Goal: Check status: Check status

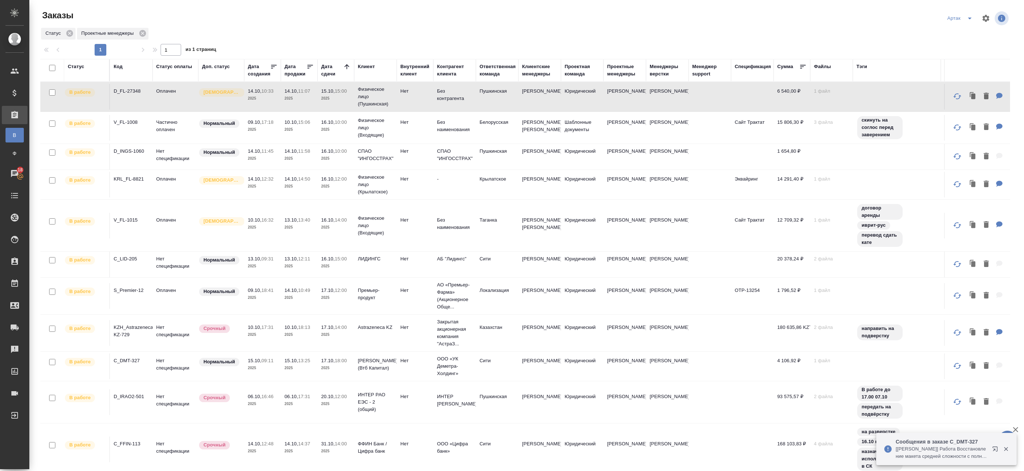
click at [325, 178] on td "16.10, 12:00 2025" at bounding box center [335, 185] width 37 height 26
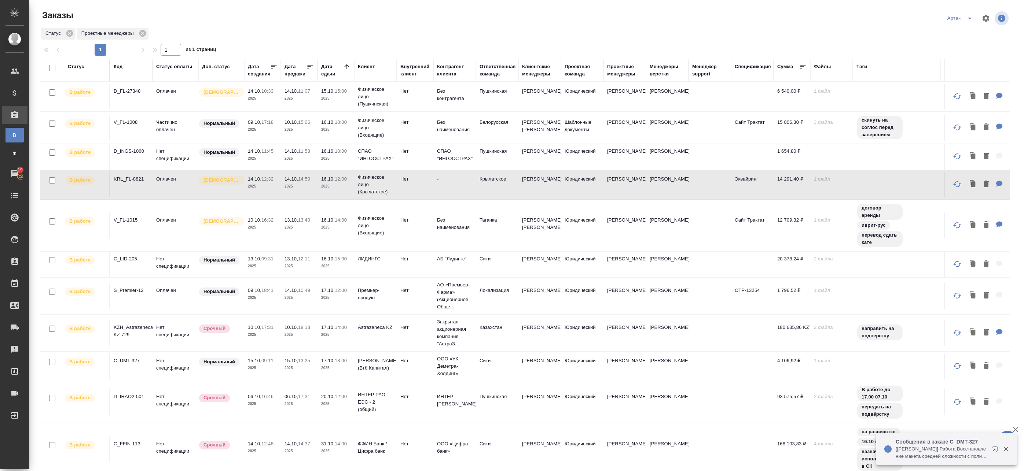
click at [321, 162] on p "2025" at bounding box center [335, 158] width 29 height 7
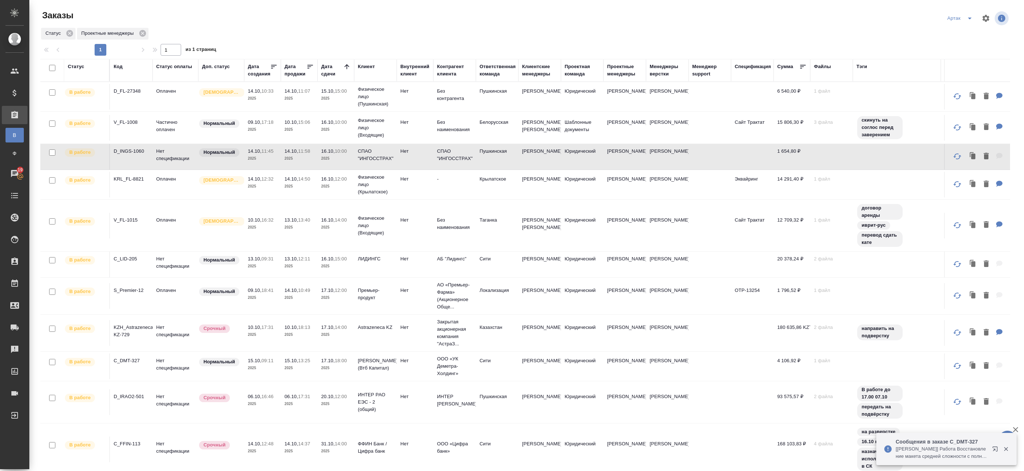
click at [325, 132] on p "2025" at bounding box center [335, 129] width 29 height 7
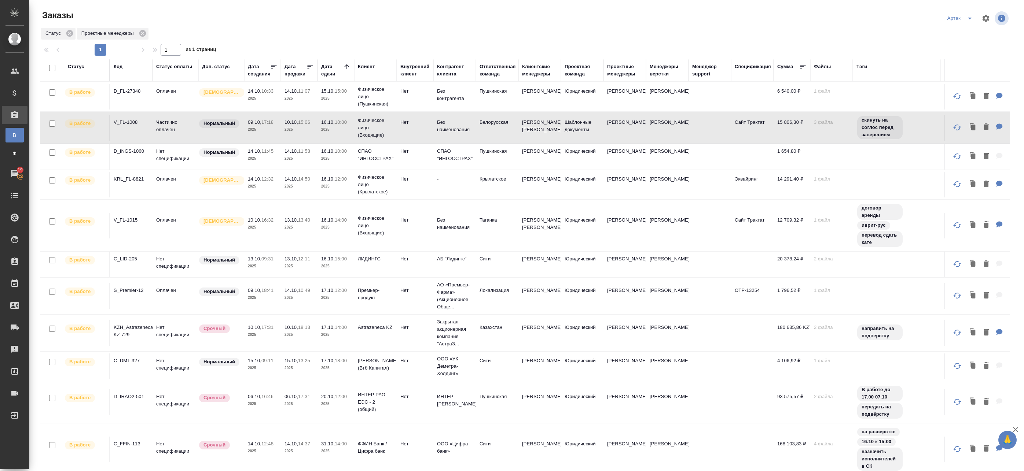
click at [270, 222] on p "16:32" at bounding box center [267, 219] width 12 height 5
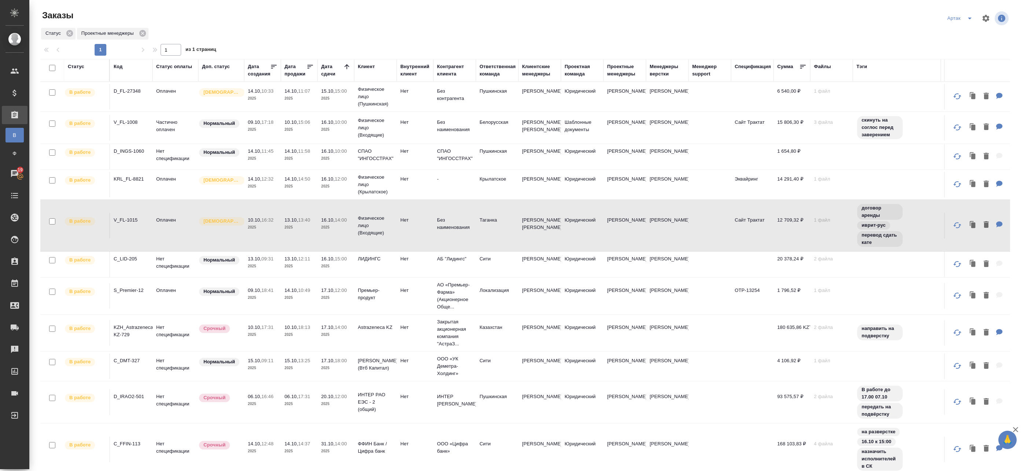
click at [288, 222] on p "13.10," at bounding box center [291, 219] width 14 height 5
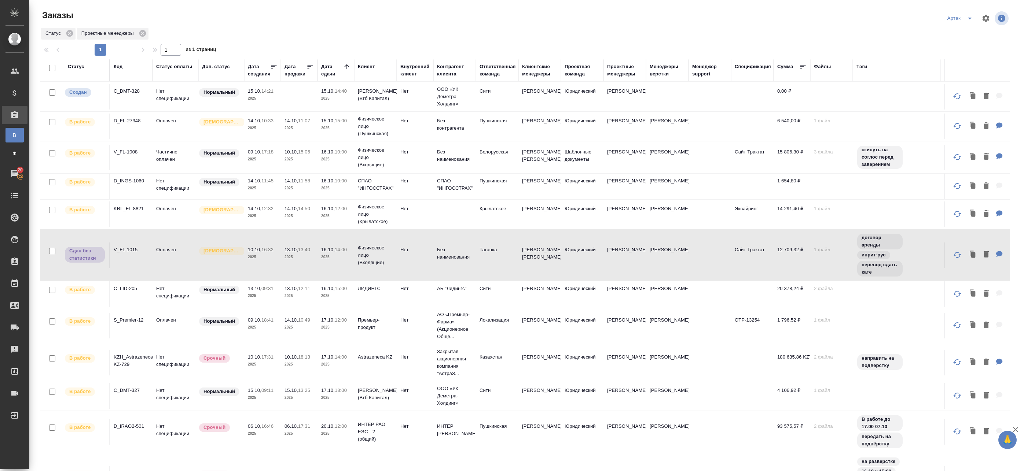
click at [283, 142] on tr "В работе V_FL-1008 Частично оплачен Нормальный 09.10, 17:18 2025 10.10, 15:06 2…" at bounding box center [588, 158] width 1097 height 32
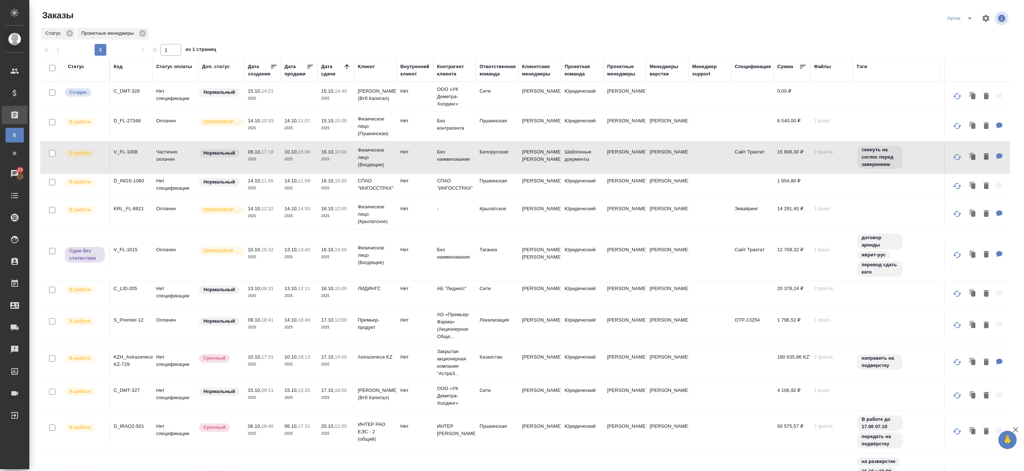
click at [324, 131] on p "2025" at bounding box center [335, 128] width 29 height 7
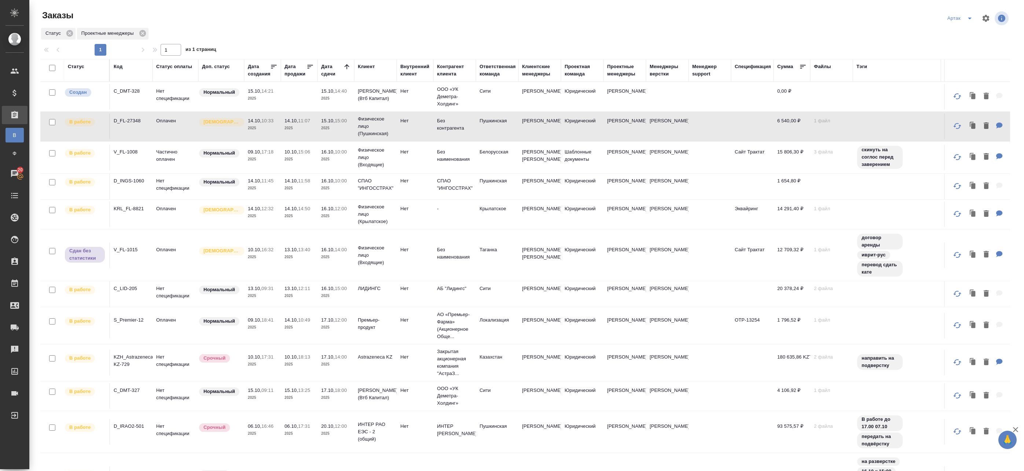
click at [324, 131] on p "2025" at bounding box center [335, 128] width 29 height 7
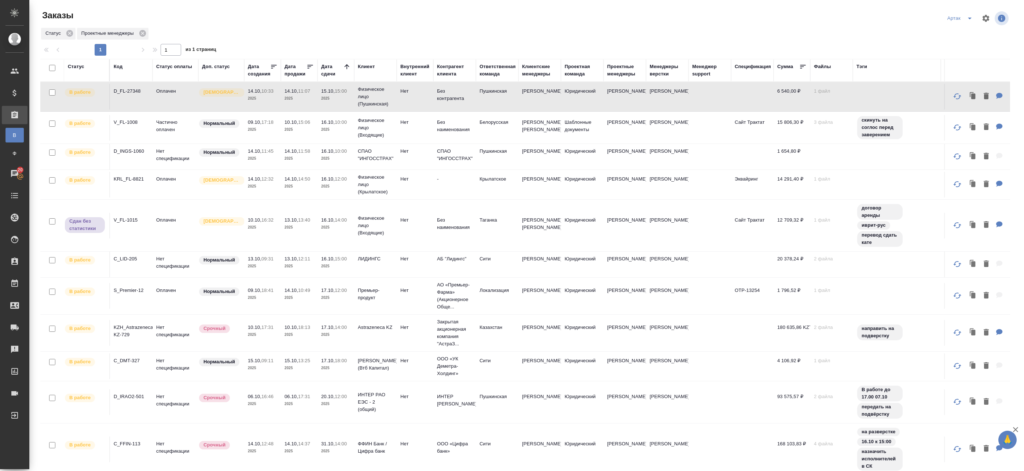
click at [320, 129] on td "16.10, 10:00 2025" at bounding box center [335, 128] width 37 height 26
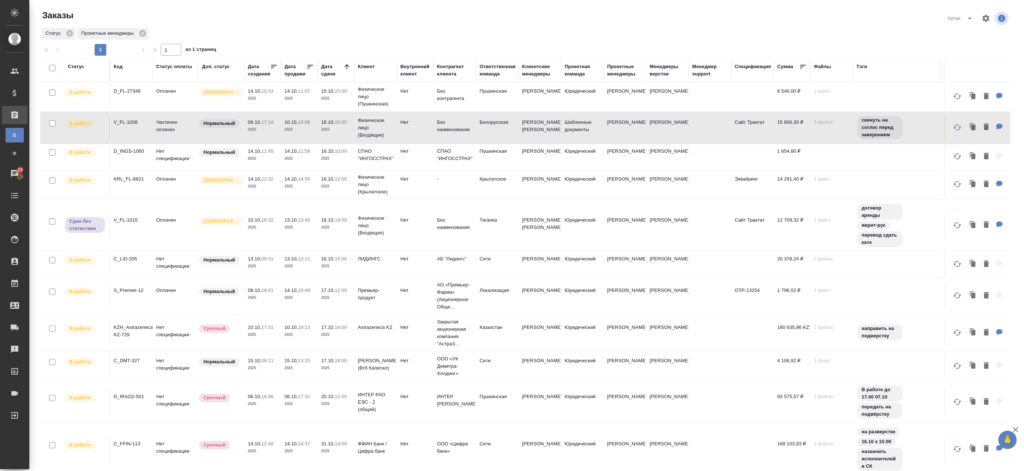
click at [320, 129] on td "16.10, 10:00 2025" at bounding box center [335, 128] width 37 height 26
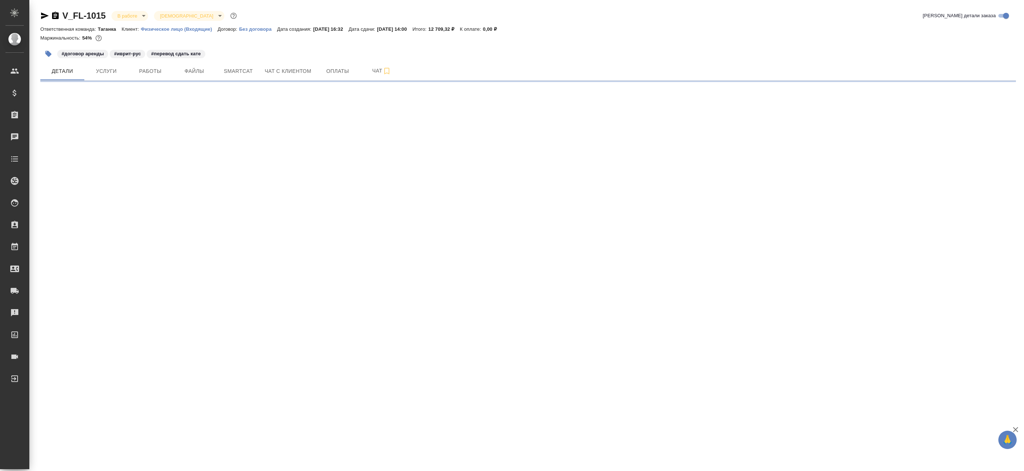
select select "RU"
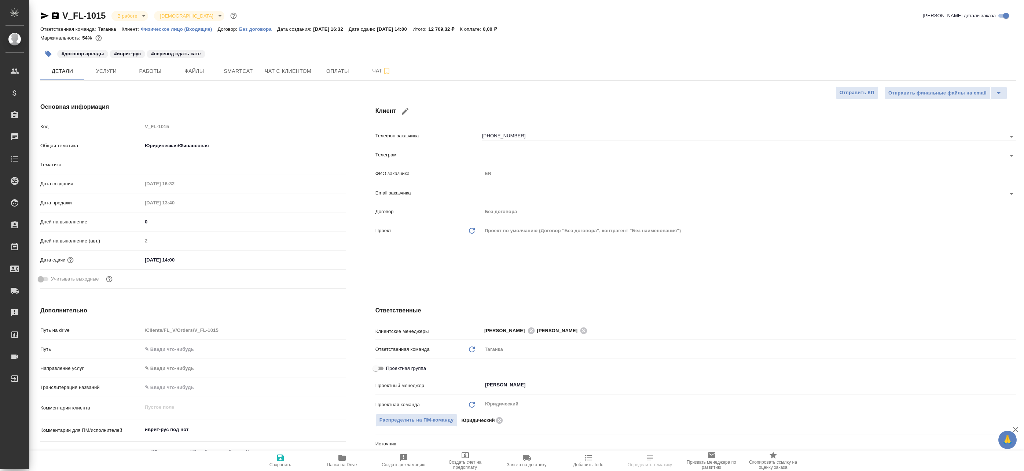
type textarea "x"
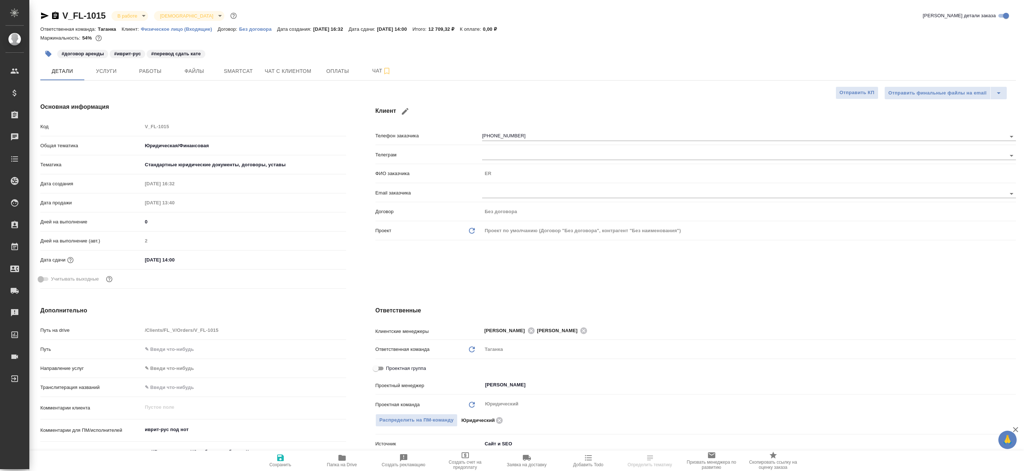
type textarea "x"
click at [347, 465] on span "Папка на Drive" at bounding box center [342, 465] width 30 height 5
type textarea "x"
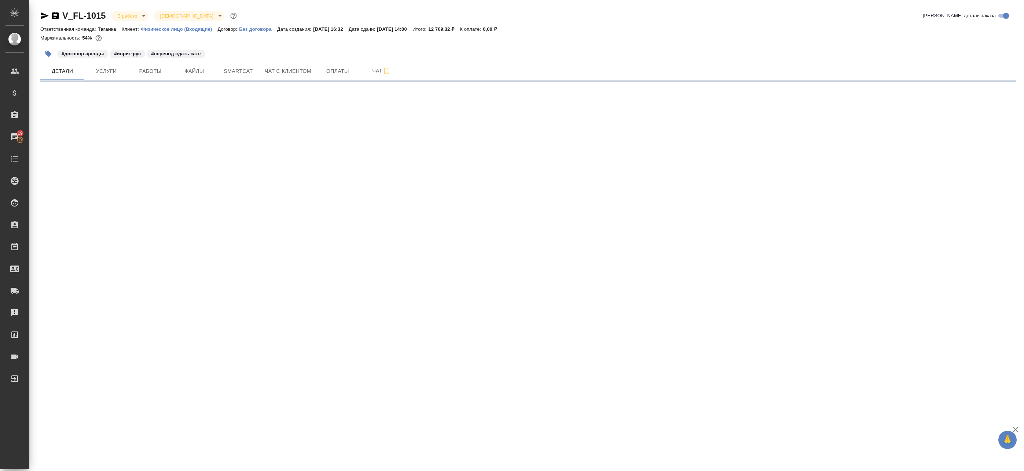
select select "RU"
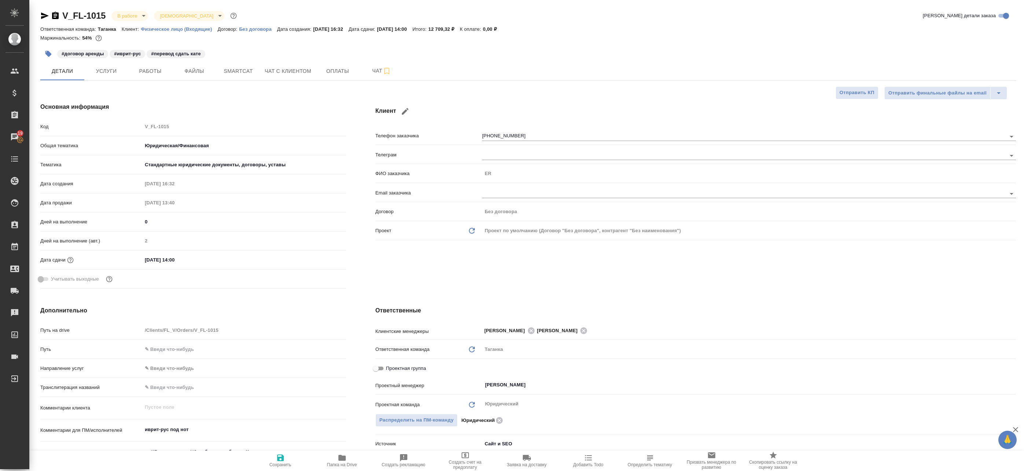
type textarea "x"
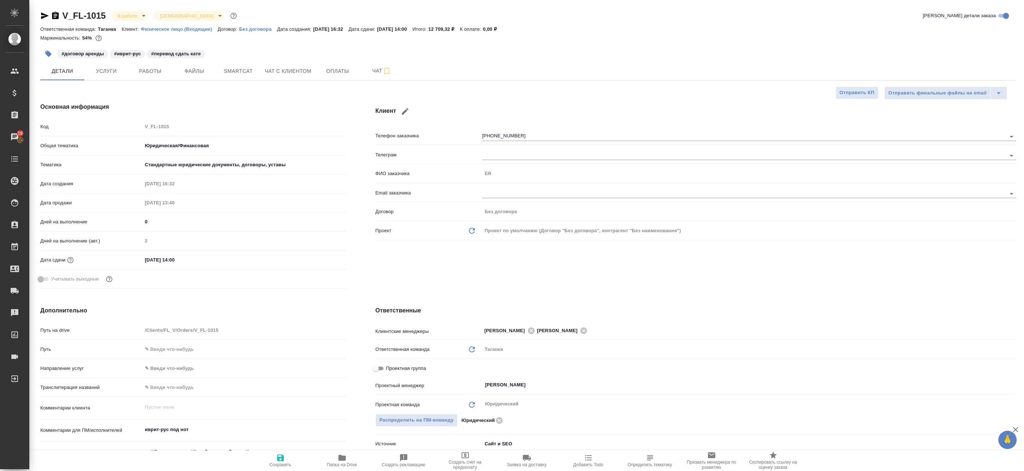
type textarea "x"
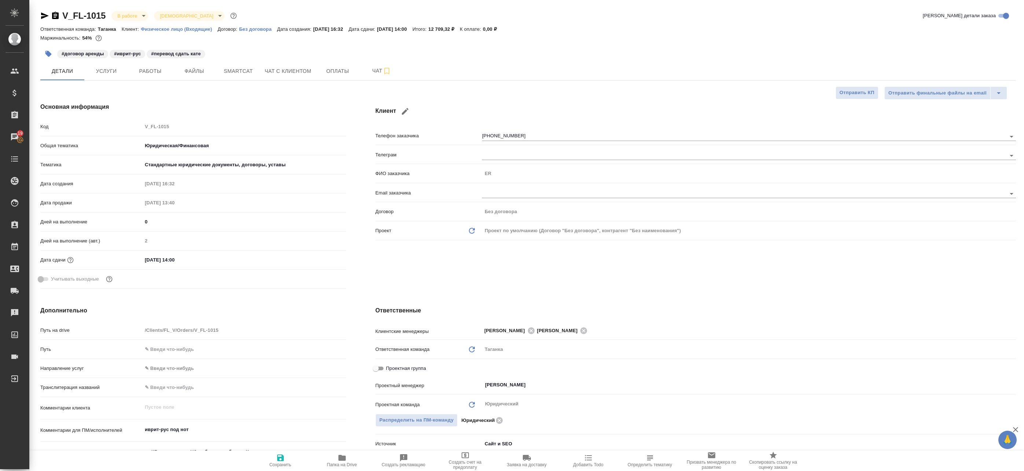
type textarea "x"
click at [158, 71] on span "Работы" at bounding box center [150, 71] width 35 height 9
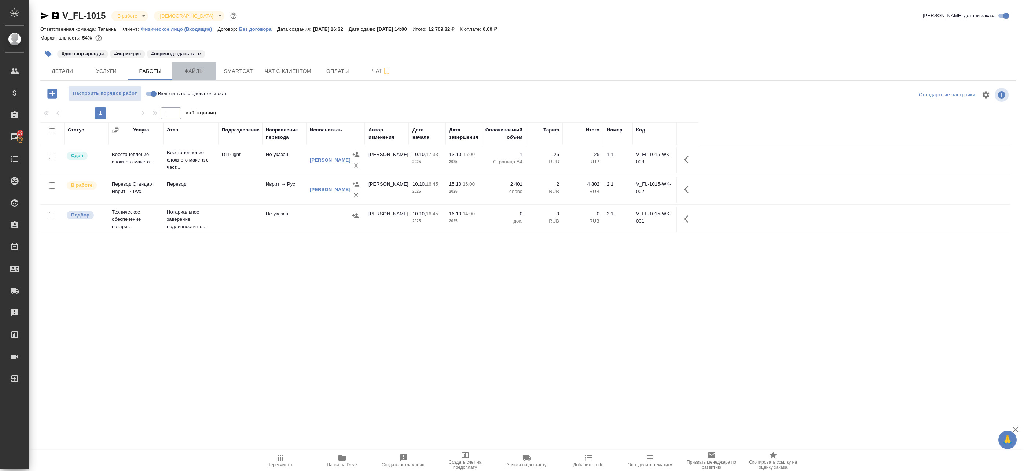
click at [193, 70] on span "Файлы" at bounding box center [194, 71] width 35 height 9
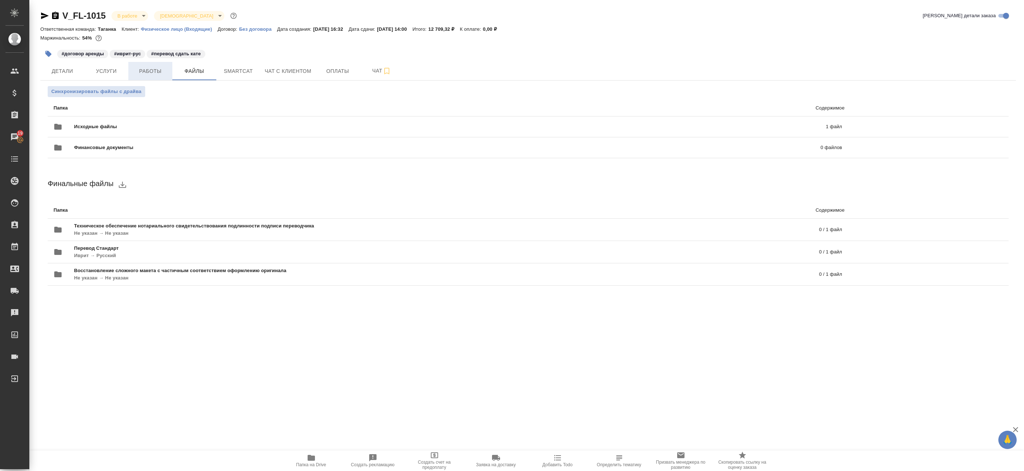
click at [155, 71] on span "Работы" at bounding box center [150, 71] width 35 height 9
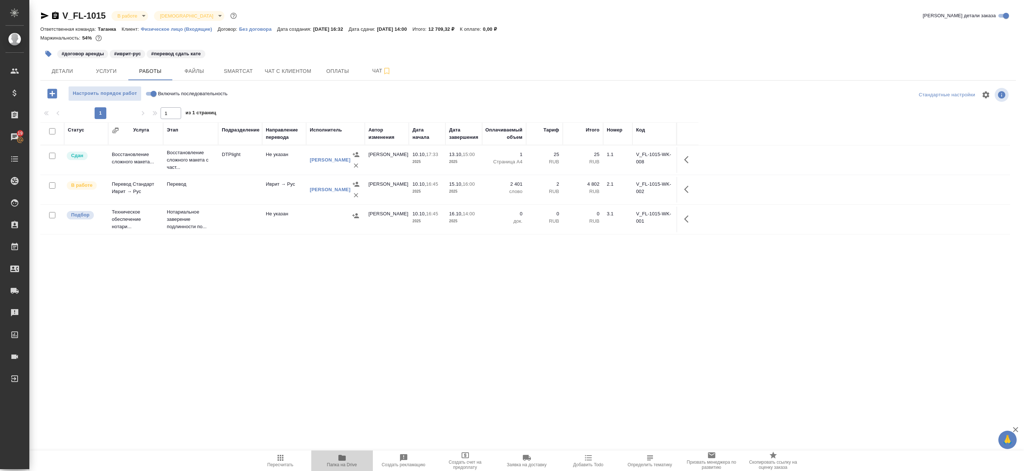
click at [344, 458] on icon "button" at bounding box center [341, 458] width 7 height 6
click at [120, 16] on body "🙏 .cls-1 fill:#fff; AWATERA Badanyan Artak Клиенты Спецификации Заказы 19 Чаты …" at bounding box center [512, 235] width 1024 height 471
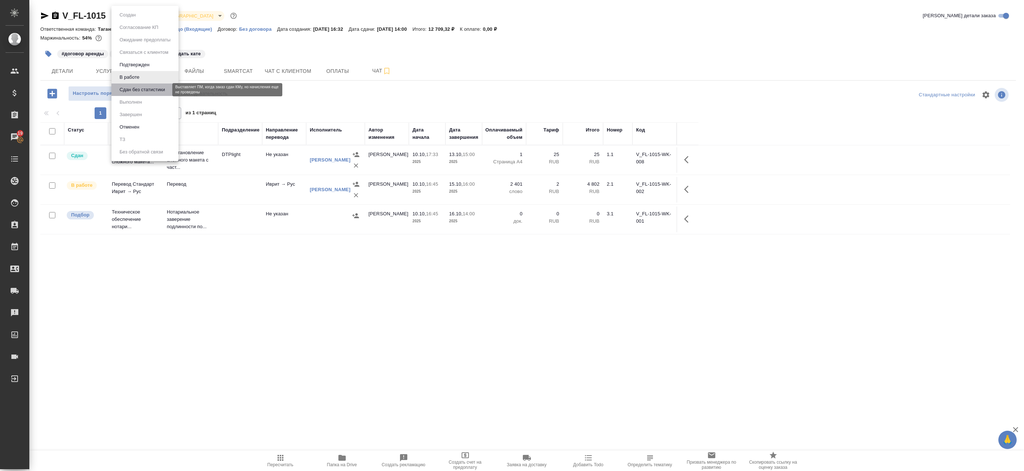
click at [134, 88] on button "Сдан без статистики" at bounding box center [142, 90] width 50 height 8
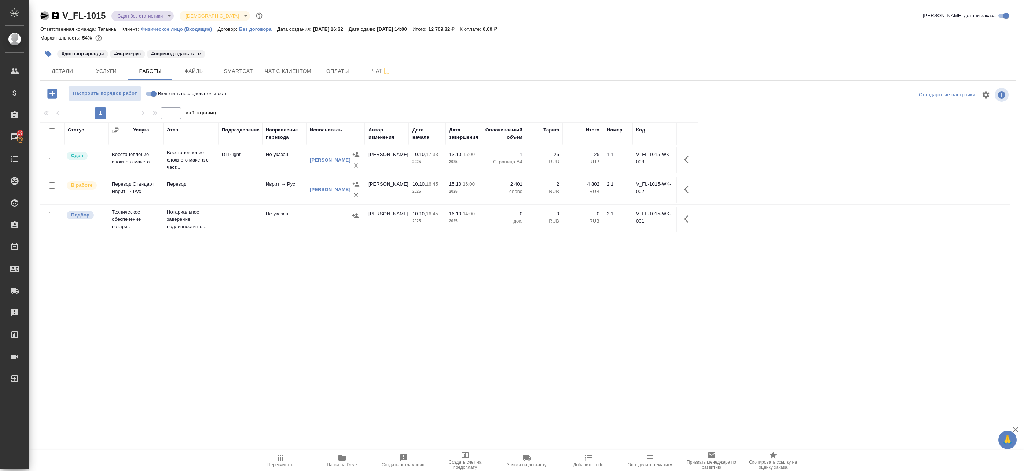
click at [43, 15] on icon "button" at bounding box center [45, 15] width 8 height 7
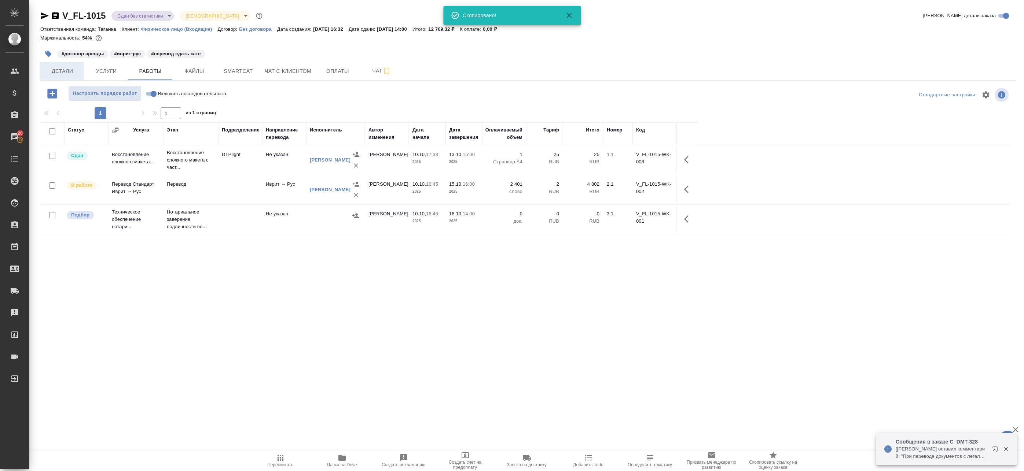
click at [69, 67] on span "Детали" at bounding box center [62, 71] width 35 height 9
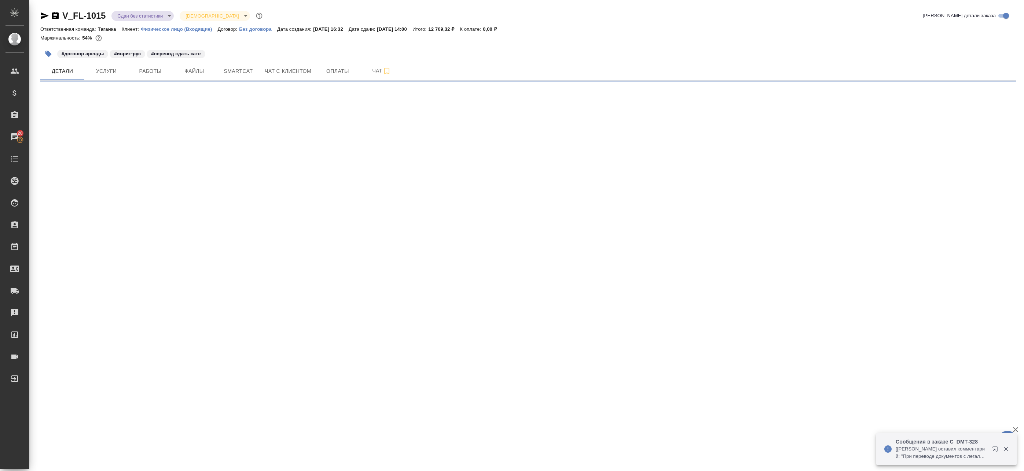
select select "RU"
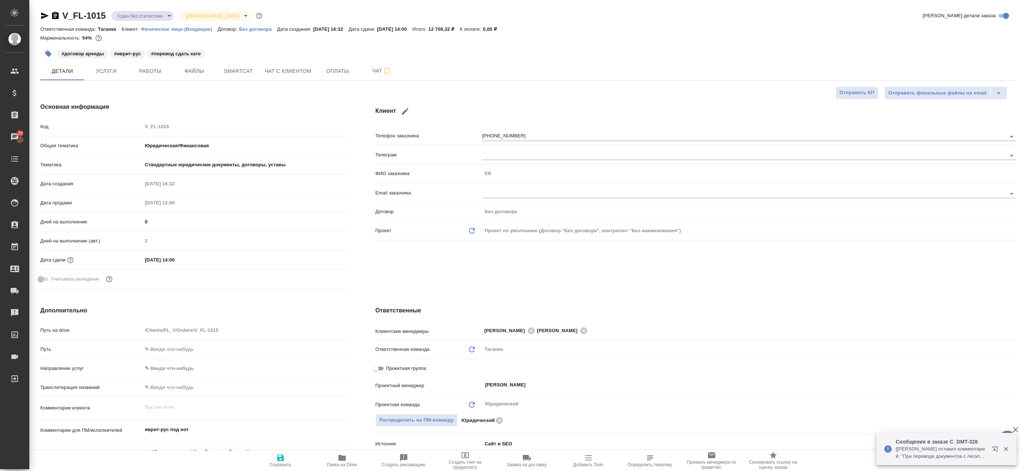
type textarea "x"
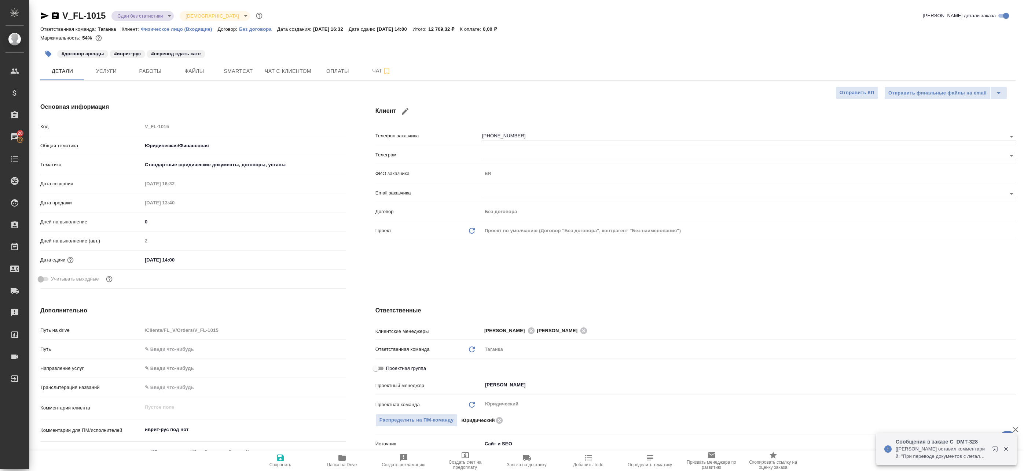
type textarea "x"
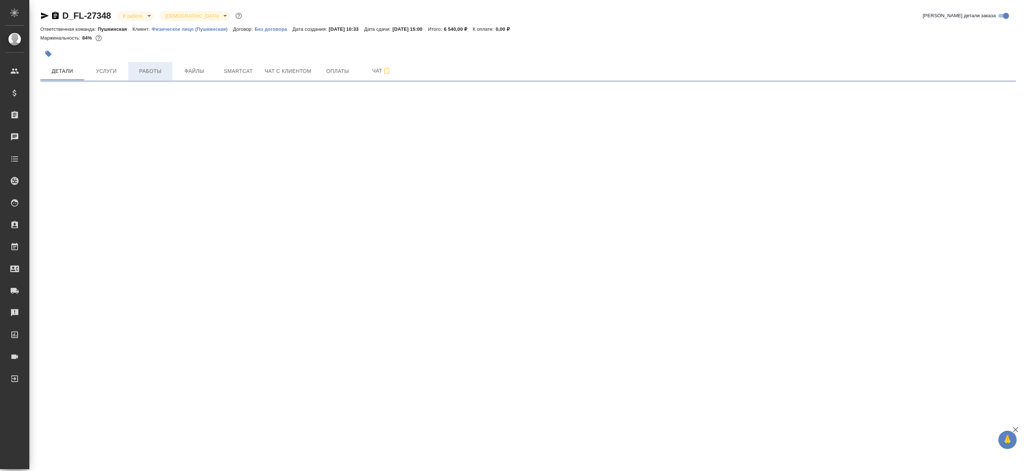
click at [154, 72] on span "Работы" at bounding box center [150, 71] width 35 height 9
select select "RU"
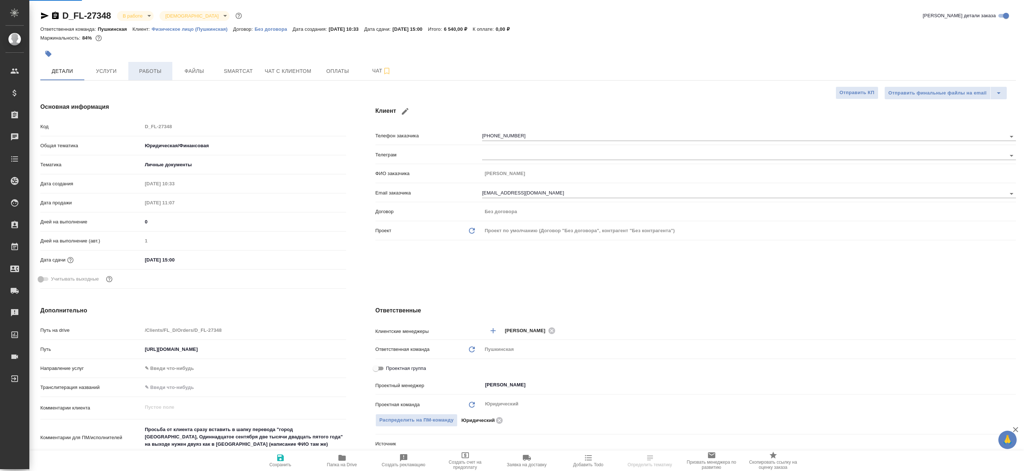
type textarea "x"
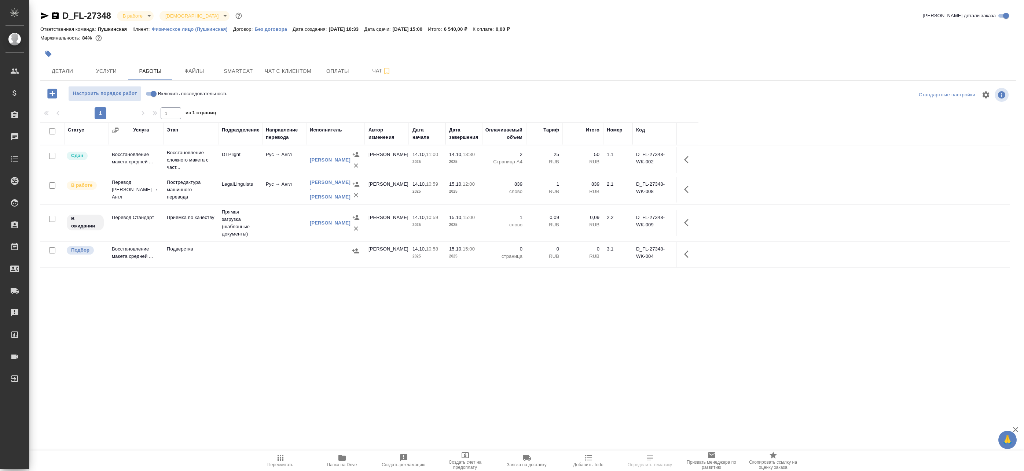
drag, startPoint x: 689, startPoint y: 223, endPoint x: 682, endPoint y: 224, distance: 7.0
click at [689, 223] on icon "button" at bounding box center [688, 223] width 9 height 9
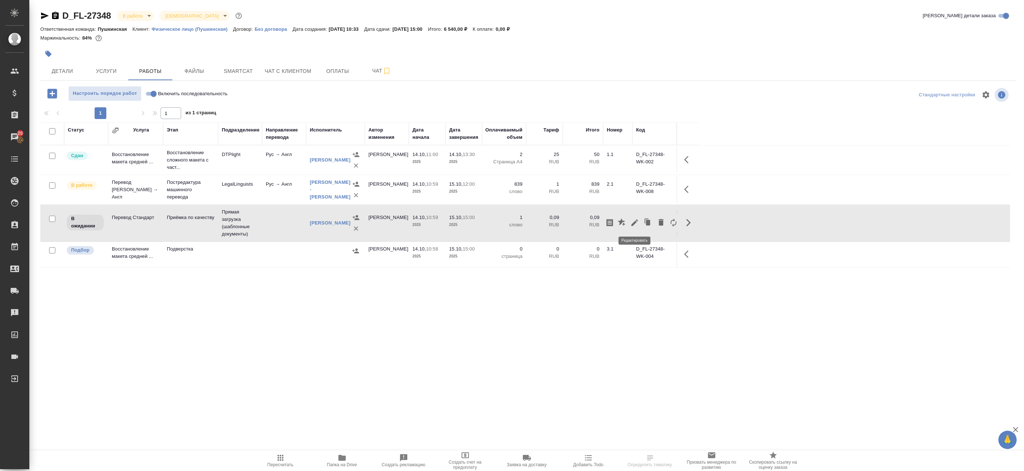
click at [630, 223] on button "button" at bounding box center [634, 223] width 12 height 18
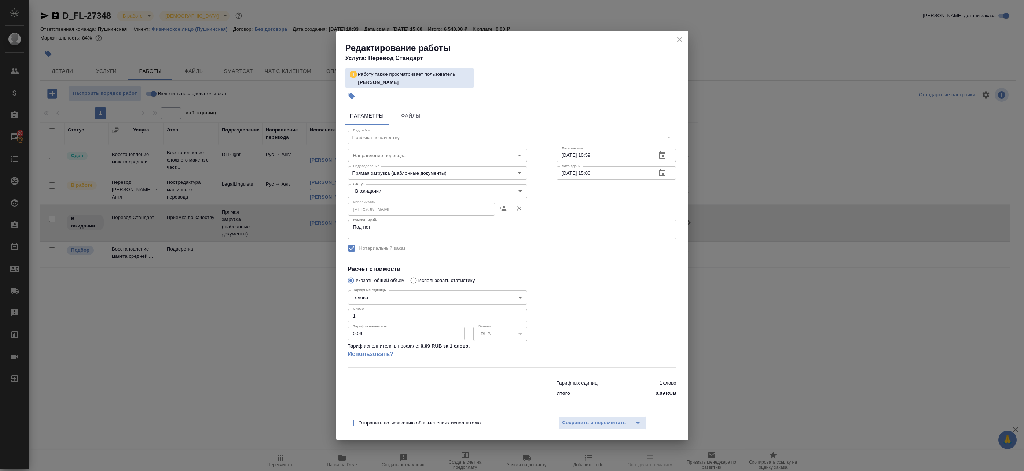
click at [679, 38] on icon "close" at bounding box center [679, 39] width 9 height 9
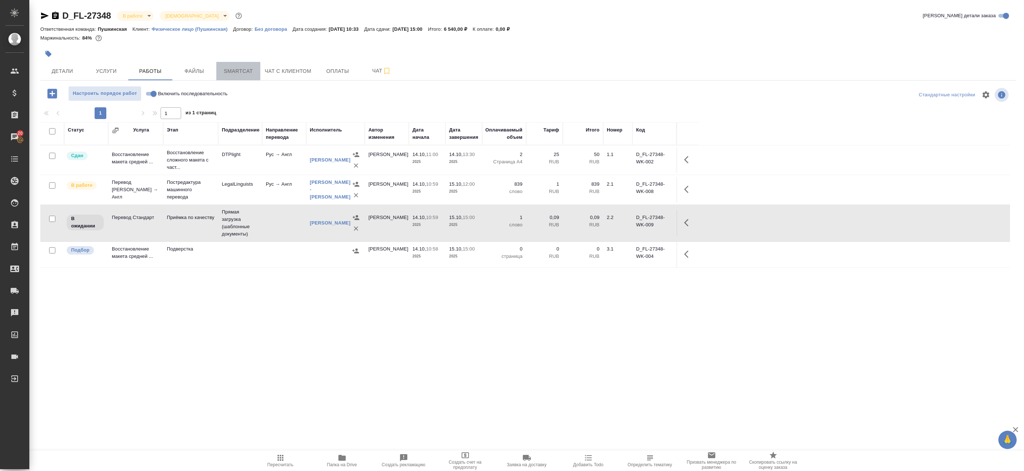
click at [248, 72] on span "Smartcat" at bounding box center [238, 71] width 35 height 9
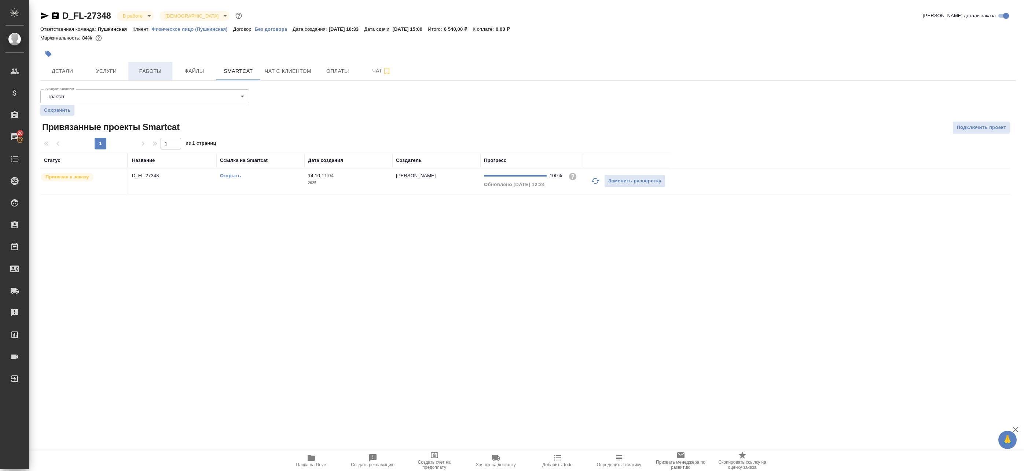
click at [147, 74] on span "Работы" at bounding box center [150, 71] width 35 height 9
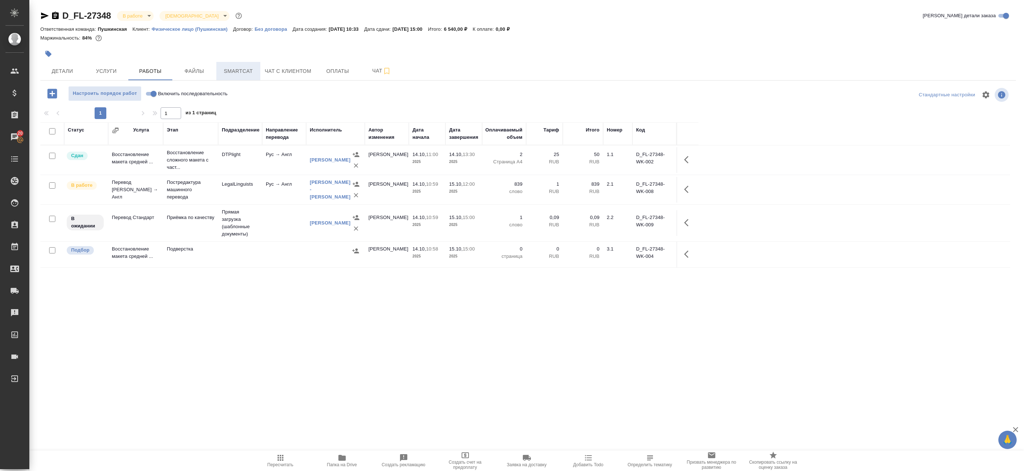
click at [228, 74] on span "Smartcat" at bounding box center [238, 71] width 35 height 9
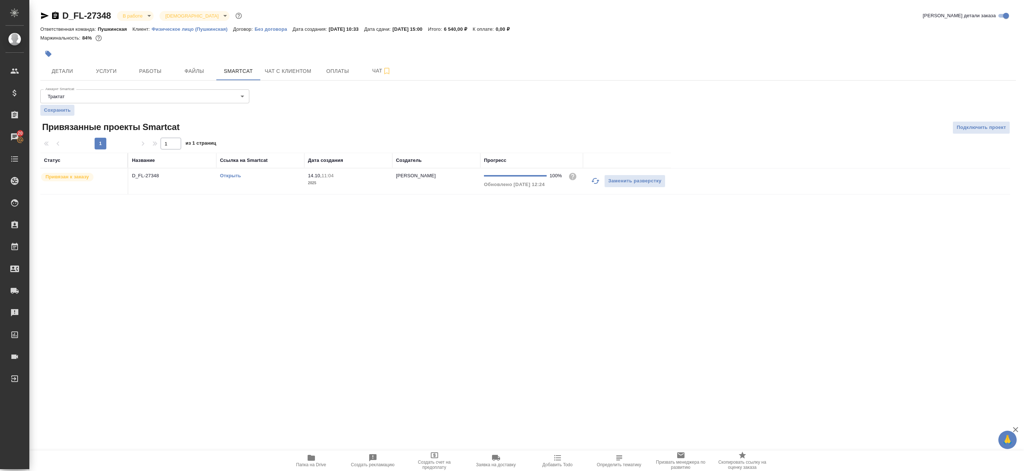
click at [225, 175] on link "Открыть" at bounding box center [230, 175] width 21 height 5
click at [157, 68] on span "Работы" at bounding box center [150, 71] width 35 height 9
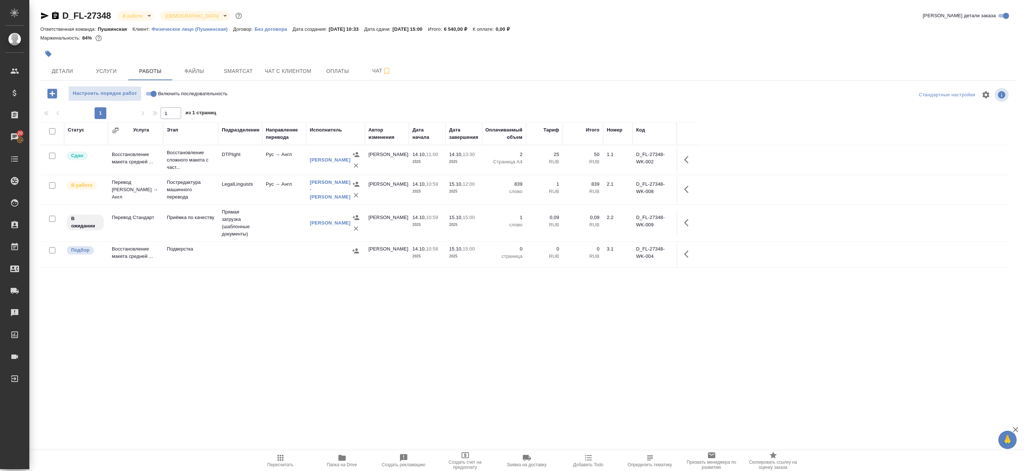
click at [269, 199] on td "Рус → Англ" at bounding box center [284, 190] width 44 height 26
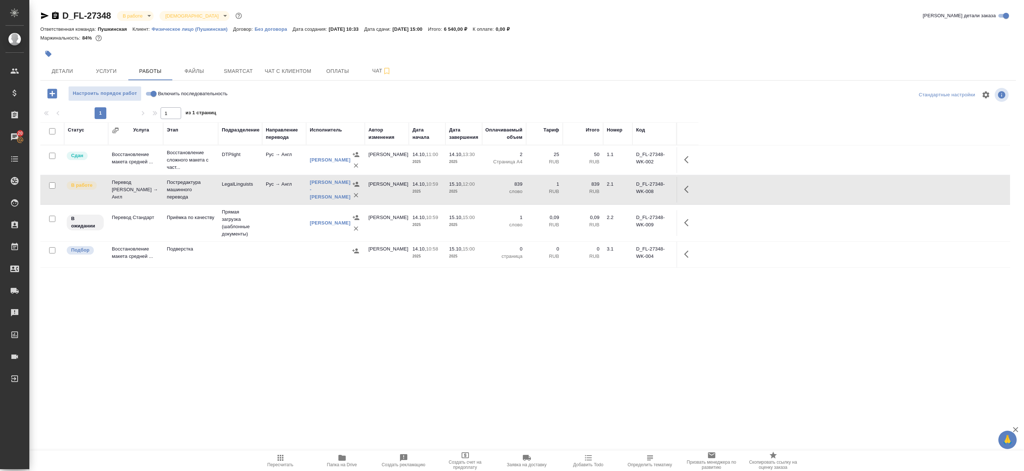
click at [282, 223] on td at bounding box center [284, 223] width 44 height 26
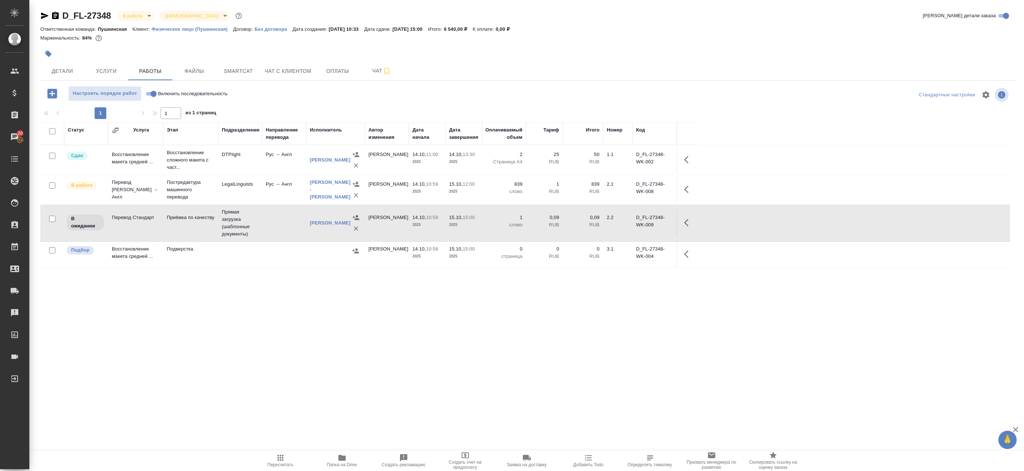
click at [294, 222] on td at bounding box center [284, 223] width 44 height 26
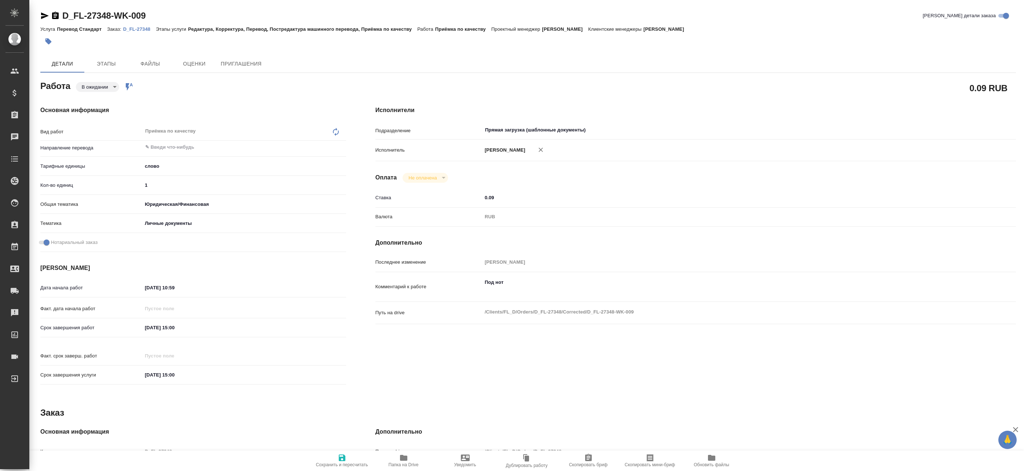
type textarea "x"
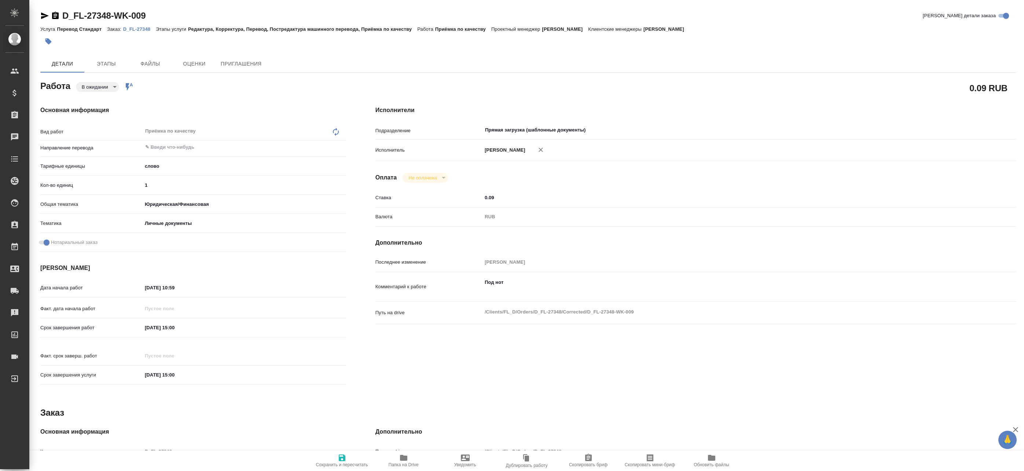
type textarea "x"
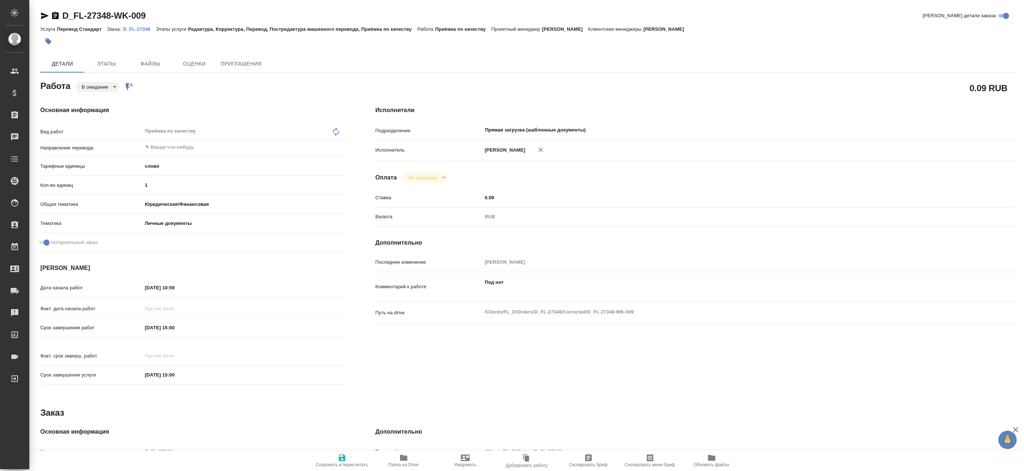
type textarea "x"
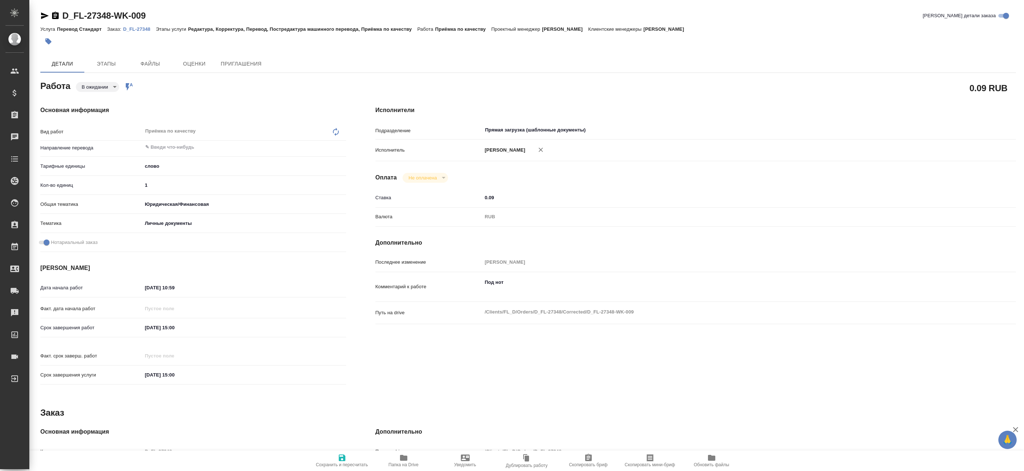
type textarea "x"
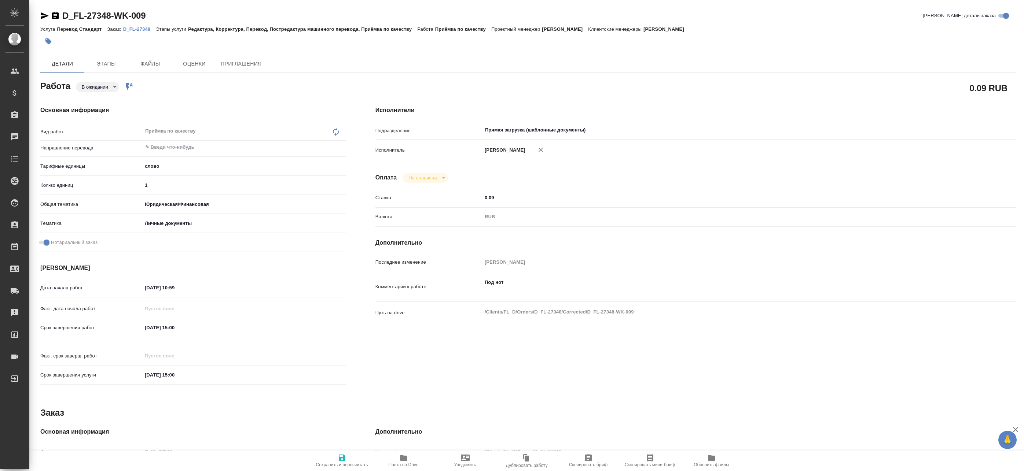
click at [397, 458] on span "Папка на Drive" at bounding box center [403, 461] width 53 height 14
type textarea "x"
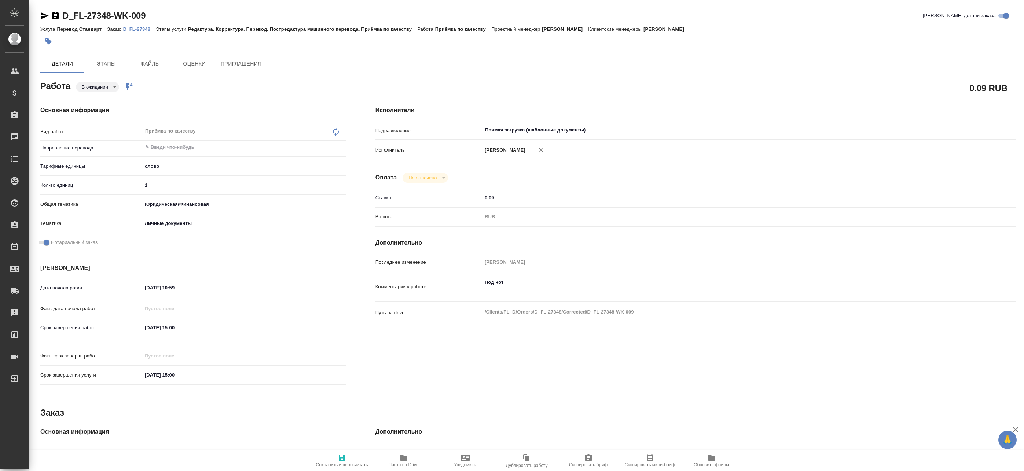
type textarea "x"
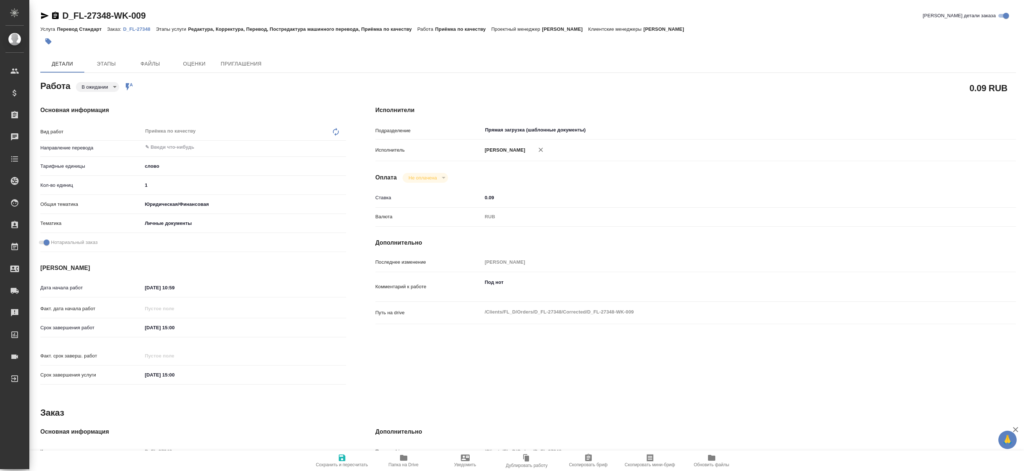
type textarea "x"
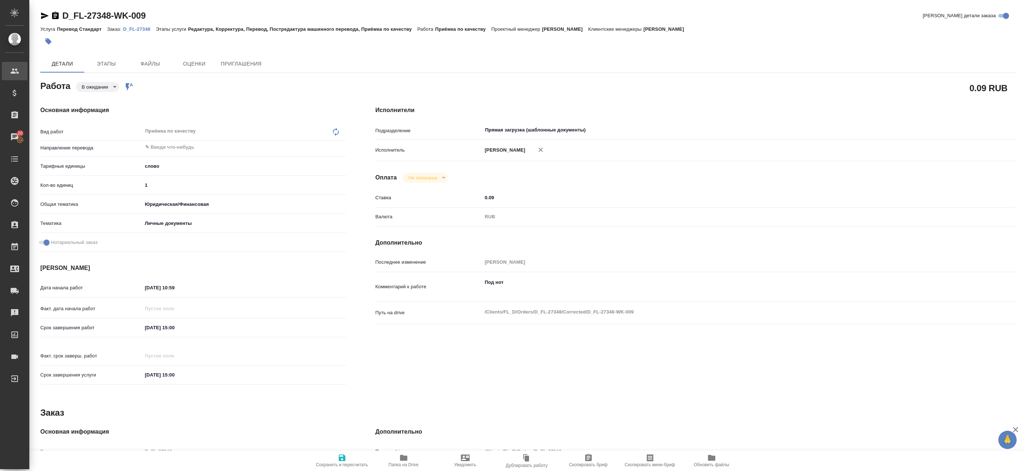
type textarea "x"
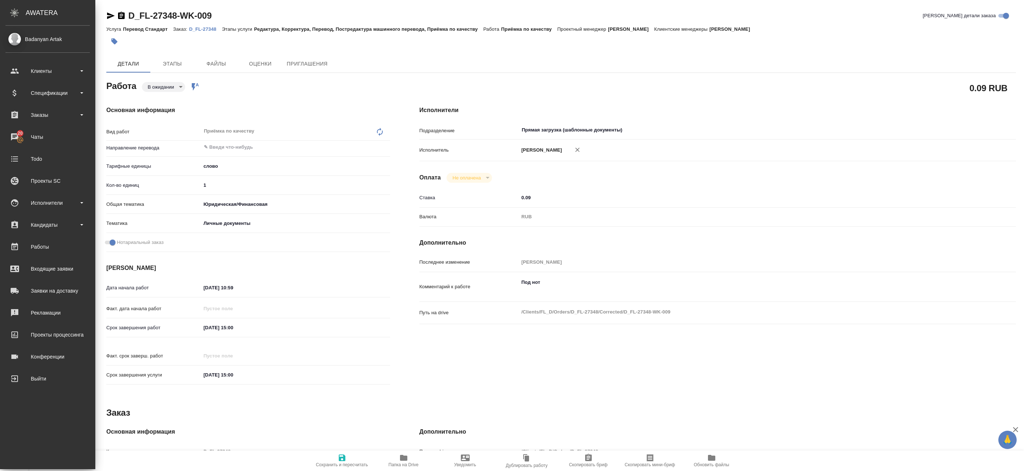
type textarea "x"
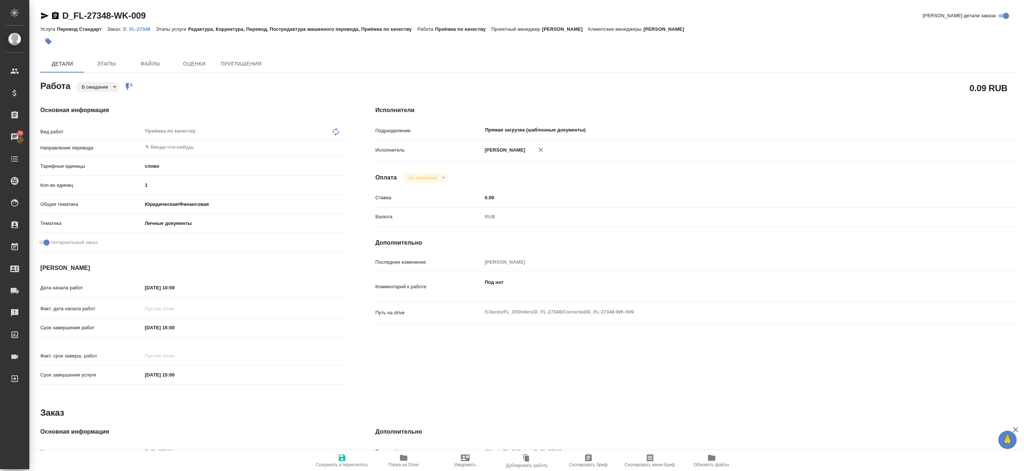
click at [100, 85] on body "🙏 .cls-1 fill:#fff; AWATERA Badanyan Artak Клиенты Спецификации Заказы 20 Чаты …" at bounding box center [512, 235] width 1024 height 471
click at [104, 100] on button "Готов к работе" at bounding box center [100, 99] width 37 height 8
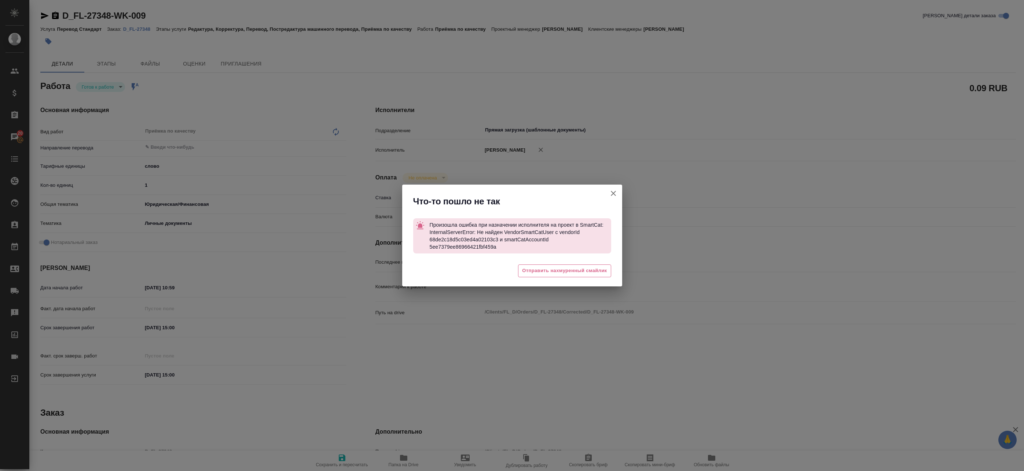
type textarea "x"
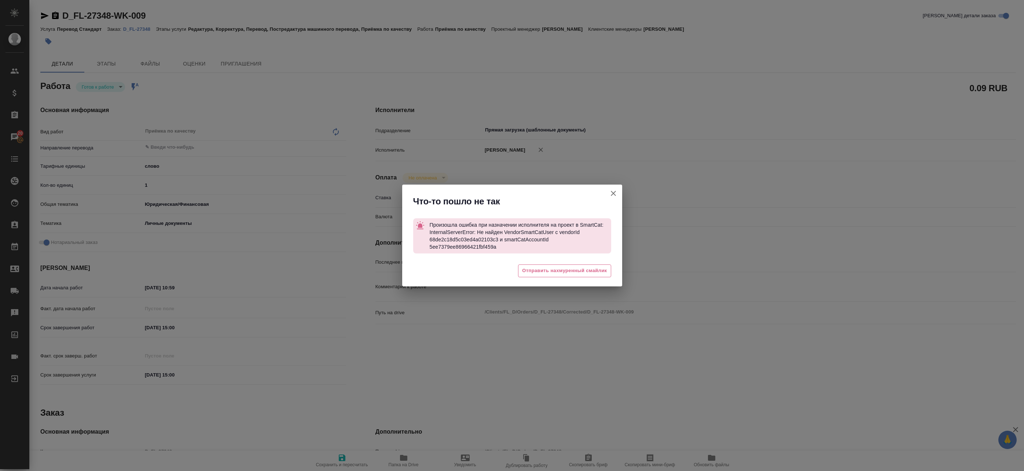
type textarea "x"
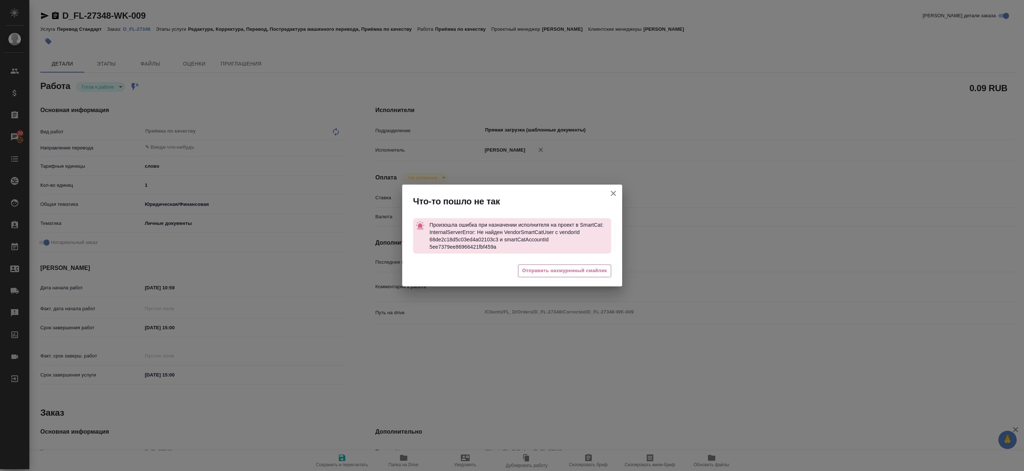
type textarea "x"
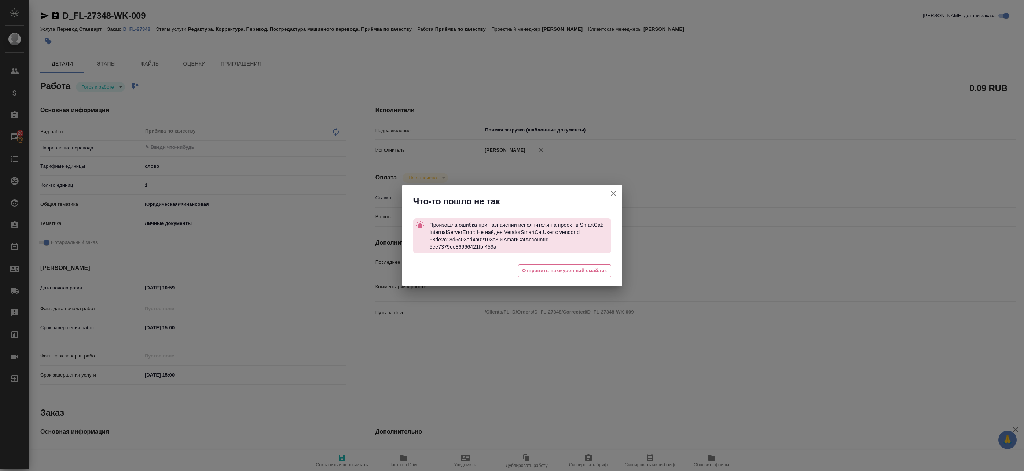
type textarea "x"
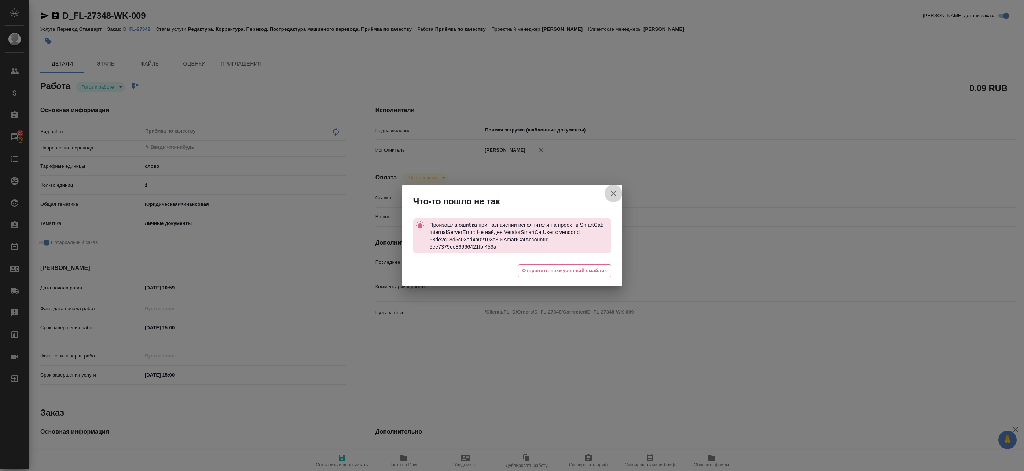
click at [620, 192] on button "[PERSON_NAME] детали заказа" at bounding box center [614, 194] width 18 height 18
type textarea "x"
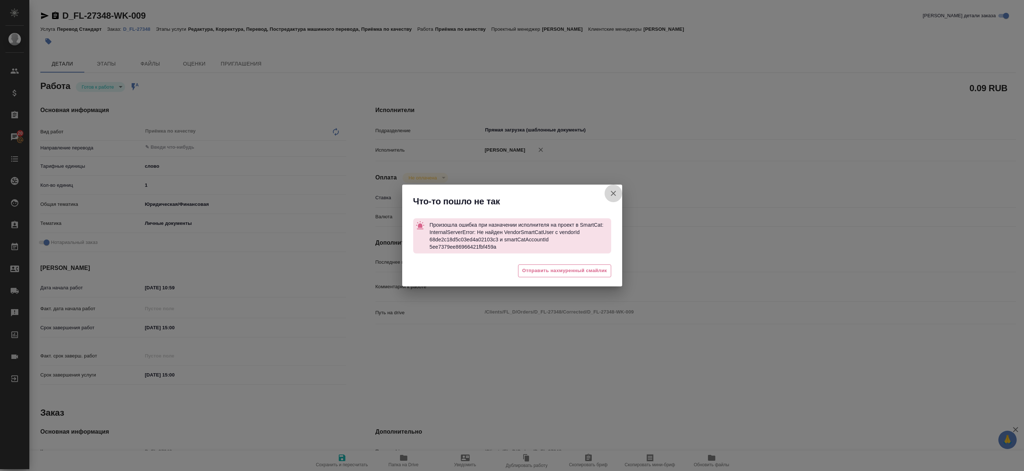
type textarea "x"
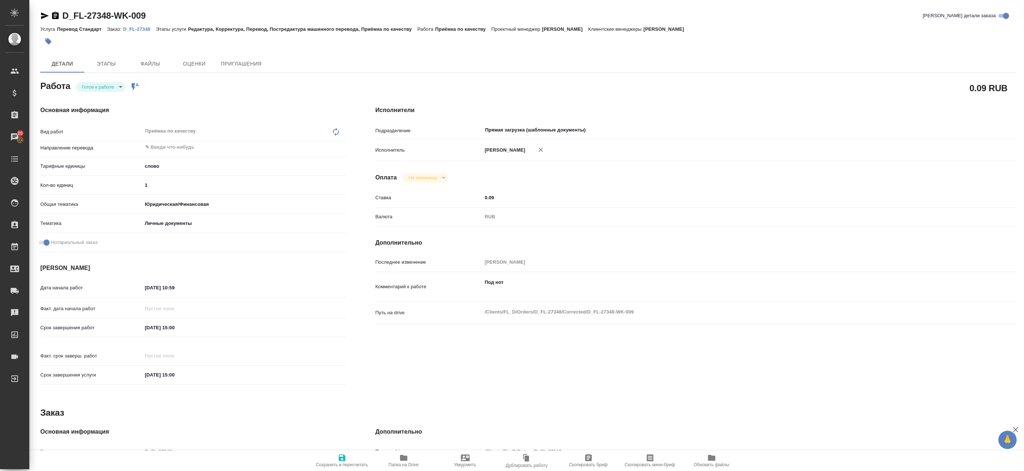
type textarea "x"
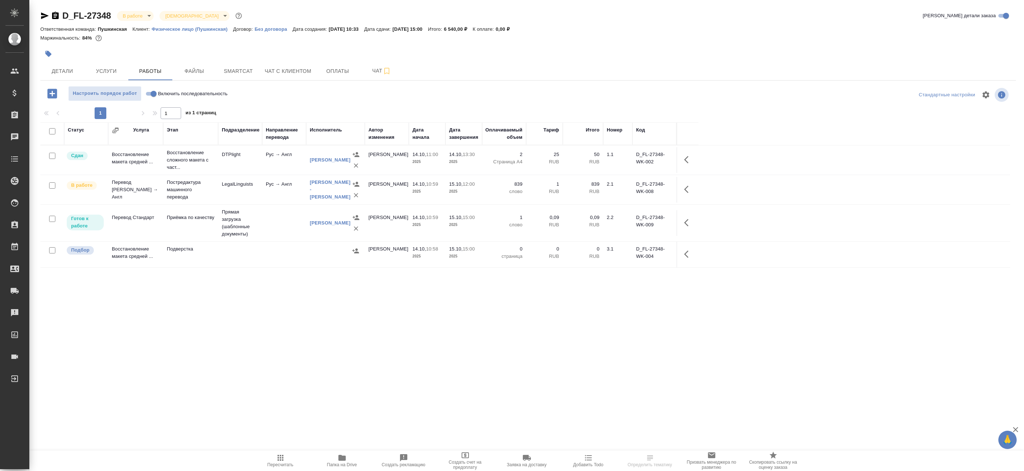
click at [689, 227] on button "button" at bounding box center [689, 223] width 18 height 18
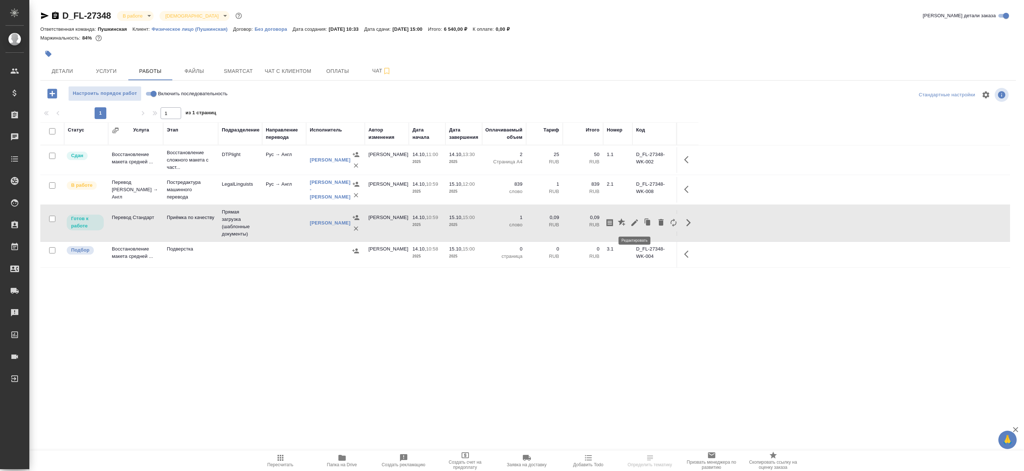
click at [637, 225] on icon "button" at bounding box center [634, 223] width 9 height 9
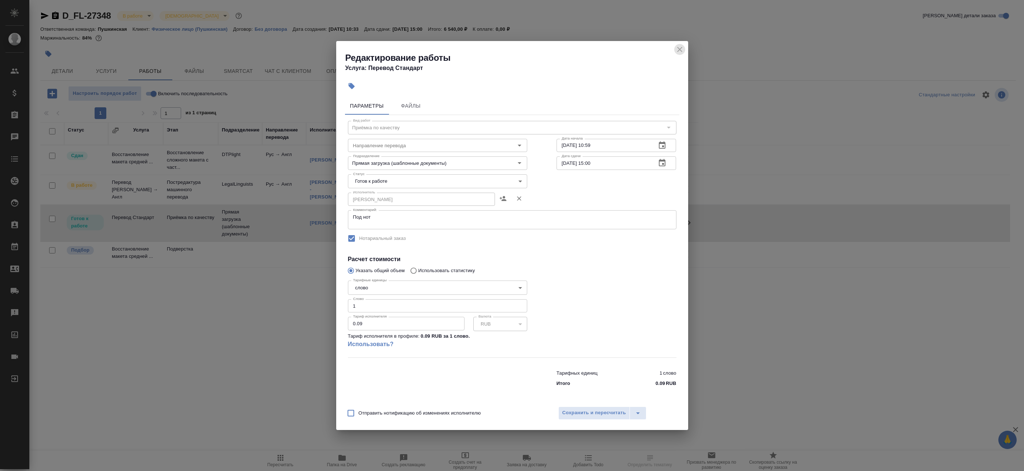
click at [679, 52] on icon "close" at bounding box center [679, 49] width 9 height 9
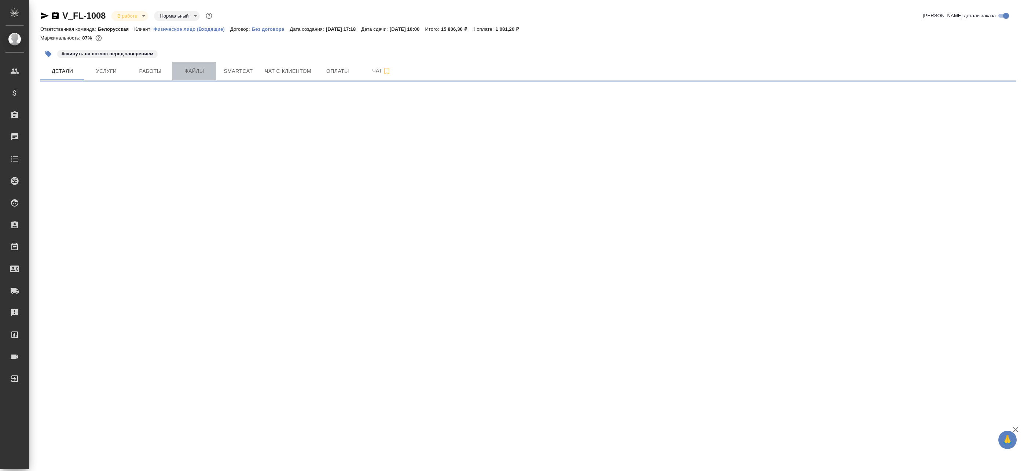
click at [199, 69] on span "Файлы" at bounding box center [194, 71] width 35 height 9
select select "RU"
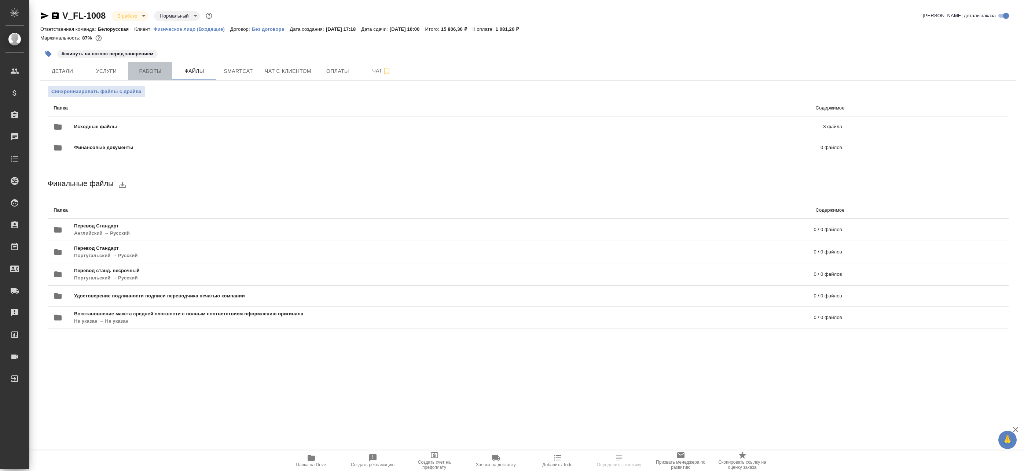
click at [152, 73] on span "Работы" at bounding box center [150, 71] width 35 height 9
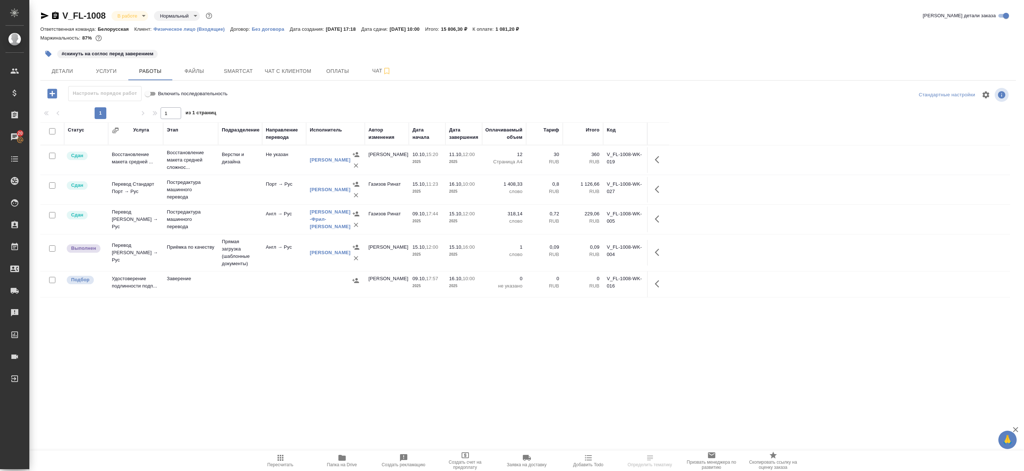
click at [660, 250] on icon "button" at bounding box center [659, 252] width 9 height 9
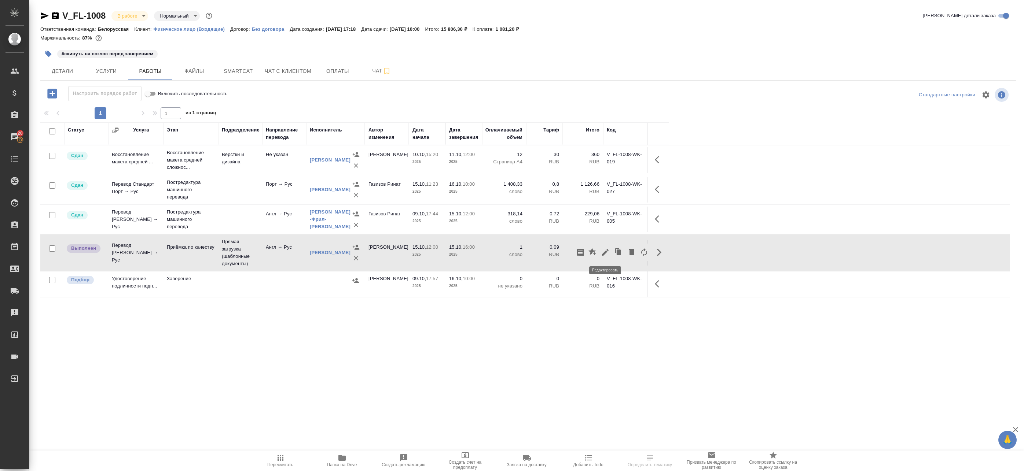
click at [608, 252] on icon "button" at bounding box center [605, 252] width 9 height 9
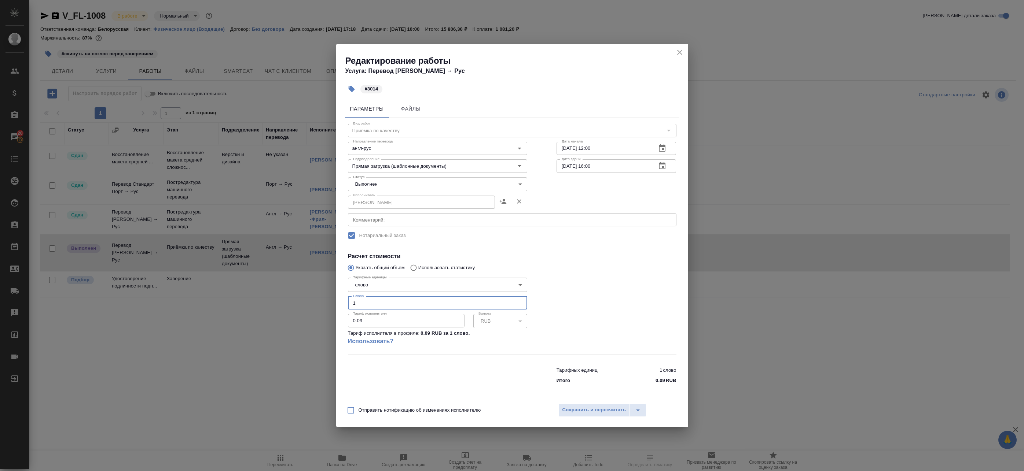
drag, startPoint x: 368, startPoint y: 304, endPoint x: 314, endPoint y: 293, distance: 55.2
click at [314, 293] on div "Редактирование работы Услуга: Перевод Стандарт Англ → Рус #3014 Параметры Файлы…" at bounding box center [512, 235] width 1024 height 471
type input "3014"
click at [585, 411] on span "Сохранить и пересчитать" at bounding box center [594, 410] width 64 height 8
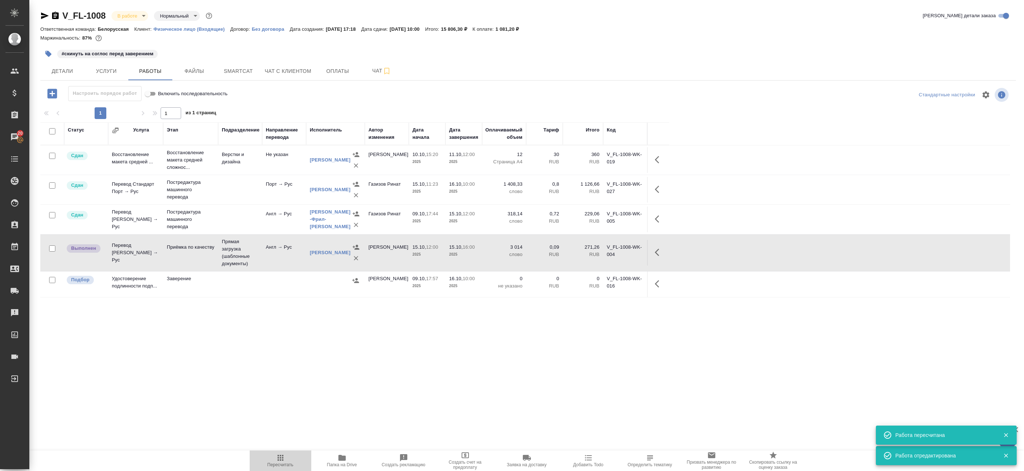
click at [295, 460] on span "Пересчитать" at bounding box center [280, 461] width 53 height 14
click at [282, 263] on td "Англ → Рус" at bounding box center [284, 253] width 44 height 26
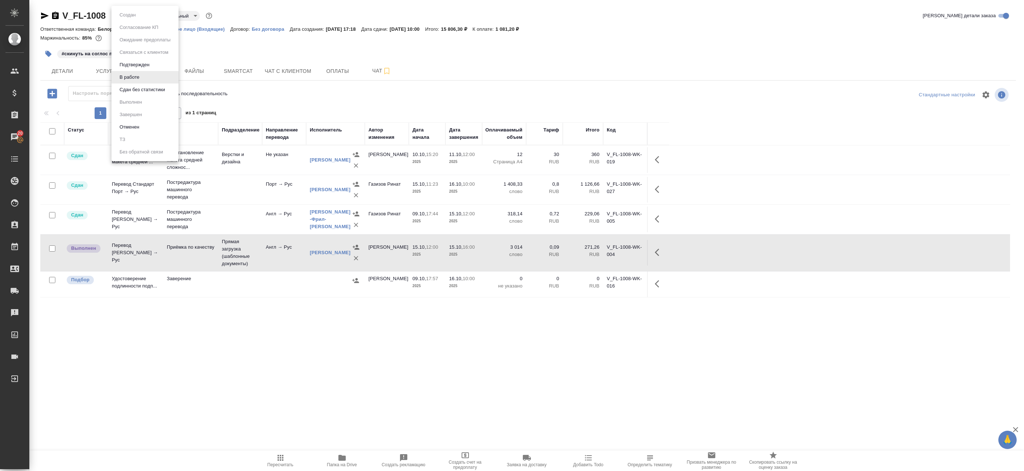
drag, startPoint x: 133, startPoint y: 16, endPoint x: 136, endPoint y: 83, distance: 67.1
click at [136, 83] on body "🙏 .cls-1 fill:#fff; AWATERA Badanyan Artak Клиенты Спецификации Заказы 20 Чаты …" at bounding box center [512, 235] width 1024 height 471
click at [72, 67] on div at bounding box center [512, 235] width 1024 height 471
click at [65, 73] on span "Детали" at bounding box center [62, 71] width 35 height 9
click at [65, 67] on span "Детали" at bounding box center [62, 71] width 35 height 9
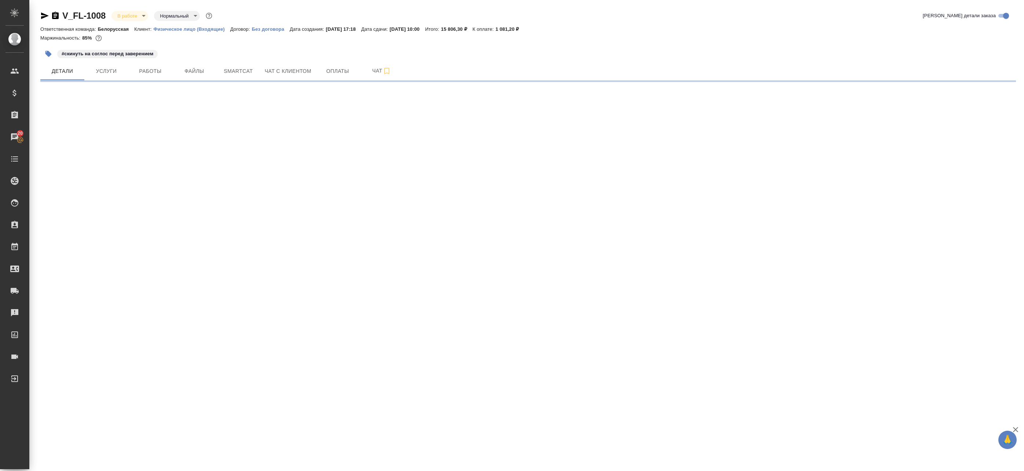
select select "RU"
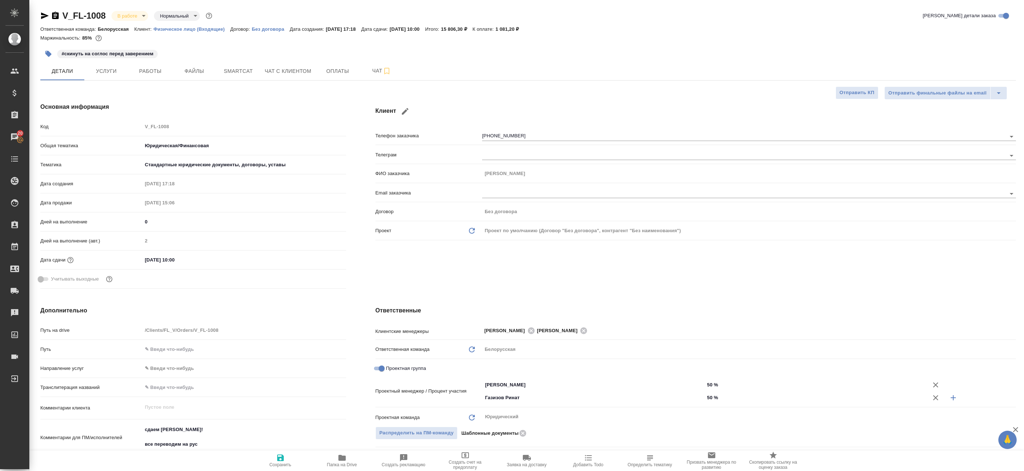
type textarea "x"
click at [44, 14] on icon "button" at bounding box center [45, 15] width 8 height 7
click at [158, 78] on button "Работы" at bounding box center [150, 71] width 44 height 18
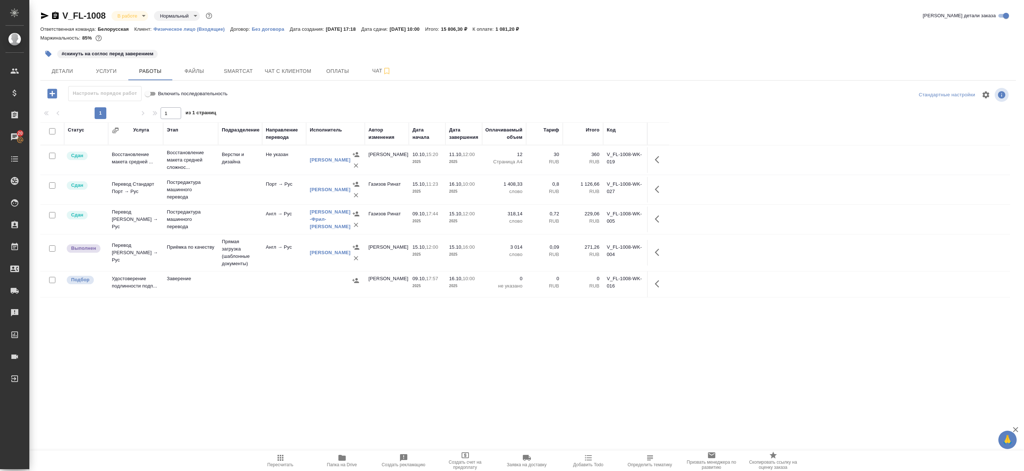
click at [658, 254] on icon "button" at bounding box center [659, 252] width 9 height 9
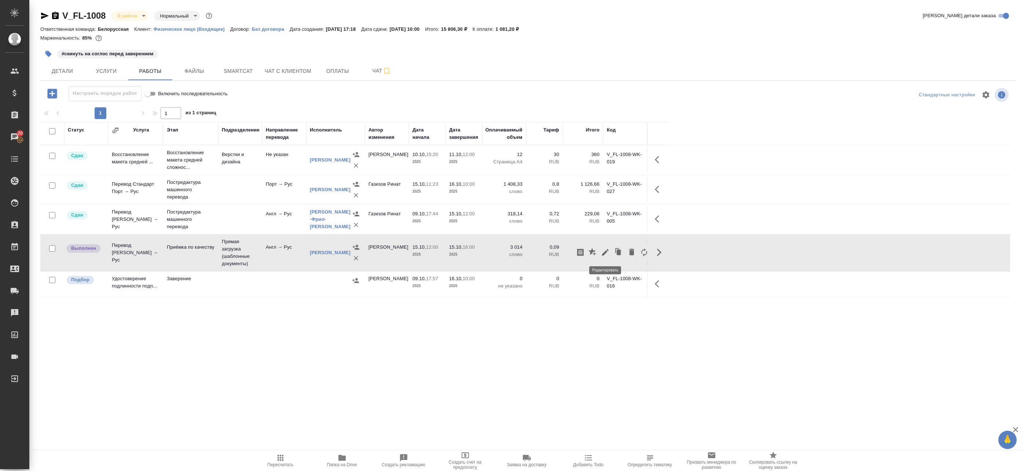
click at [610, 250] on button "button" at bounding box center [605, 253] width 12 height 18
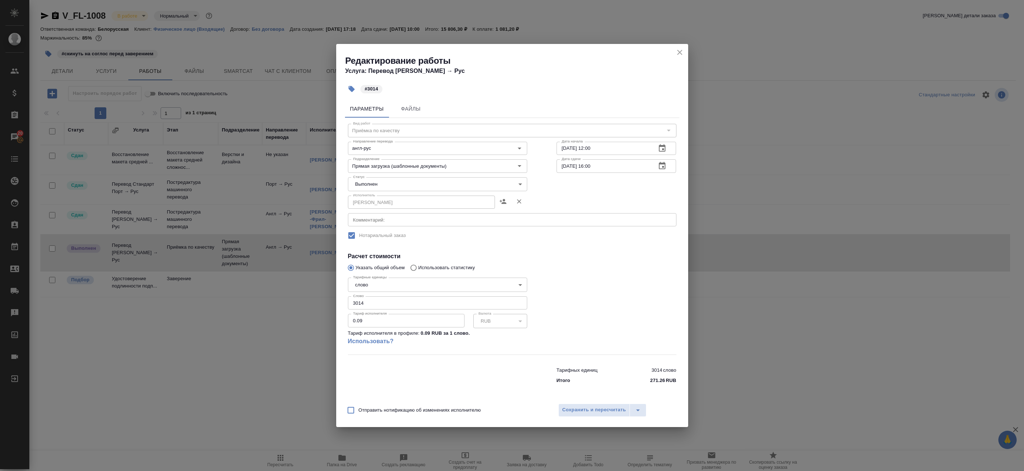
click at [424, 182] on body "🙏 .cls-1 fill:#fff; AWATERA Badanyan Artak Клиенты Спецификации Заказы 20 Чаты …" at bounding box center [512, 235] width 1024 height 471
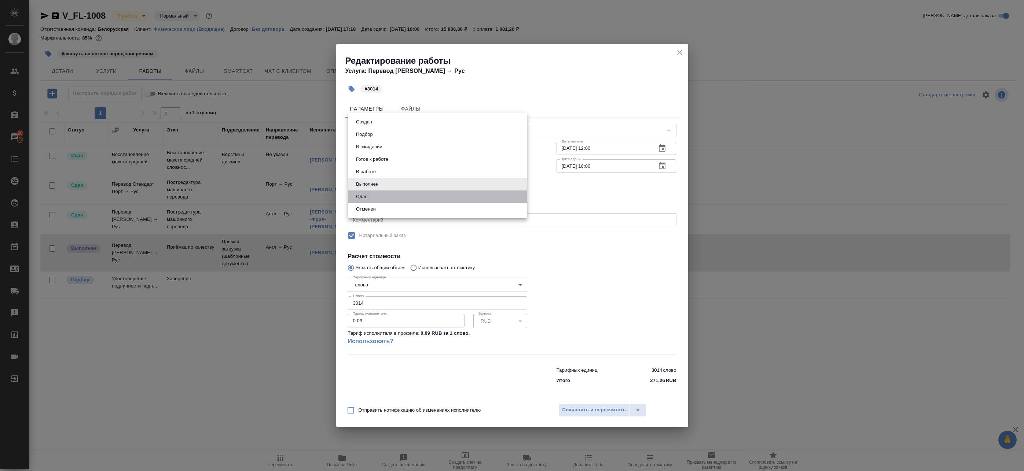
click at [403, 199] on li "Сдан" at bounding box center [437, 197] width 179 height 12
type input "closed"
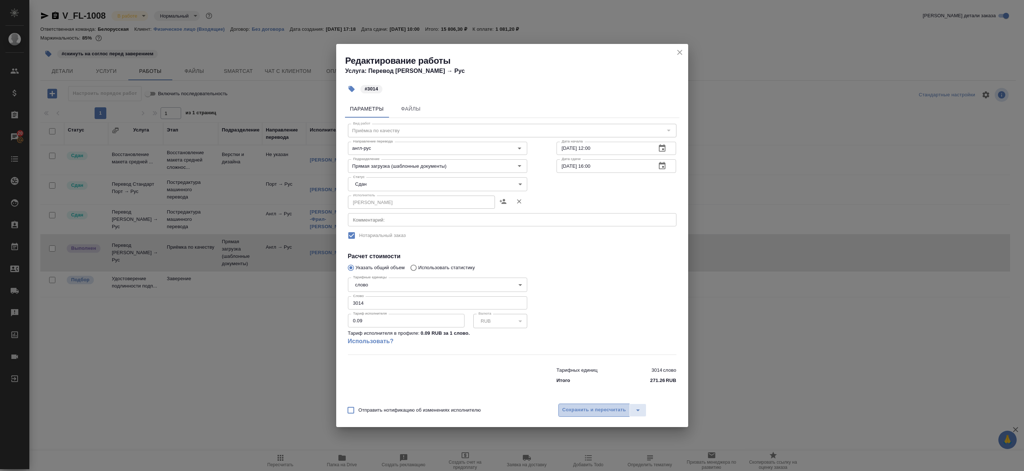
click at [609, 408] on span "Сохранить и пересчитать" at bounding box center [594, 410] width 64 height 8
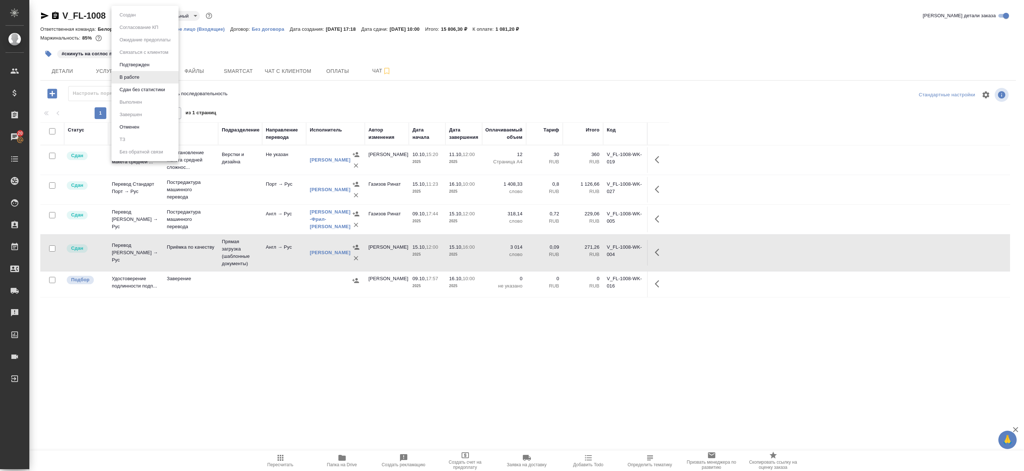
click at [121, 14] on body "🙏 .cls-1 fill:#fff; AWATERA Badanyan Artak Клиенты Спецификации Заказы 20 Чаты …" at bounding box center [512, 235] width 1024 height 471
click at [142, 86] on li "Сдан без статистики" at bounding box center [144, 90] width 67 height 12
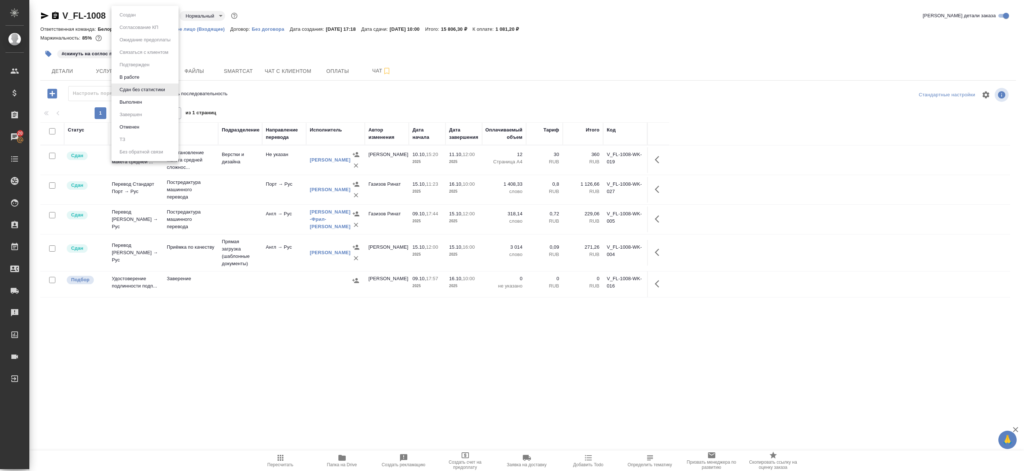
click at [134, 15] on body "🙏 .cls-1 fill:#fff; AWATERA Badanyan Artak Клиенты Спецификации Заказы 20 Чаты …" at bounding box center [512, 235] width 1024 height 471
click at [138, 103] on button "Выполнен" at bounding box center [130, 102] width 27 height 8
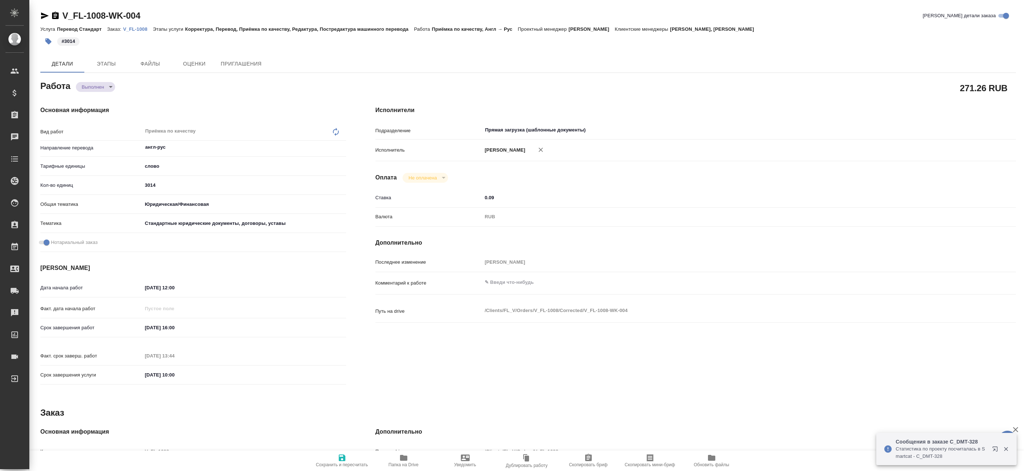
type textarea "x"
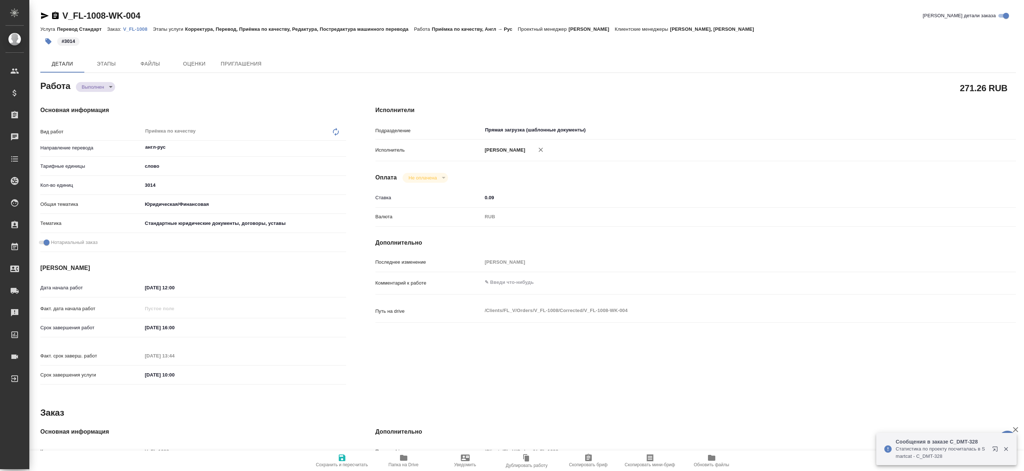
type textarea "x"
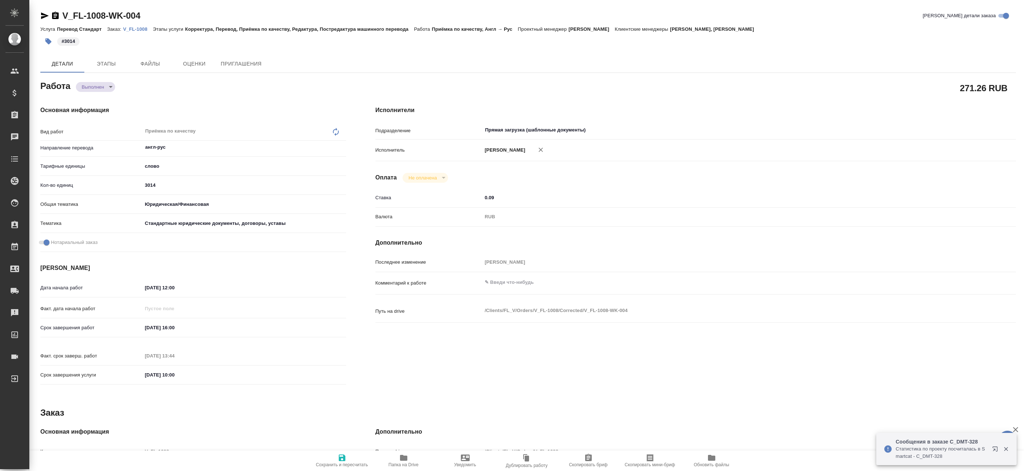
type textarea "x"
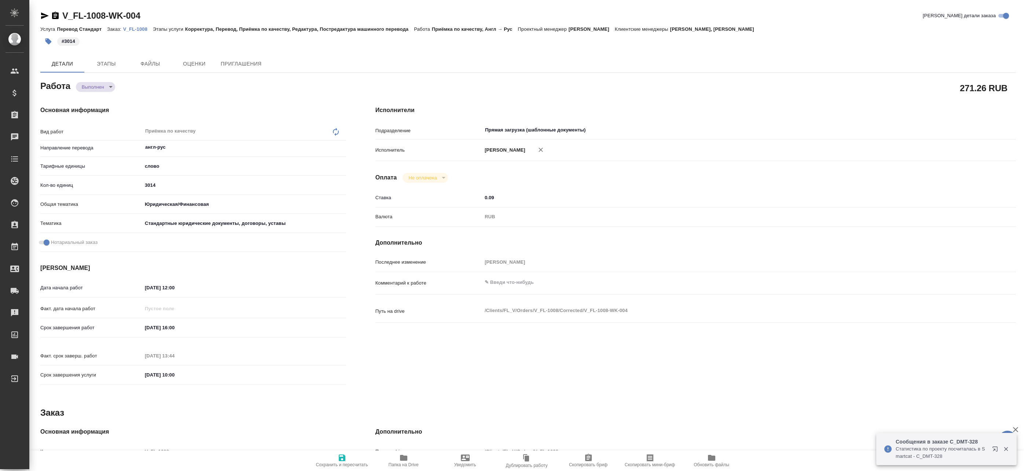
type textarea "x"
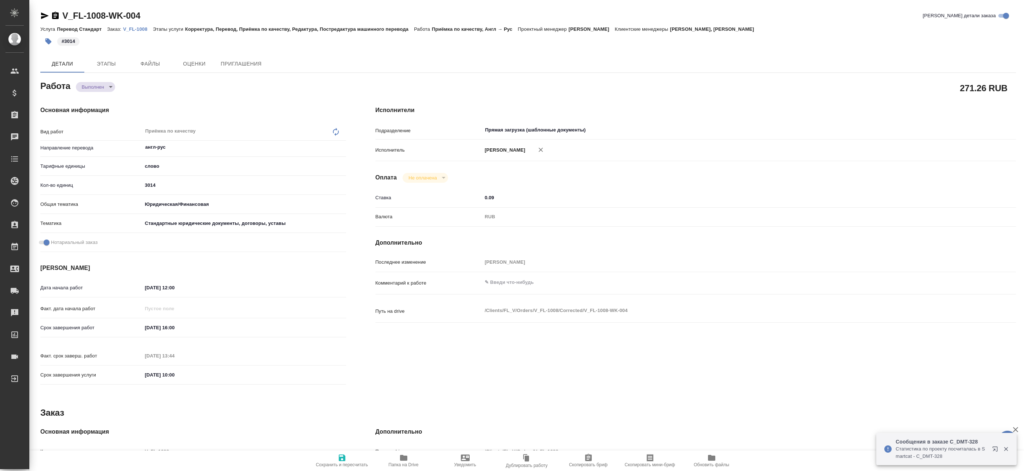
type textarea "x"
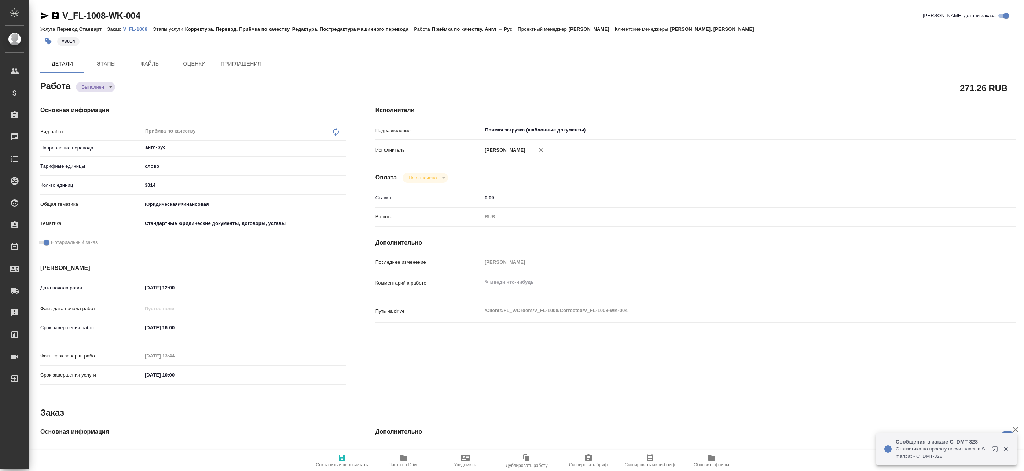
type textarea "x"
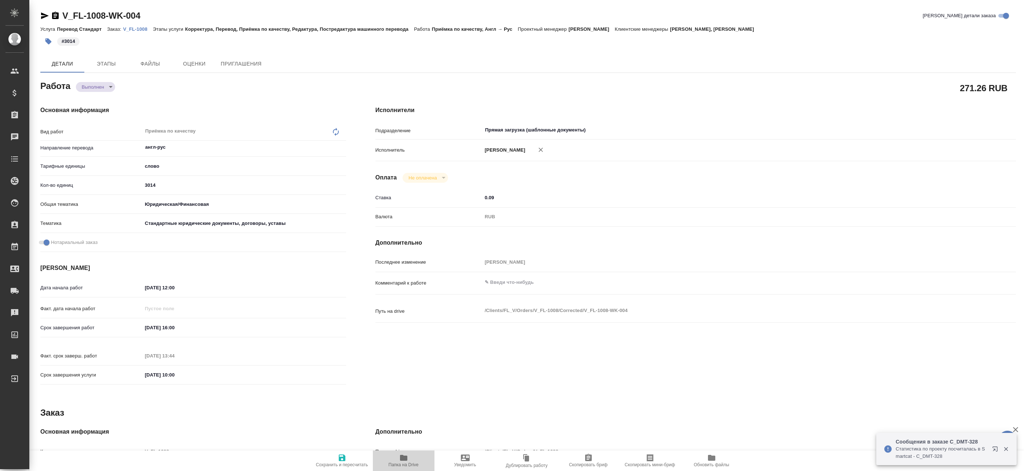
click at [403, 460] on icon "button" at bounding box center [403, 458] width 7 height 6
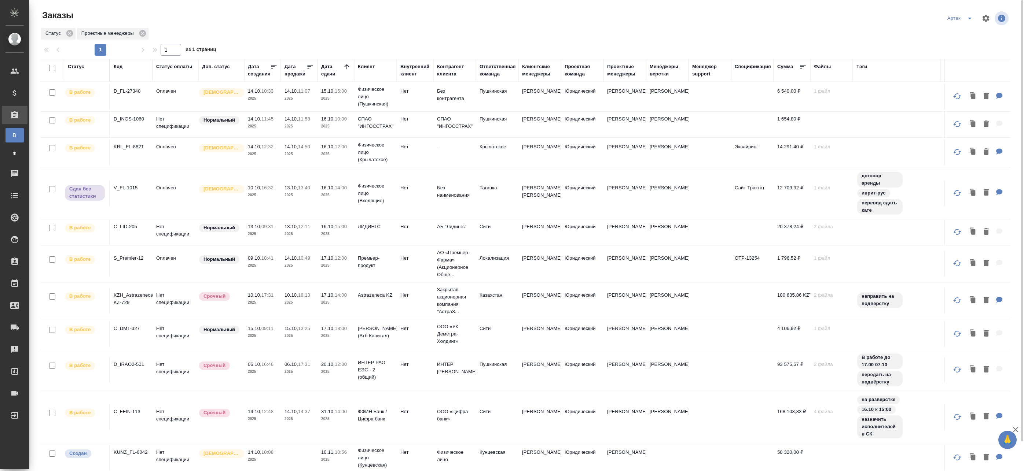
click at [279, 89] on td "14.10, 10:33 2025" at bounding box center [262, 97] width 37 height 26
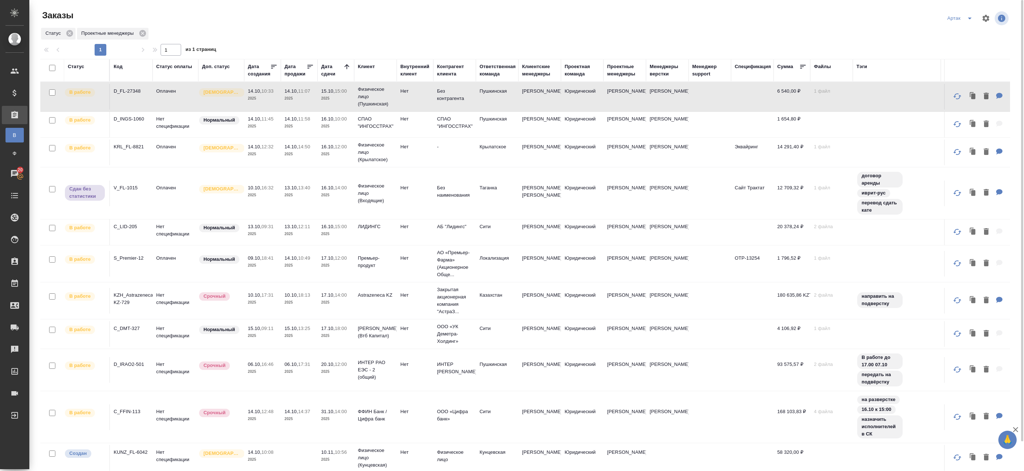
click at [319, 98] on td "15.10, 15:00 2025" at bounding box center [335, 97] width 37 height 26
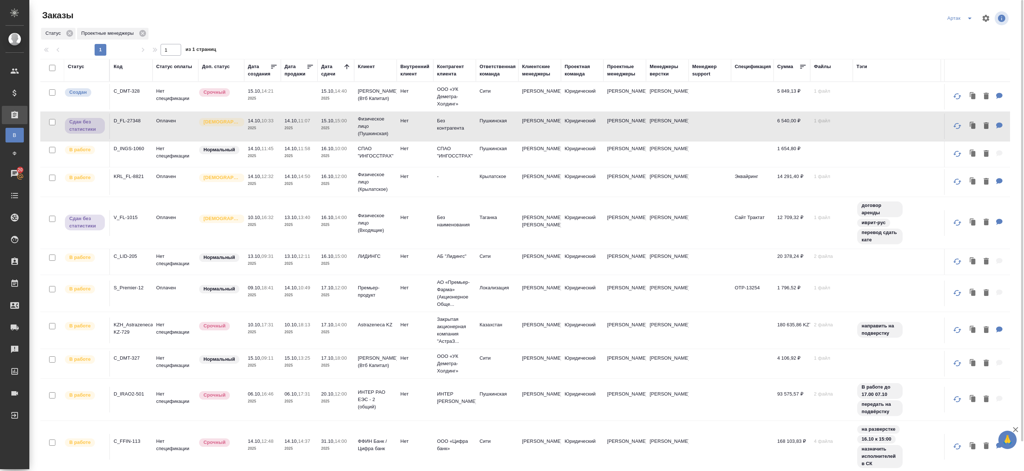
click at [266, 154] on p "2025" at bounding box center [262, 156] width 29 height 7
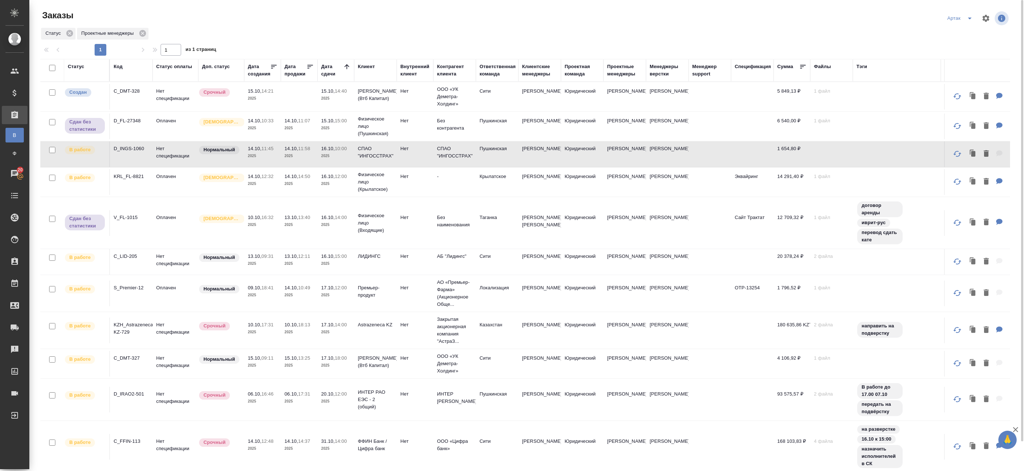
click at [324, 157] on p "2025" at bounding box center [335, 156] width 29 height 7
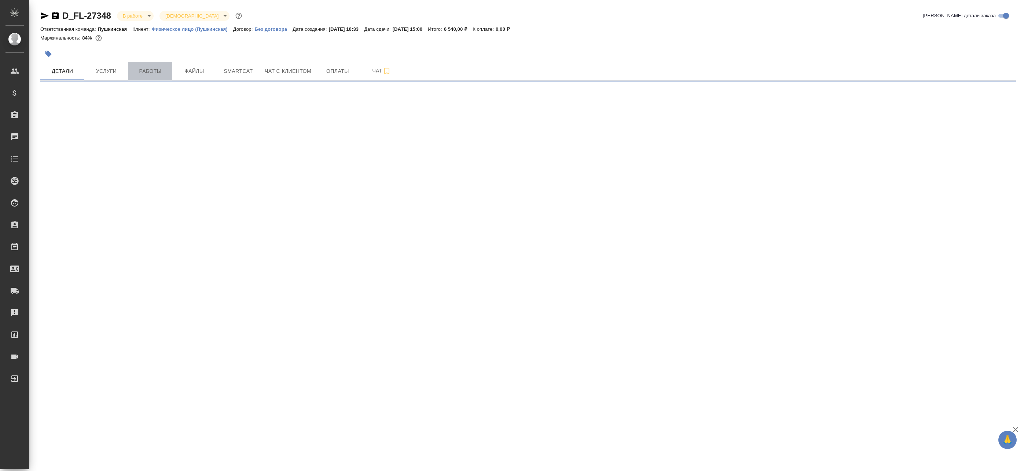
click at [164, 70] on span "Работы" at bounding box center [150, 71] width 35 height 9
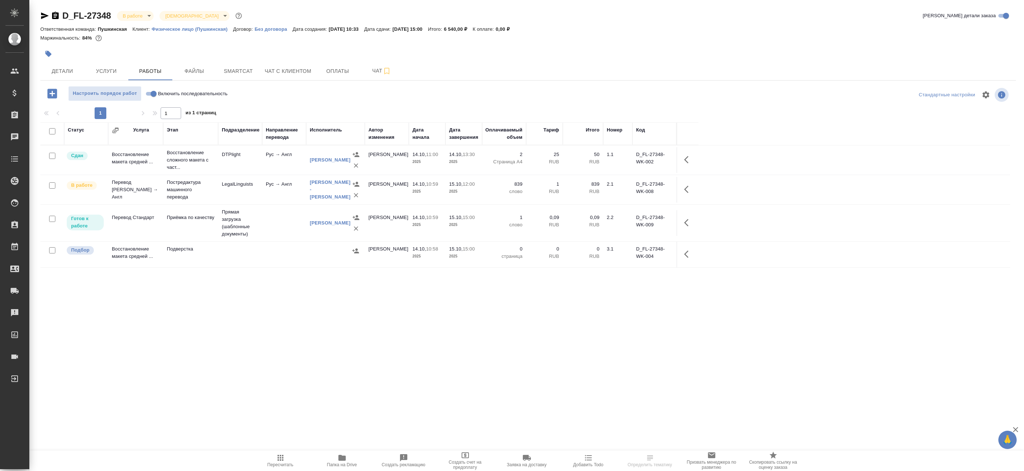
click at [43, 16] on icon "button" at bounding box center [44, 15] width 9 height 9
click at [339, 458] on icon "button" at bounding box center [341, 458] width 7 height 6
click at [681, 223] on button "button" at bounding box center [689, 223] width 18 height 18
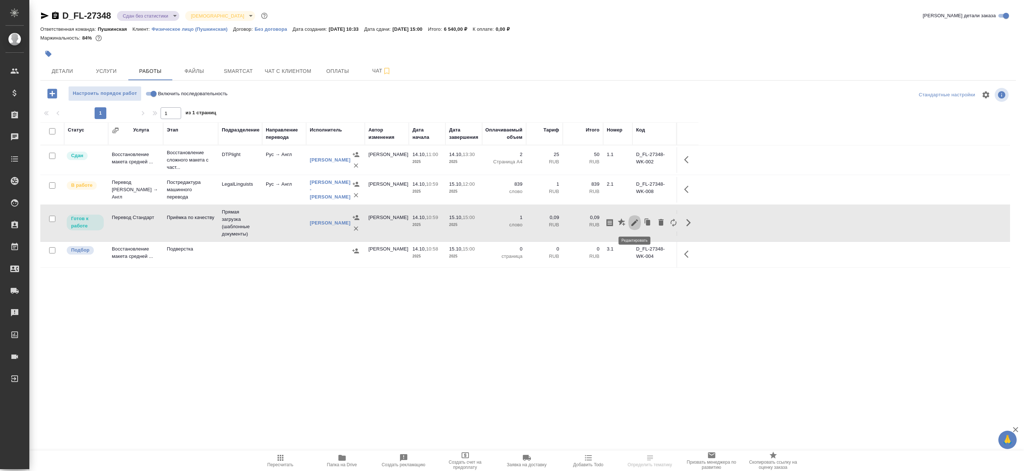
click at [634, 221] on icon "button" at bounding box center [634, 223] width 9 height 9
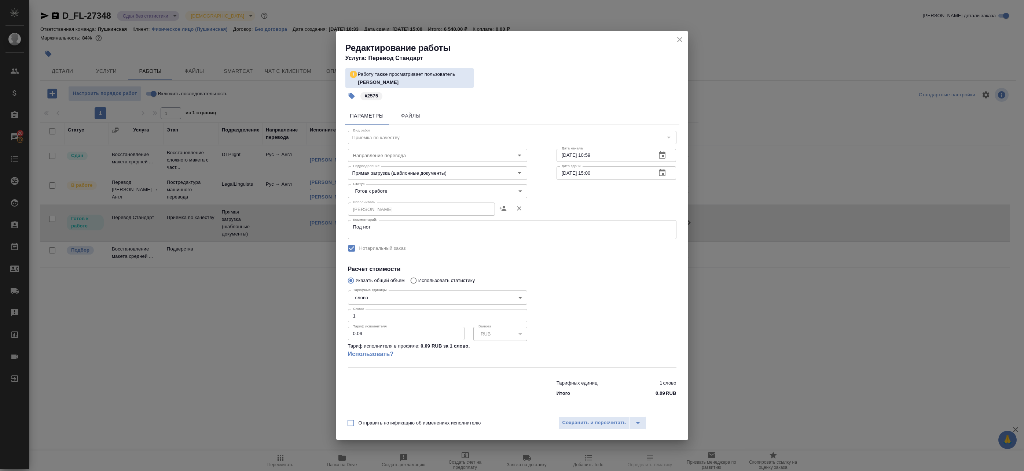
click at [390, 186] on body "🙏 .cls-1 fill:#fff; AWATERA Badanyan Artak Клиенты Спецификации Заказы 20 Чаты …" at bounding box center [512, 235] width 1024 height 471
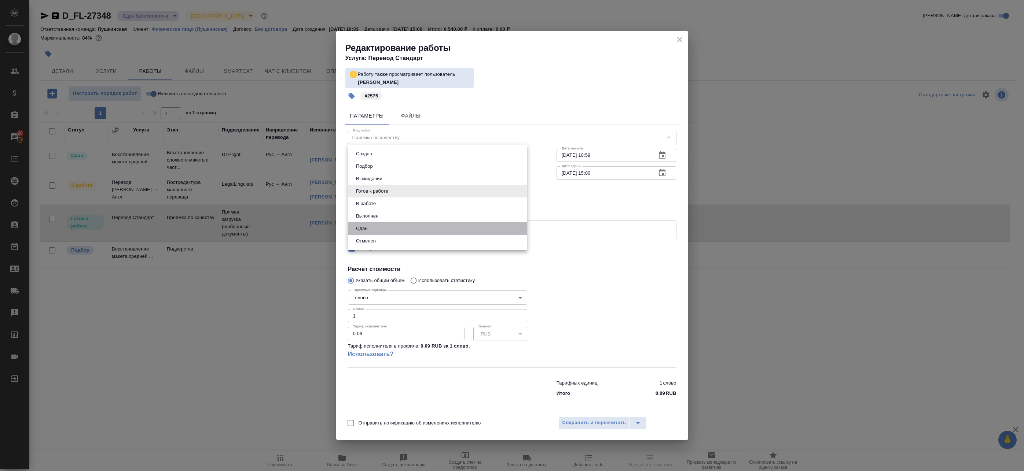
click at [379, 224] on li "Сдан" at bounding box center [437, 229] width 179 height 12
type input "closed"
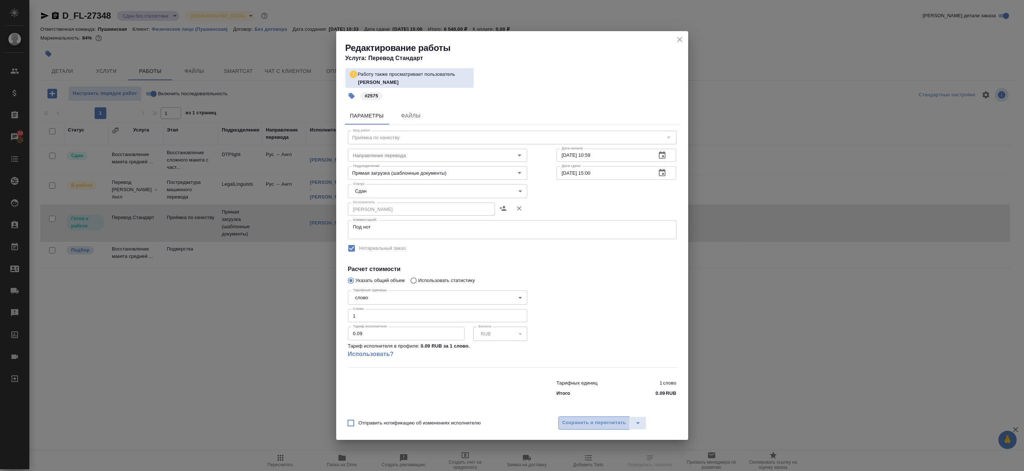
click at [593, 419] on span "Сохранить и пересчитать" at bounding box center [594, 423] width 64 height 8
drag, startPoint x: 369, startPoint y: 319, endPoint x: 309, endPoint y: 307, distance: 61.3
click at [309, 307] on div "Редактирование работы Услуга: Перевод Стандарт Работу также просматривает польз…" at bounding box center [512, 235] width 1024 height 471
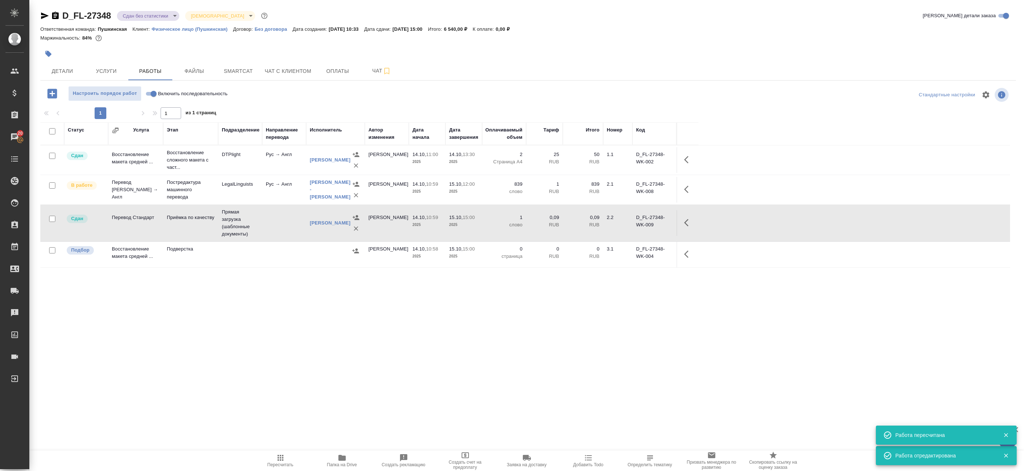
click at [689, 226] on icon "button" at bounding box center [688, 223] width 9 height 9
click at [638, 224] on icon "button" at bounding box center [634, 223] width 9 height 9
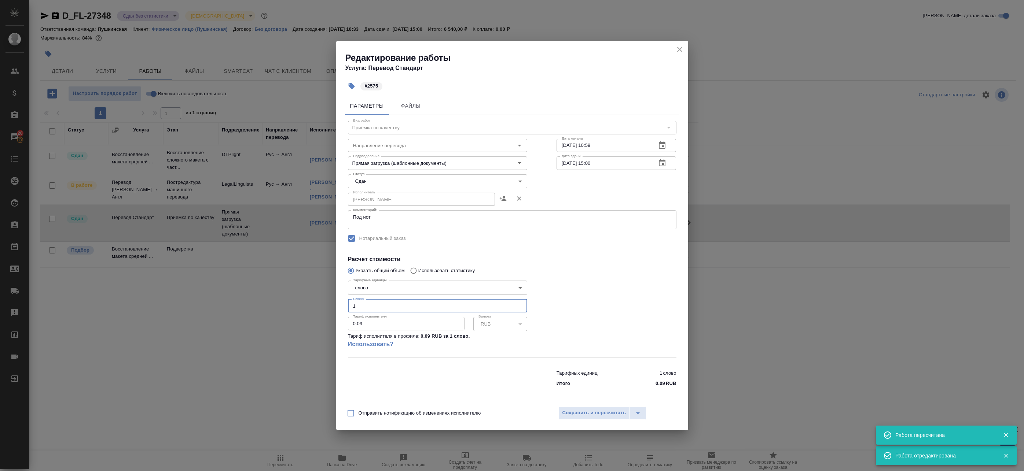
drag, startPoint x: 365, startPoint y: 300, endPoint x: 333, endPoint y: 301, distance: 32.3
click at [334, 301] on div "Редактирование работы Услуга: Перевод Стандарт #2575 Параметры Файлы Вид работ …" at bounding box center [512, 235] width 1024 height 471
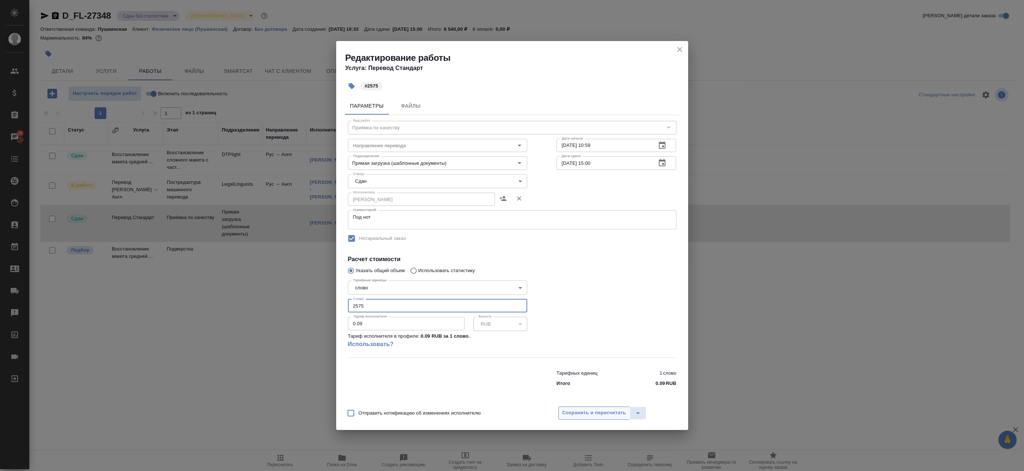
type input "2575"
click at [575, 415] on span "Сохранить и пересчитать" at bounding box center [594, 413] width 64 height 8
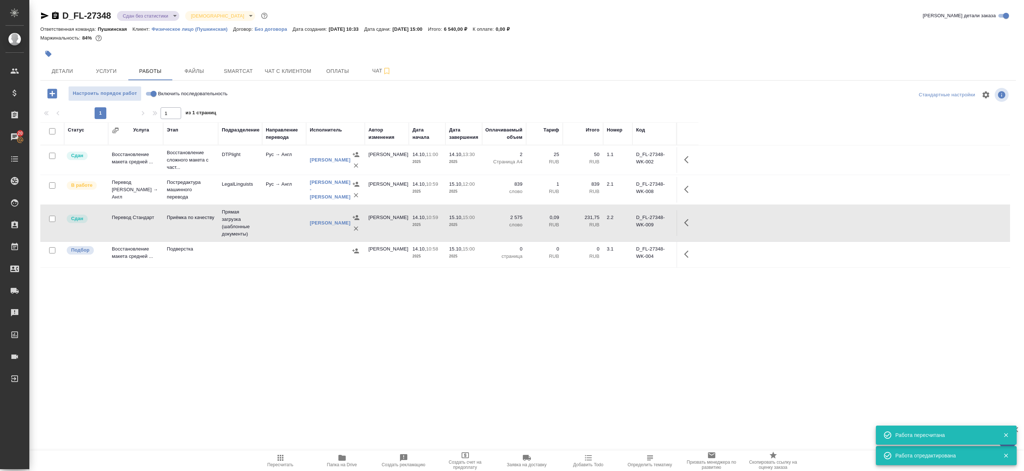
click at [291, 230] on td at bounding box center [284, 223] width 44 height 26
click at [52, 69] on span "Детали" at bounding box center [62, 71] width 35 height 9
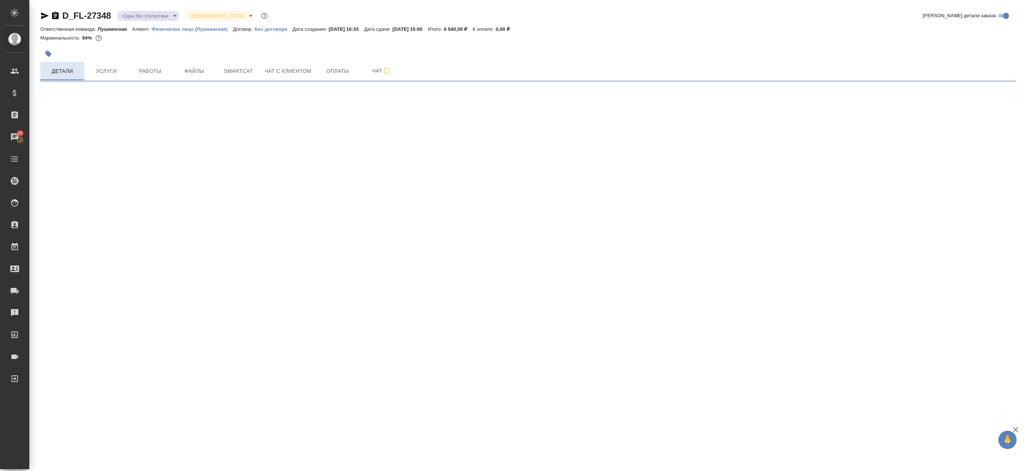
select select "RU"
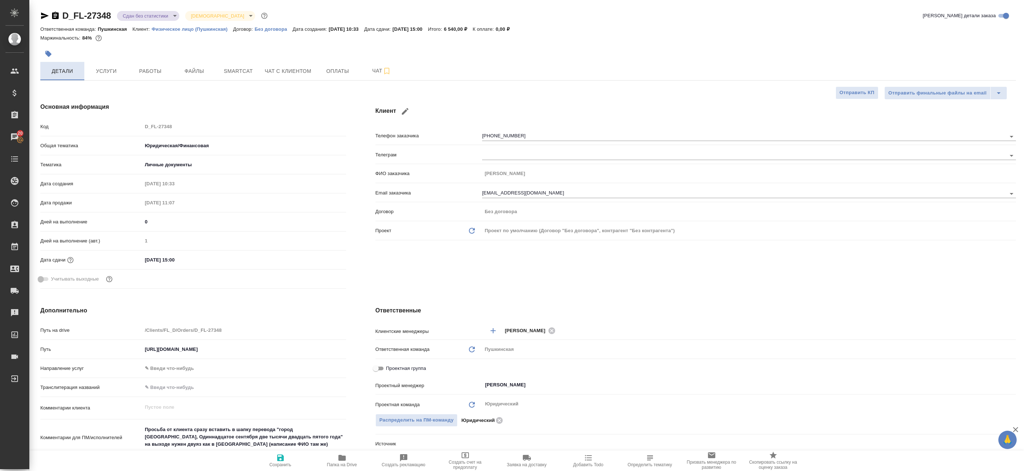
type textarea "x"
click at [43, 14] on icon "button" at bounding box center [45, 15] width 8 height 7
click at [130, 68] on button "Работы" at bounding box center [150, 71] width 44 height 18
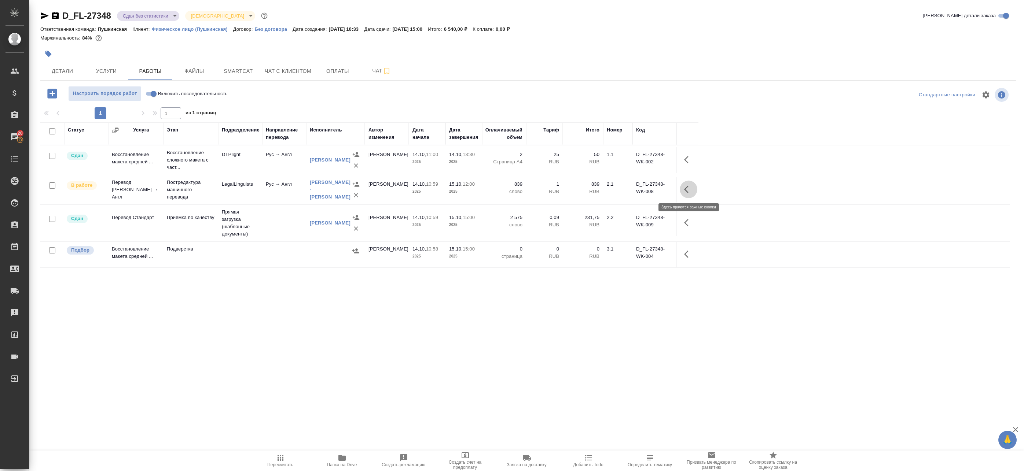
click at [690, 188] on icon "button" at bounding box center [688, 189] width 9 height 9
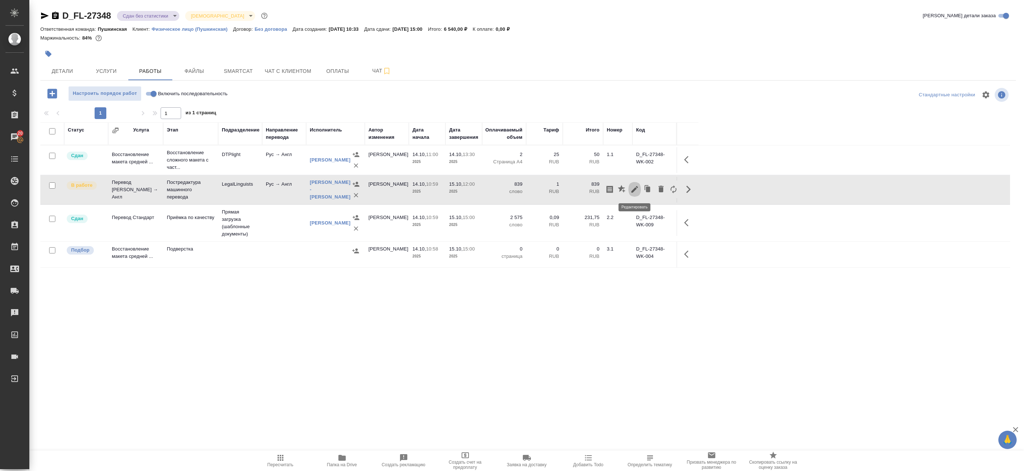
click at [639, 189] on icon "button" at bounding box center [634, 189] width 9 height 9
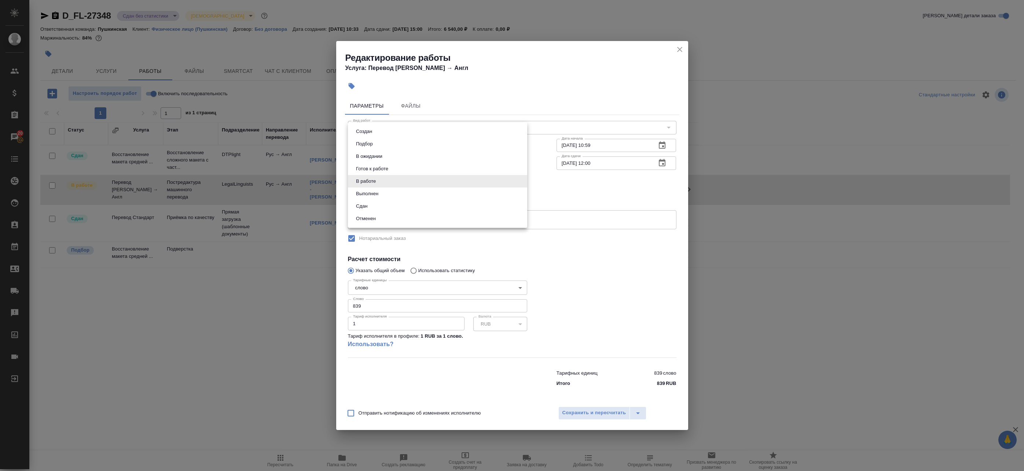
click at [390, 178] on body "🙏 .cls-1 fill:#fff; AWATERA Badanyan Artak Клиенты Спецификации Заказы 20 Чаты …" at bounding box center [512, 235] width 1024 height 471
click at [388, 194] on li "Выполнен" at bounding box center [437, 194] width 179 height 12
type input "completed"
click at [603, 408] on button "Сохранить и пересчитать" at bounding box center [594, 413] width 72 height 13
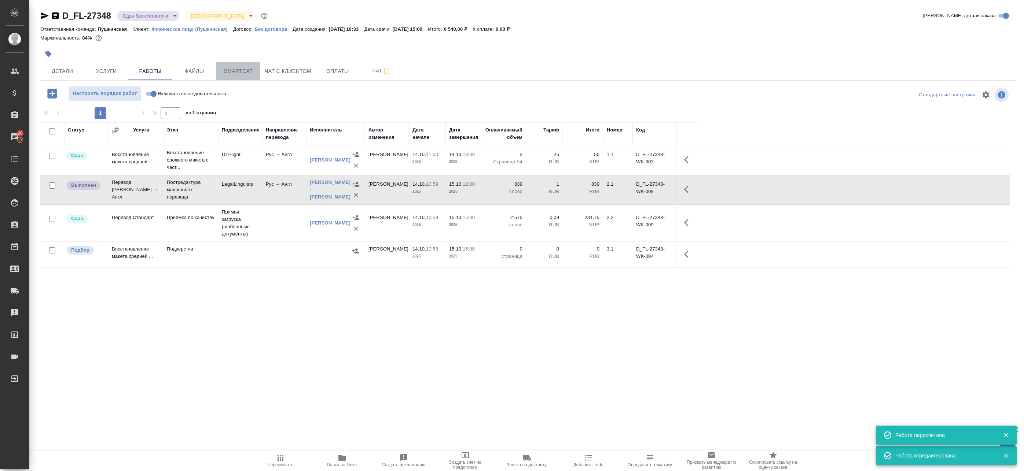
click at [247, 75] on span "Smartcat" at bounding box center [238, 71] width 35 height 9
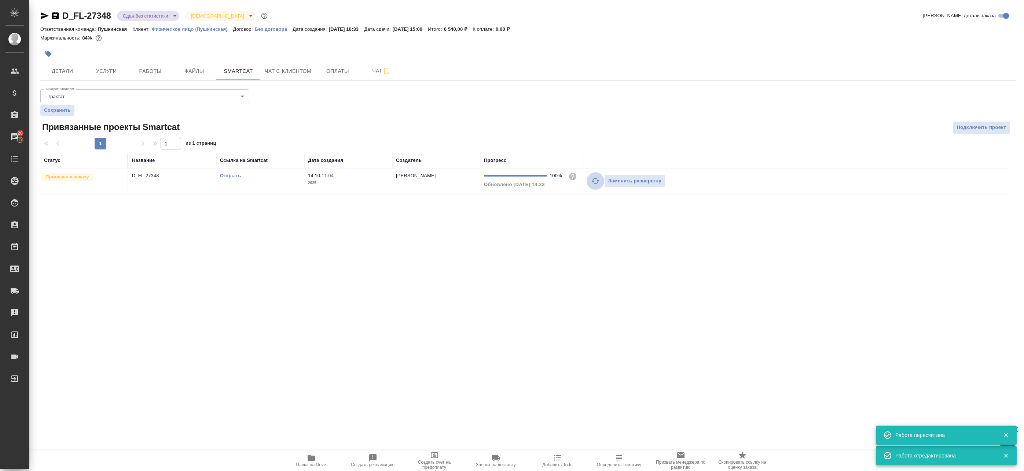
click at [594, 184] on icon "button" at bounding box center [595, 181] width 8 height 6
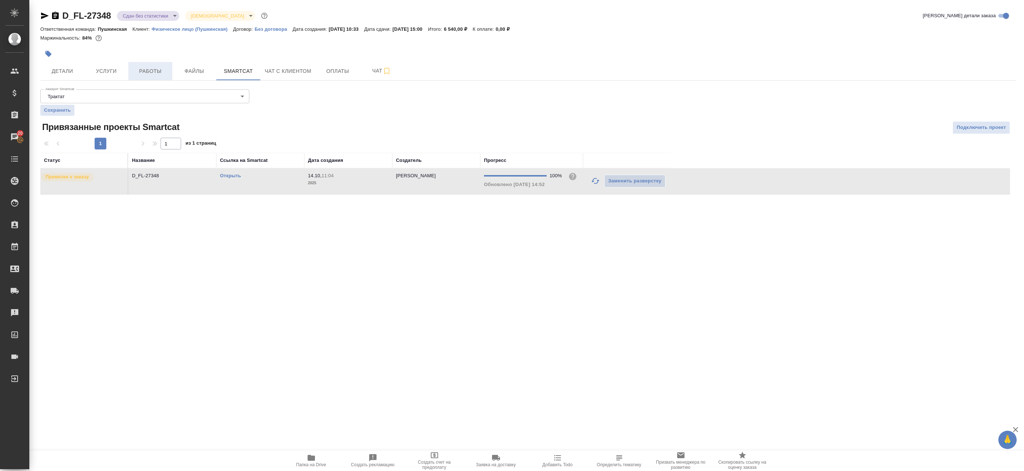
click at [138, 75] on span "Работы" at bounding box center [150, 71] width 35 height 9
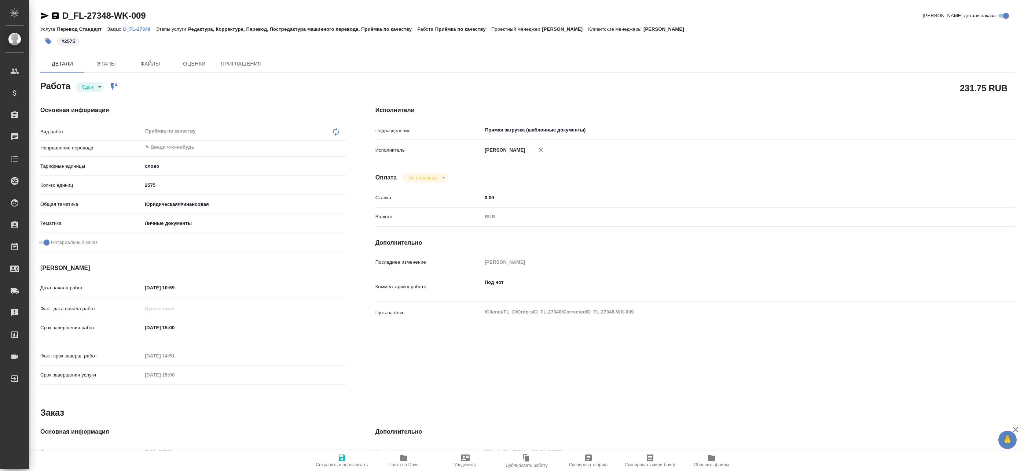
type textarea "x"
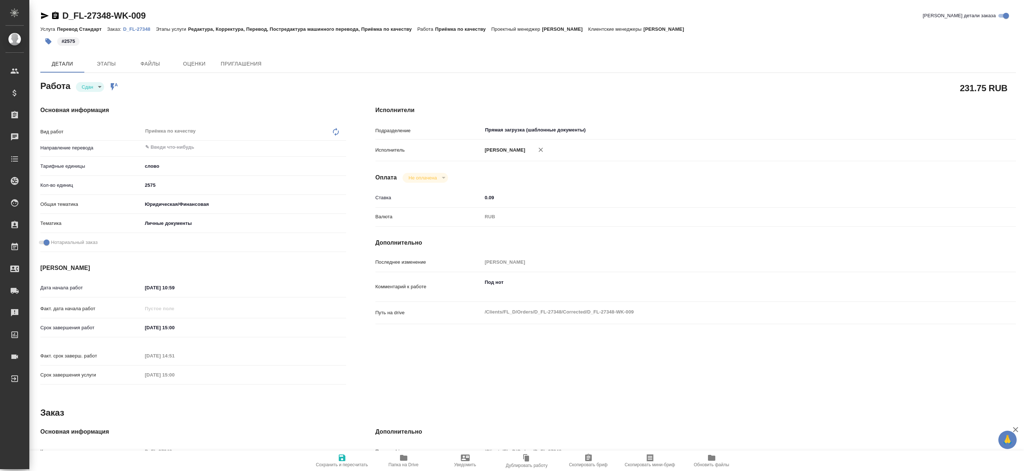
type textarea "x"
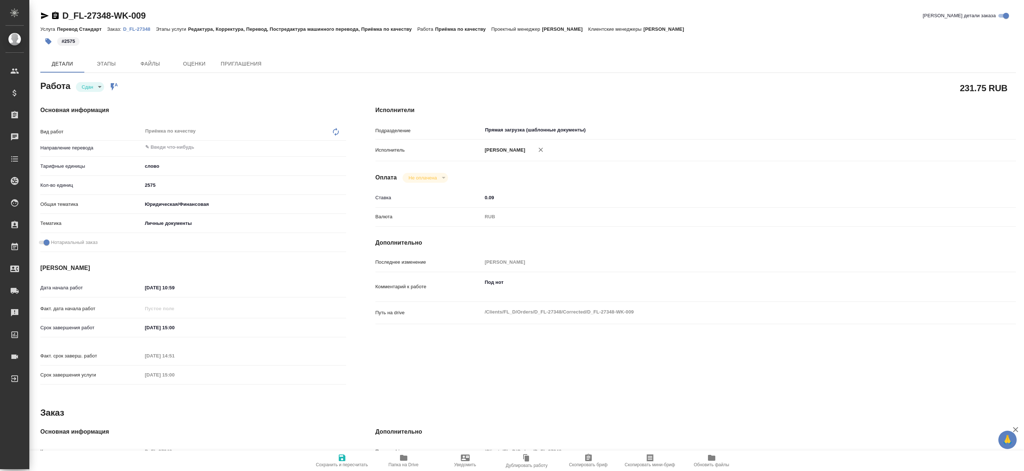
type textarea "x"
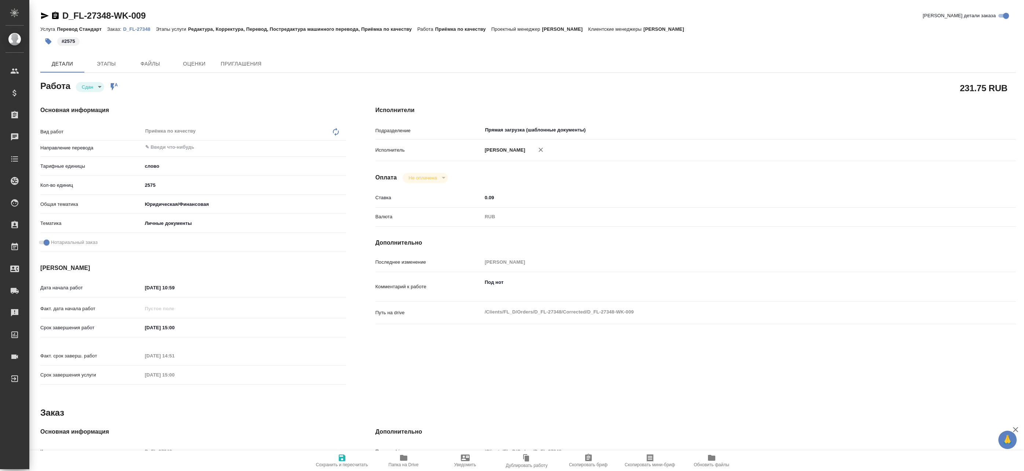
type textarea "x"
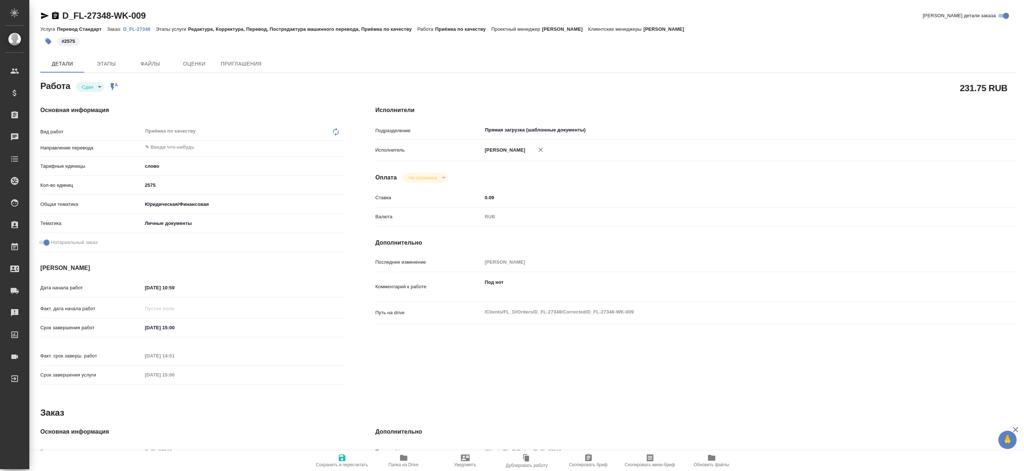
type textarea "x"
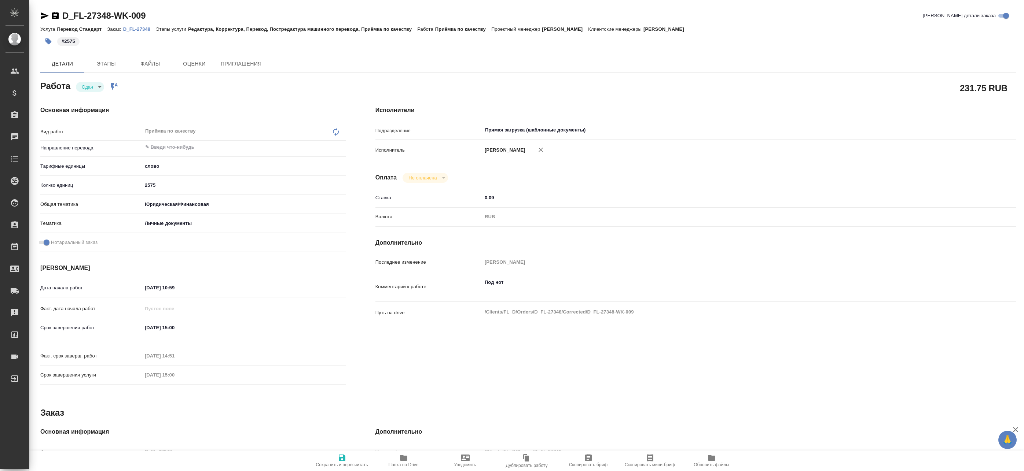
click at [407, 454] on button "Папка на Drive" at bounding box center [404, 461] width 62 height 21
type textarea "x"
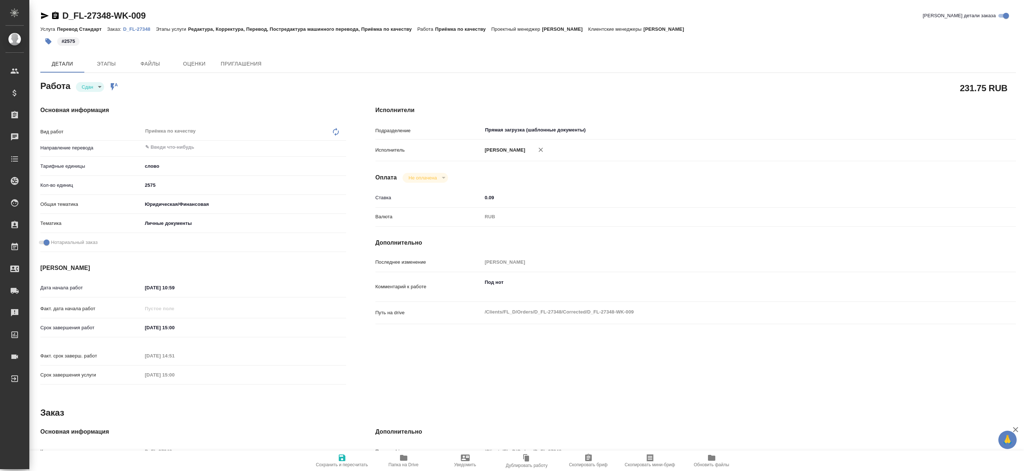
type textarea "x"
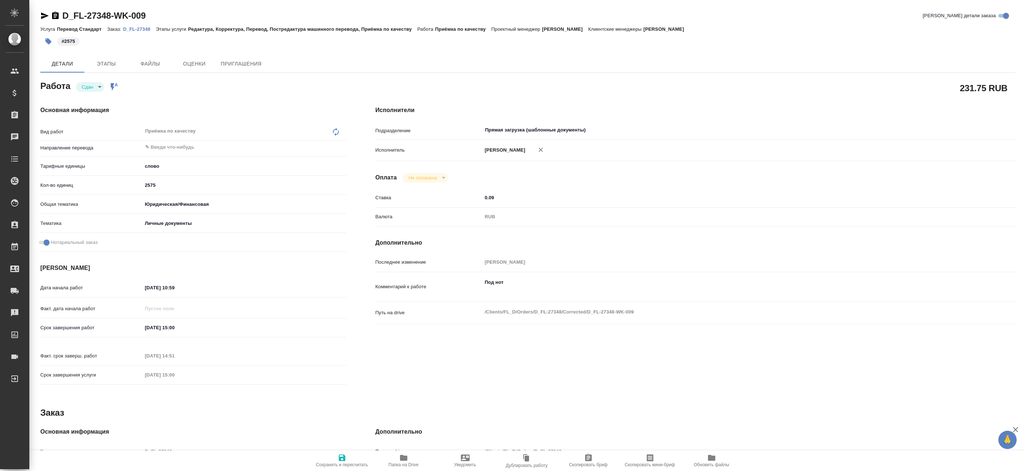
type textarea "x"
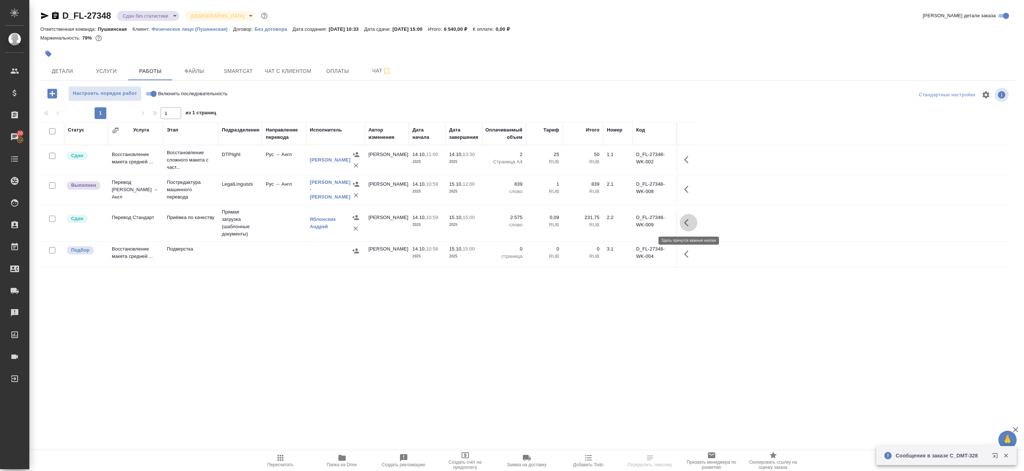
click at [683, 223] on button "button" at bounding box center [689, 223] width 18 height 18
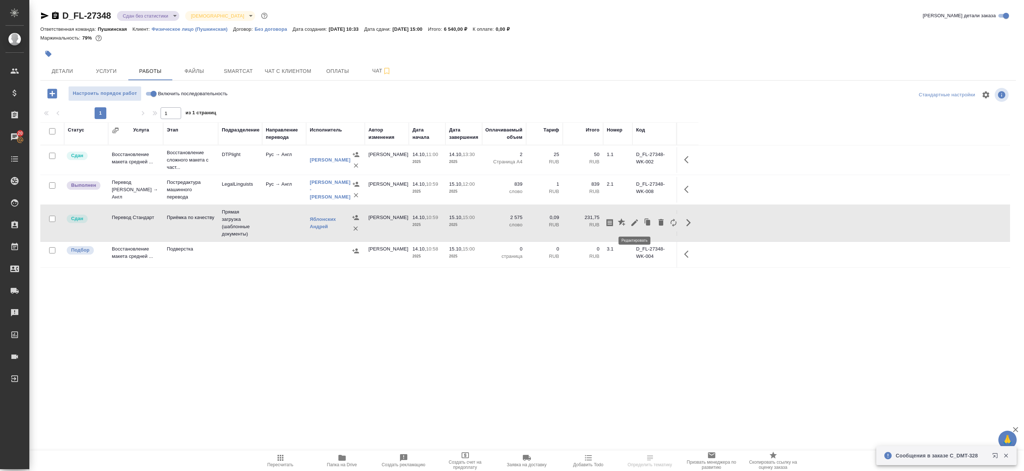
click at [638, 223] on icon "button" at bounding box center [634, 223] width 9 height 9
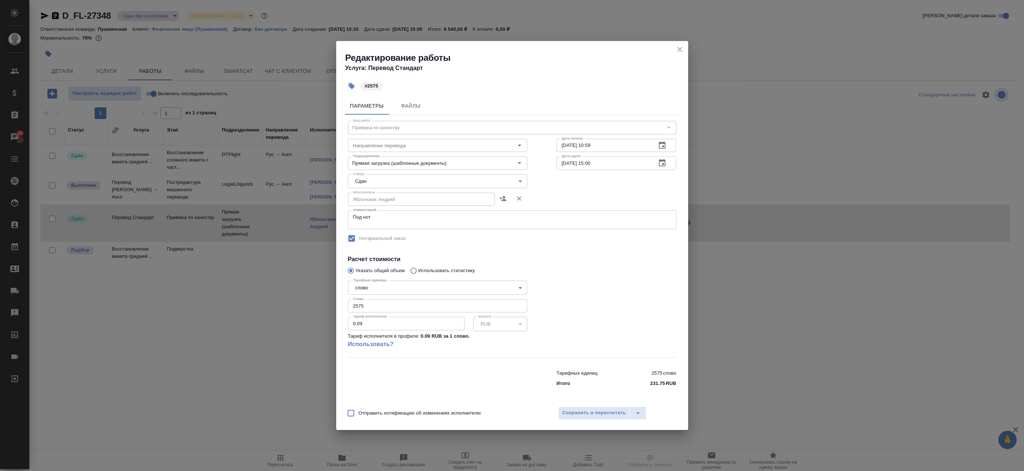
click at [680, 48] on icon "close" at bounding box center [679, 49] width 9 height 9
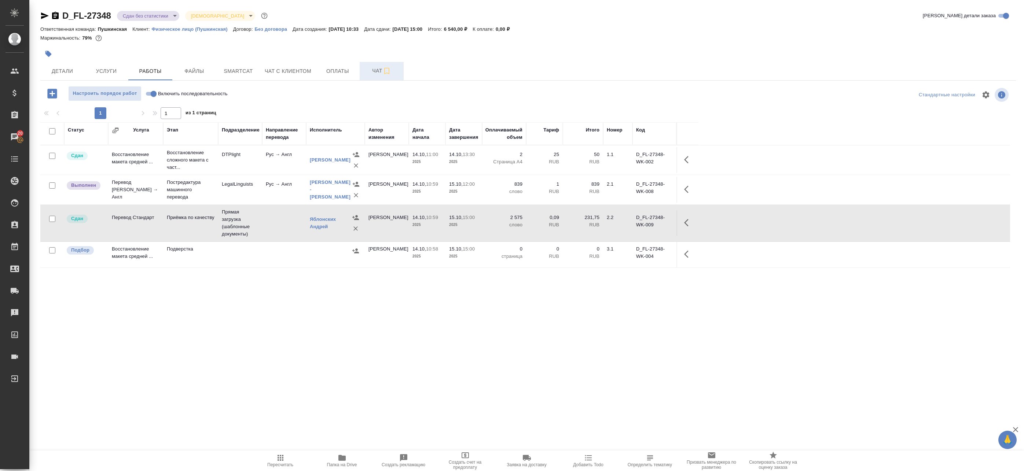
click at [374, 70] on span "Чат" at bounding box center [381, 70] width 35 height 9
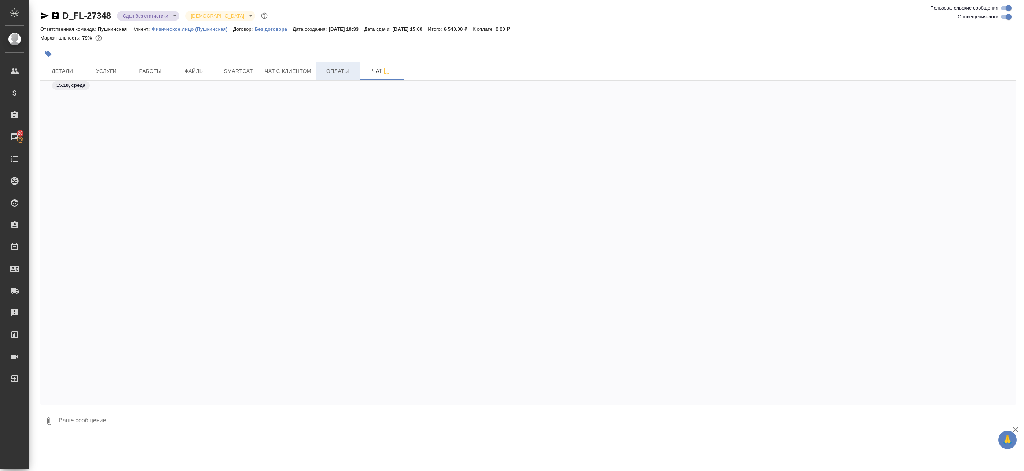
scroll to position [2147, 0]
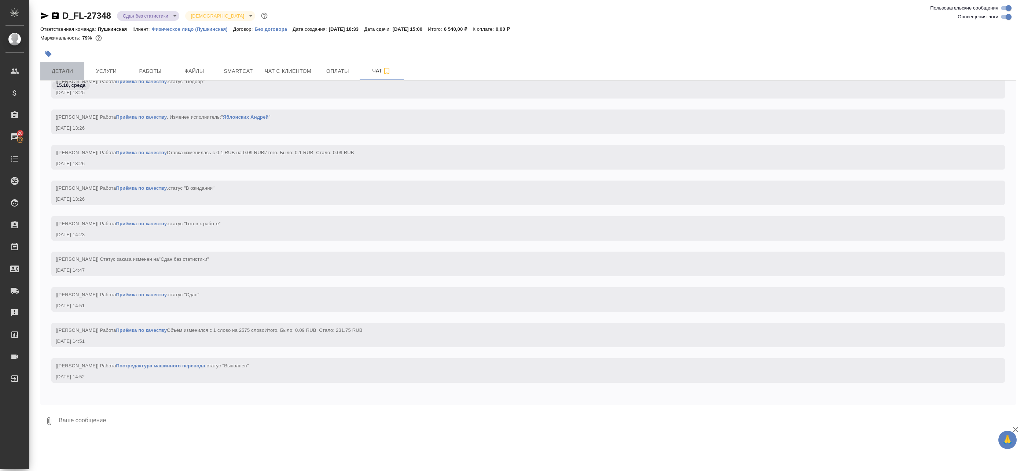
click at [63, 70] on span "Детали" at bounding box center [62, 71] width 35 height 9
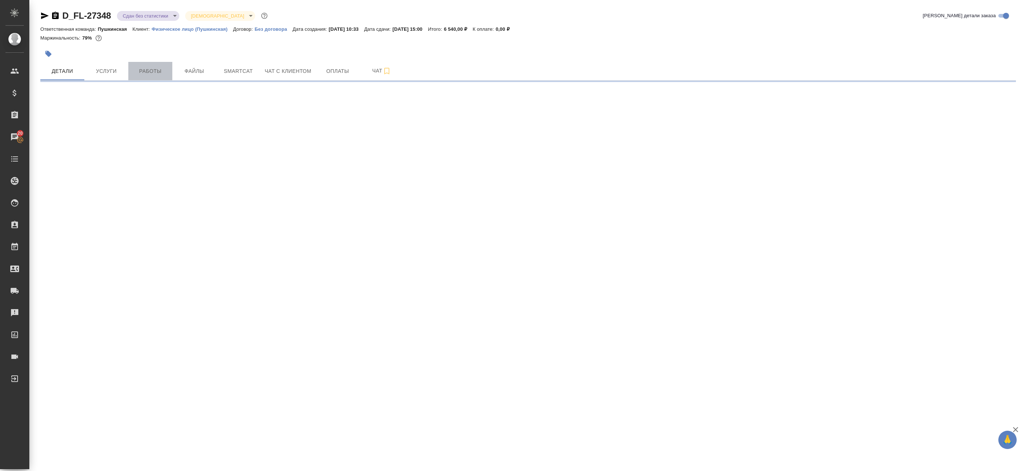
click at [155, 69] on span "Работы" at bounding box center [150, 71] width 35 height 9
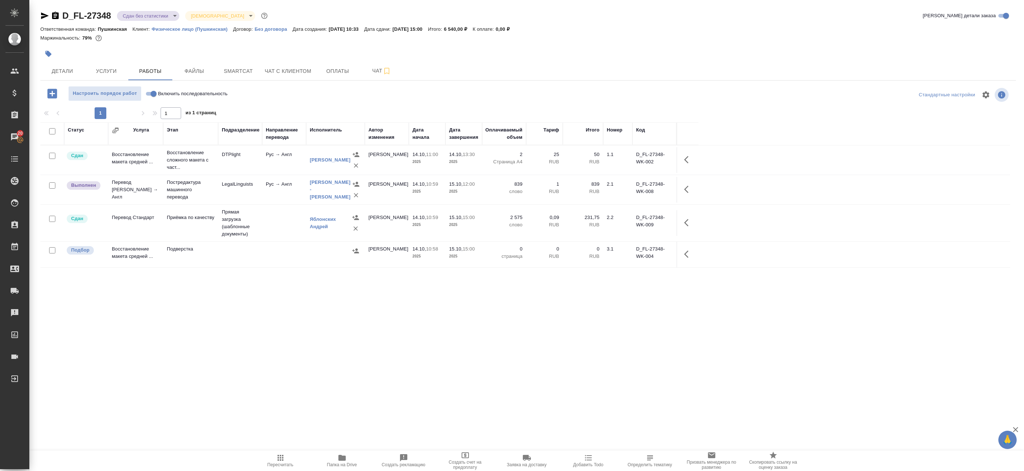
drag, startPoint x: 414, startPoint y: 300, endPoint x: 396, endPoint y: 267, distance: 36.9
click at [414, 300] on div "Статус Услуга Этап Подразделение Направление перевода Исполнитель Автор изменен…" at bounding box center [525, 287] width 970 height 330
click at [367, 67] on span "Чат" at bounding box center [381, 70] width 35 height 9
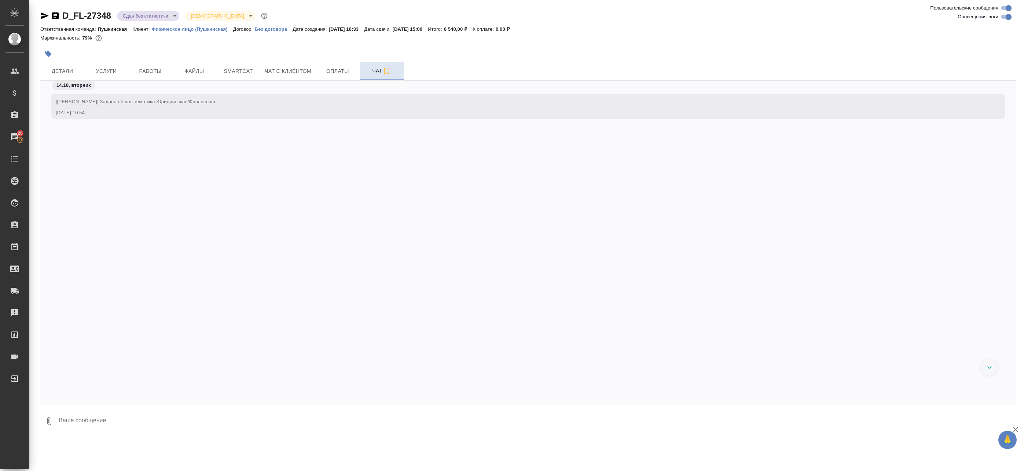
scroll to position [2147, 0]
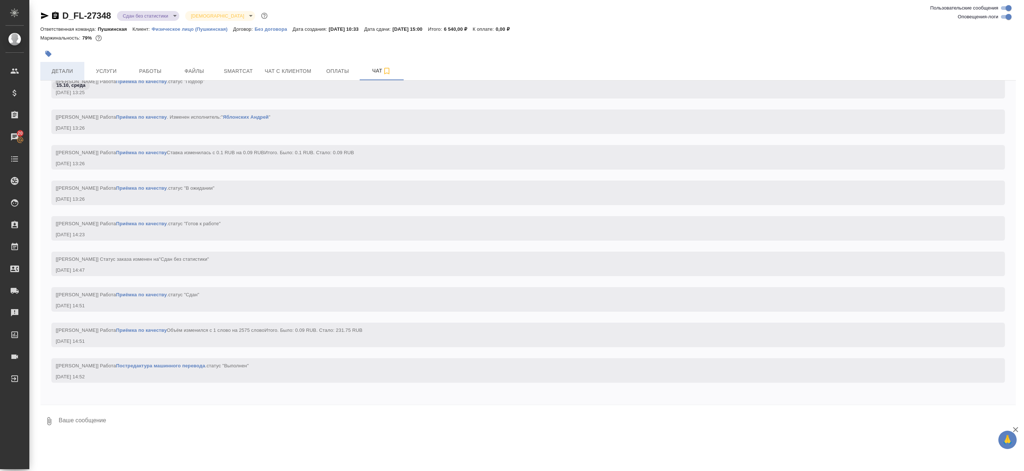
click at [62, 64] on button "Детали" at bounding box center [62, 71] width 44 height 18
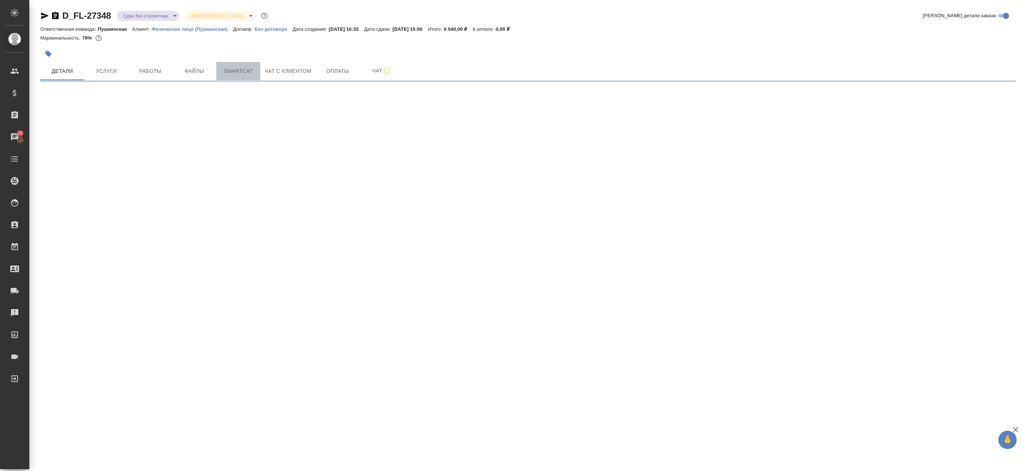
click at [238, 74] on span "Smartcat" at bounding box center [238, 71] width 35 height 9
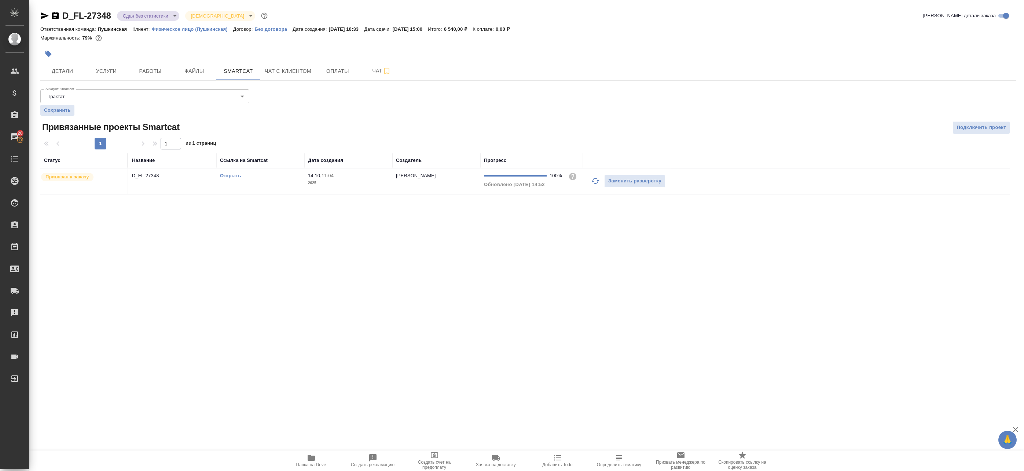
click at [330, 190] on td "14.10, 11:04 2025" at bounding box center [348, 182] width 88 height 26
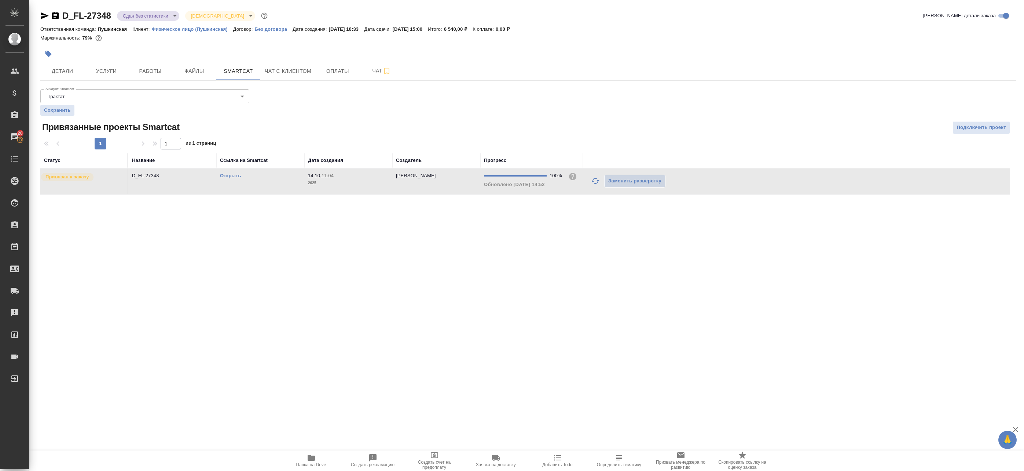
click at [330, 190] on td "14.10, 11:04 2025" at bounding box center [348, 182] width 88 height 26
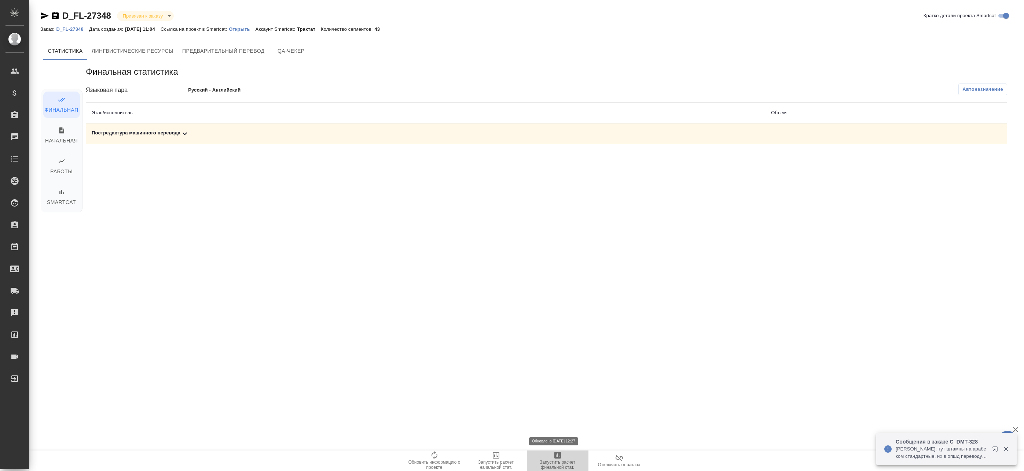
click at [566, 460] on span "Запустить расчет финальной стат." at bounding box center [557, 465] width 53 height 10
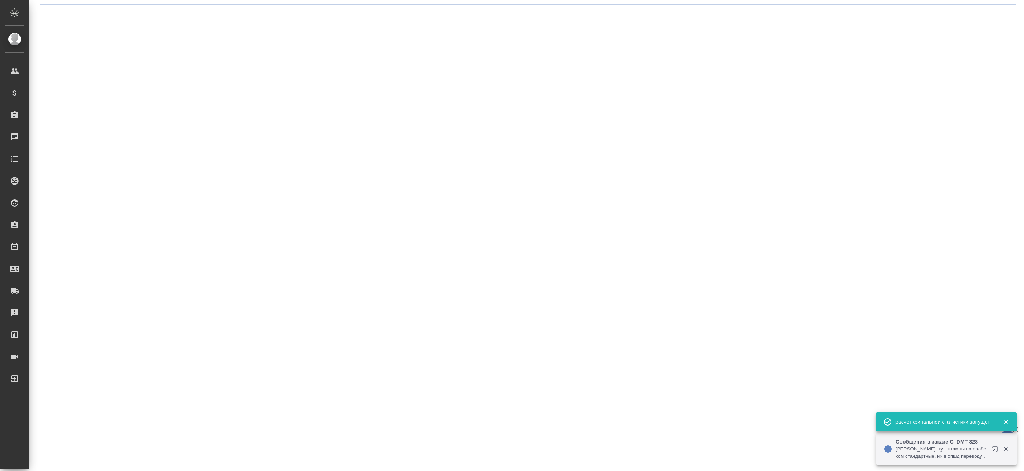
click at [554, 140] on div ".cls-1 fill:#fff; AWATERA Badanyan Artak Клиенты Спецификации Заказы Чаты Todo …" at bounding box center [512, 235] width 1024 height 471
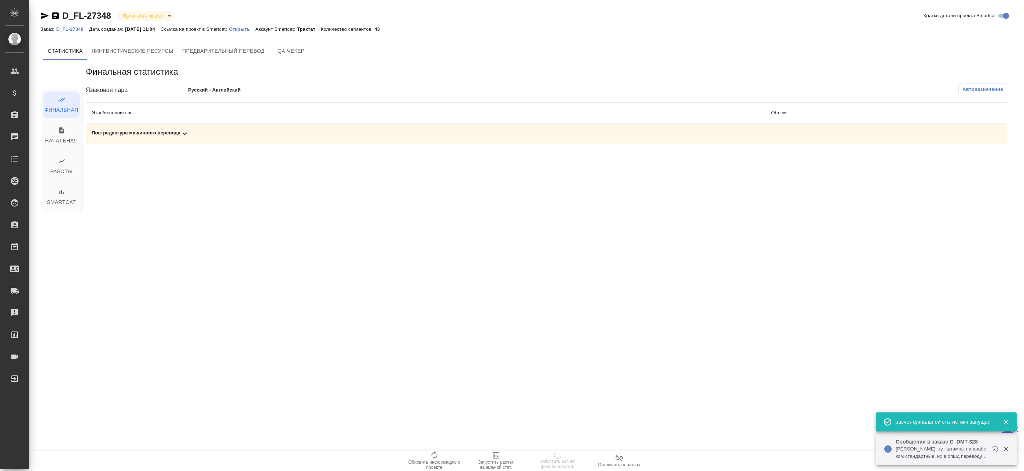
click at [538, 132] on div "Постредактура машинного перевода" at bounding box center [426, 133] width 668 height 9
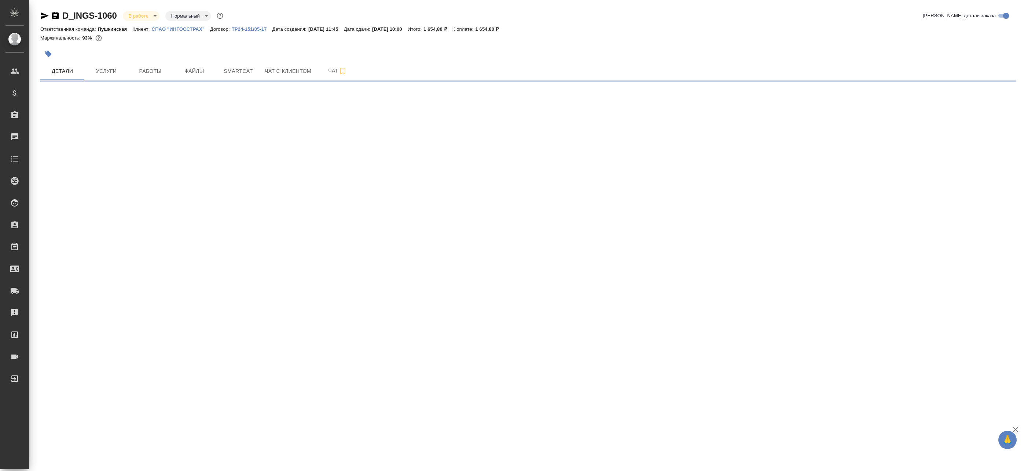
select select "RU"
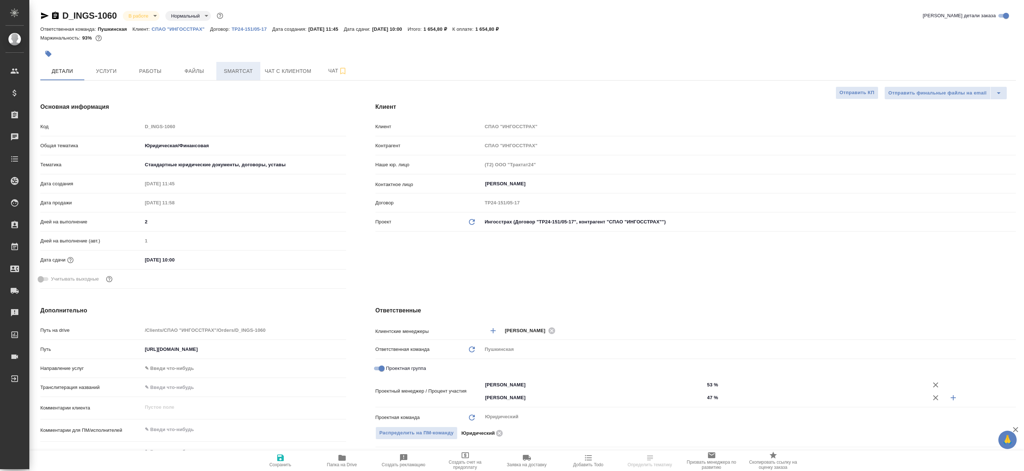
type textarea "x"
click at [240, 77] on button "Smartcat" at bounding box center [238, 71] width 44 height 18
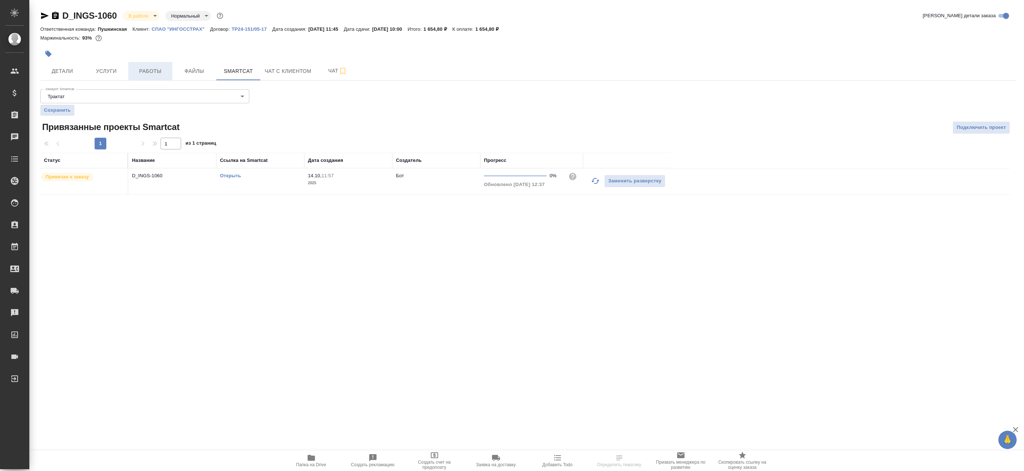
click at [144, 70] on span "Работы" at bounding box center [150, 71] width 35 height 9
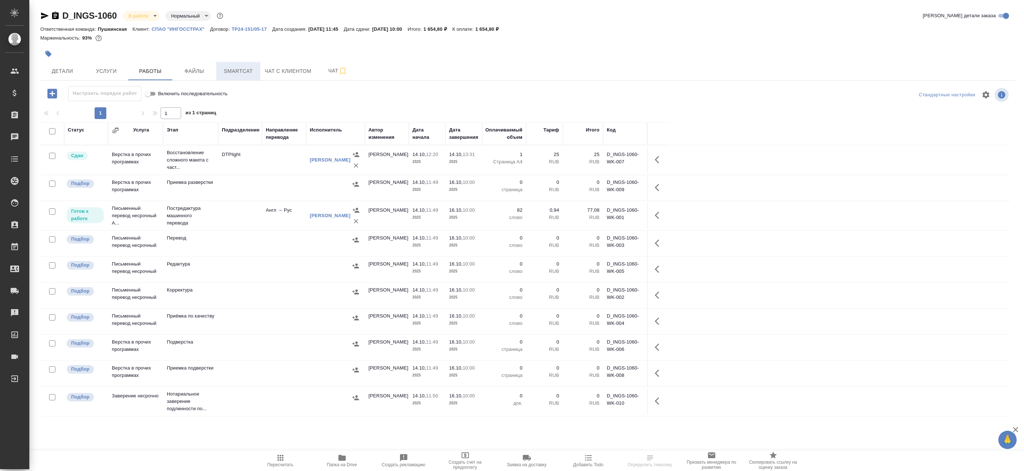
click at [225, 70] on span "Smartcat" at bounding box center [238, 71] width 35 height 9
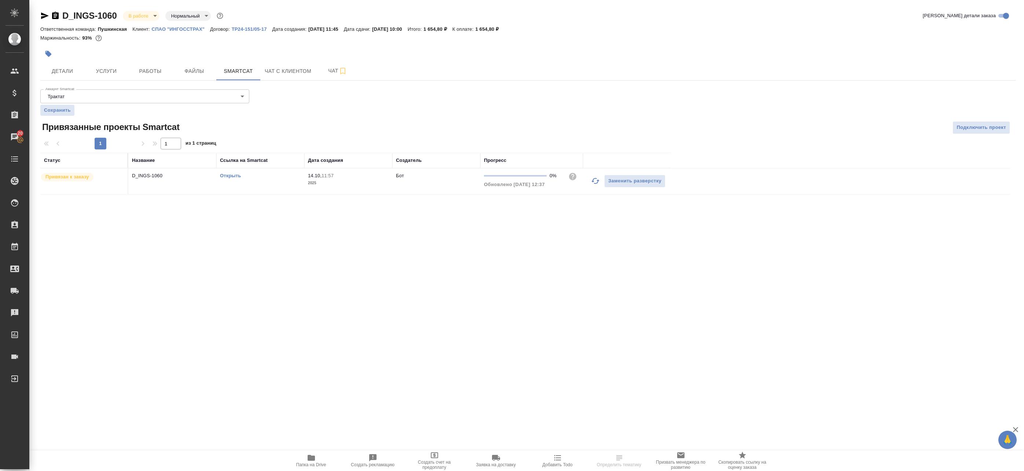
click at [233, 175] on link "Открыть" at bounding box center [230, 175] width 21 height 5
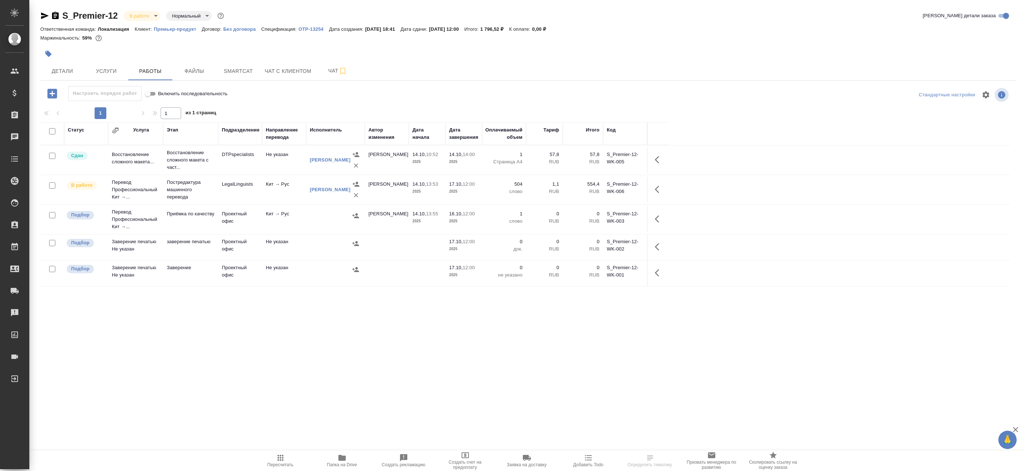
click at [238, 73] on span "Smartcat" at bounding box center [238, 71] width 35 height 9
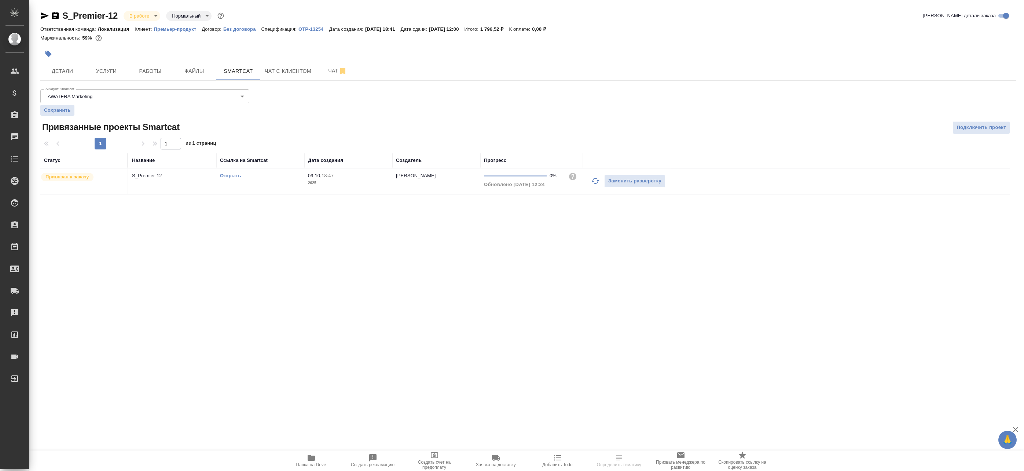
click at [595, 182] on icon "button" at bounding box center [595, 181] width 9 height 9
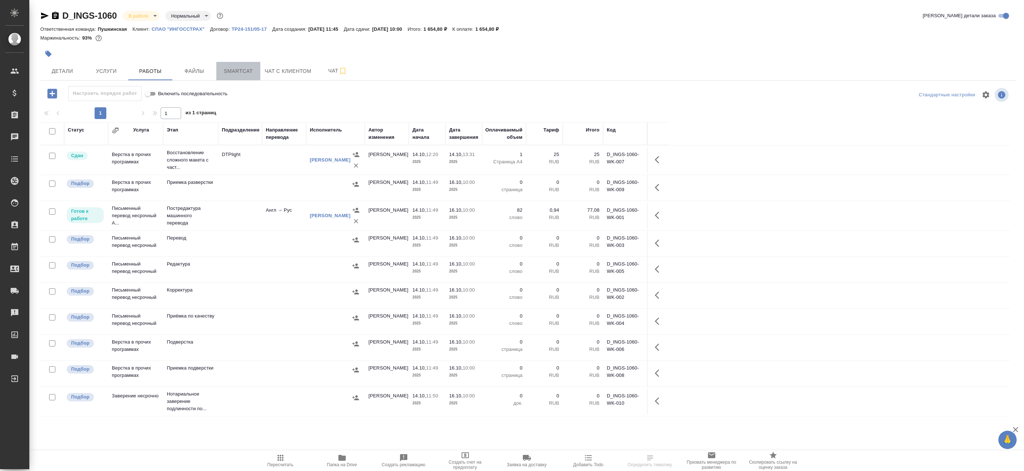
click at [224, 71] on span "Smartcat" at bounding box center [238, 71] width 35 height 9
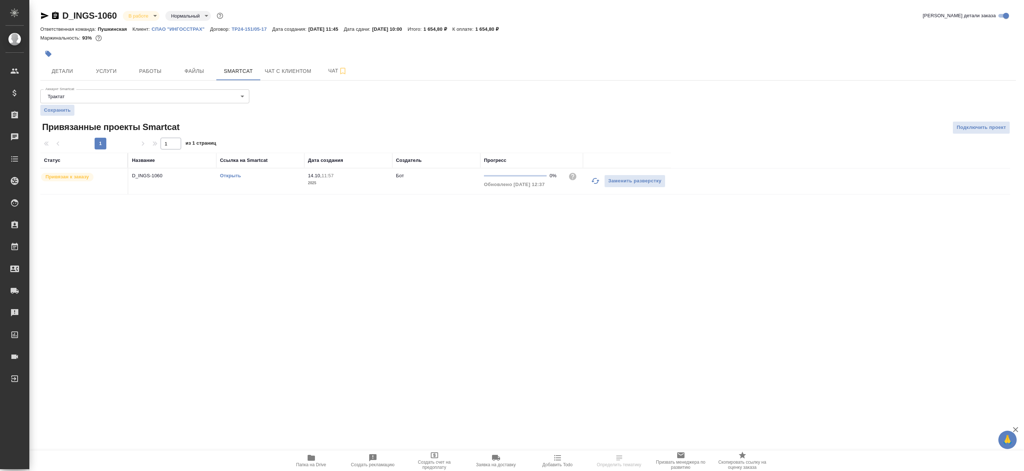
click at [596, 181] on icon "button" at bounding box center [595, 181] width 9 height 9
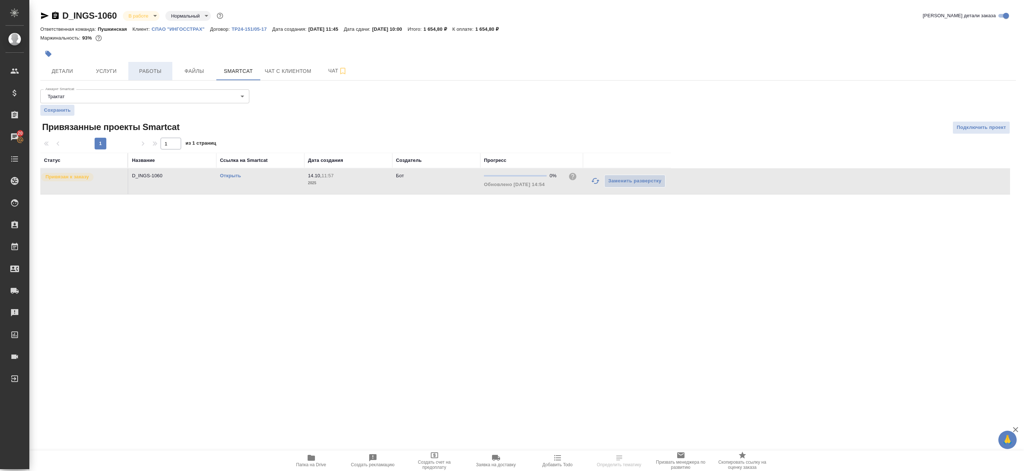
click at [143, 74] on span "Работы" at bounding box center [150, 71] width 35 height 9
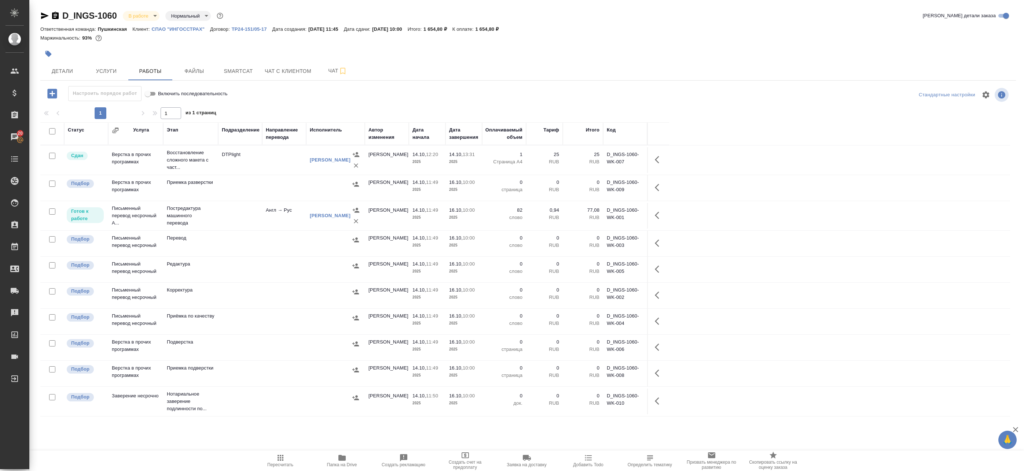
click at [56, 182] on div at bounding box center [52, 184] width 16 height 10
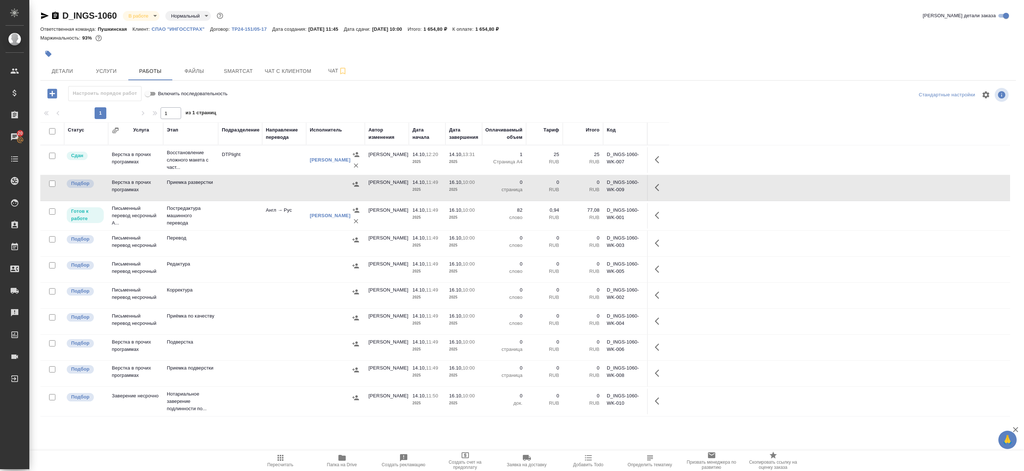
click at [51, 184] on input "checkbox" at bounding box center [52, 184] width 6 height 6
checkbox input "true"
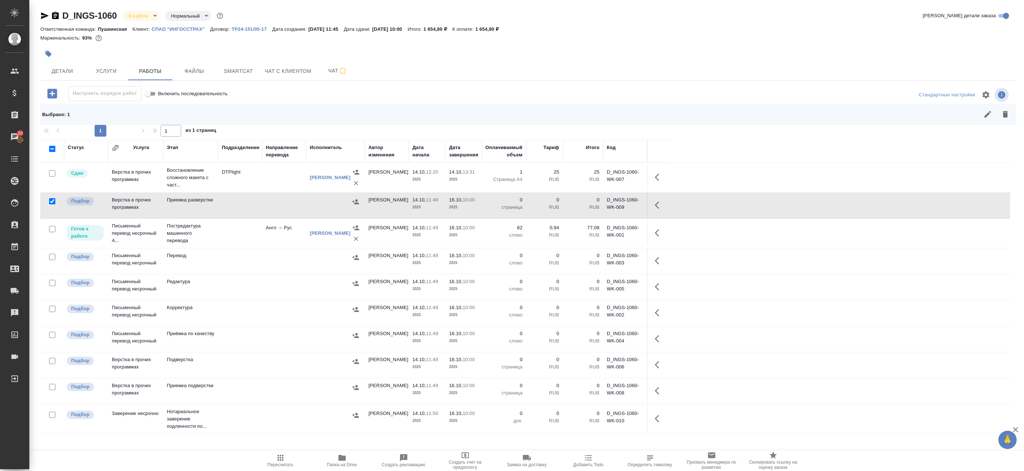
click at [51, 257] on input "checkbox" at bounding box center [52, 257] width 6 height 6
checkbox input "true"
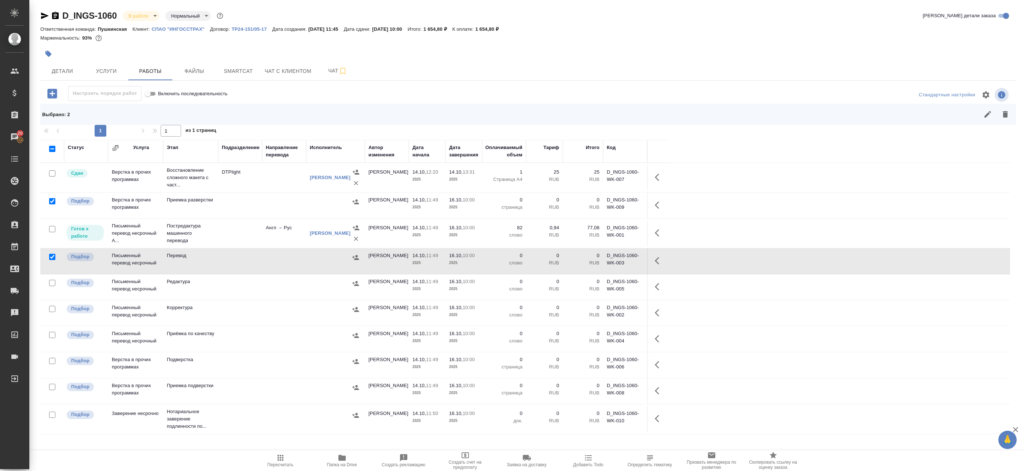
click at [54, 282] on input "checkbox" at bounding box center [52, 283] width 6 height 6
checkbox input "true"
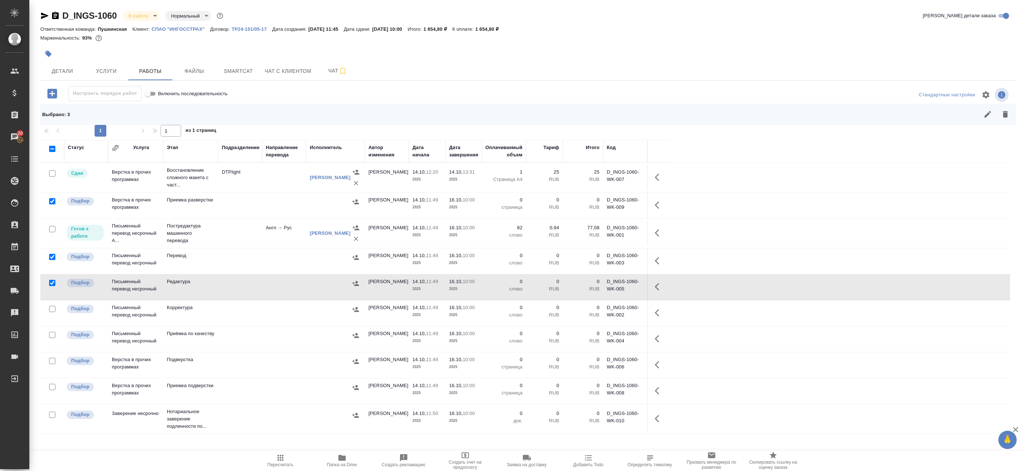
click at [50, 307] on input "checkbox" at bounding box center [52, 309] width 6 height 6
checkbox input "true"
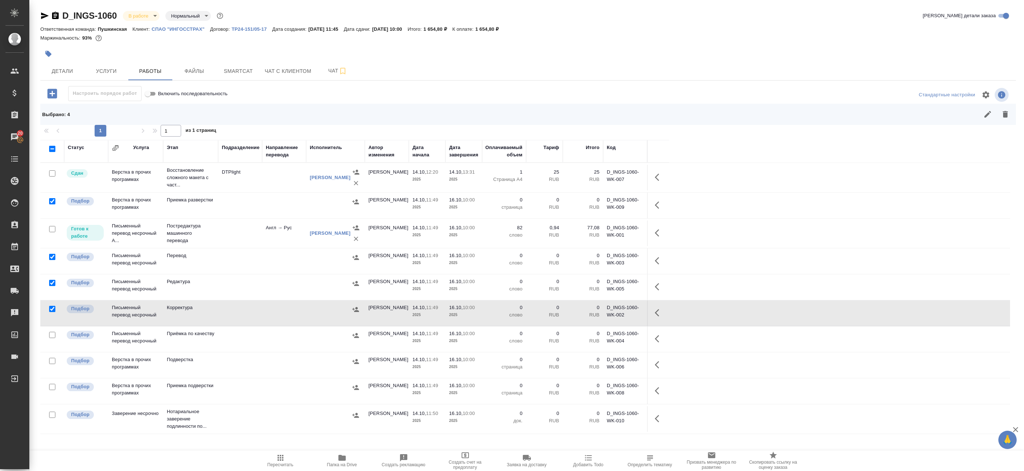
click at [50, 335] on input "checkbox" at bounding box center [52, 335] width 6 height 6
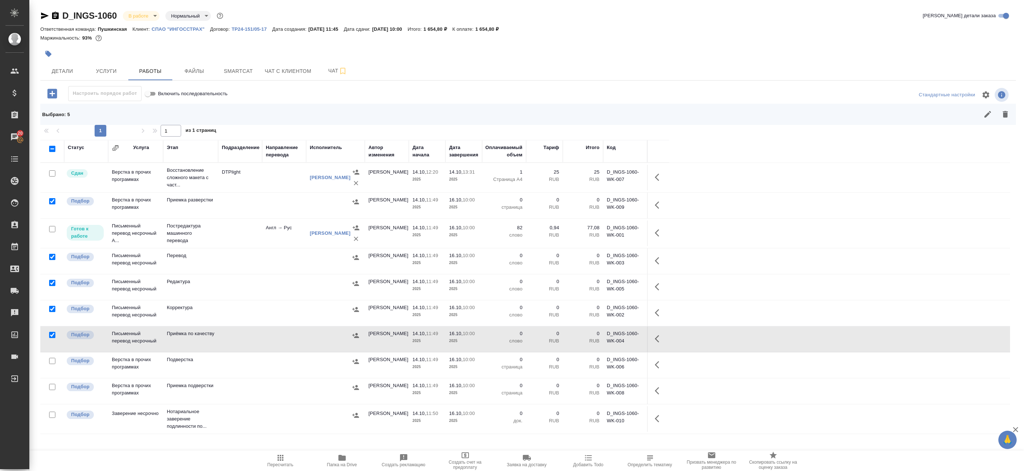
click at [53, 336] on input "checkbox" at bounding box center [52, 335] width 6 height 6
checkbox input "false"
click at [49, 360] on input "checkbox" at bounding box center [52, 361] width 6 height 6
checkbox input "true"
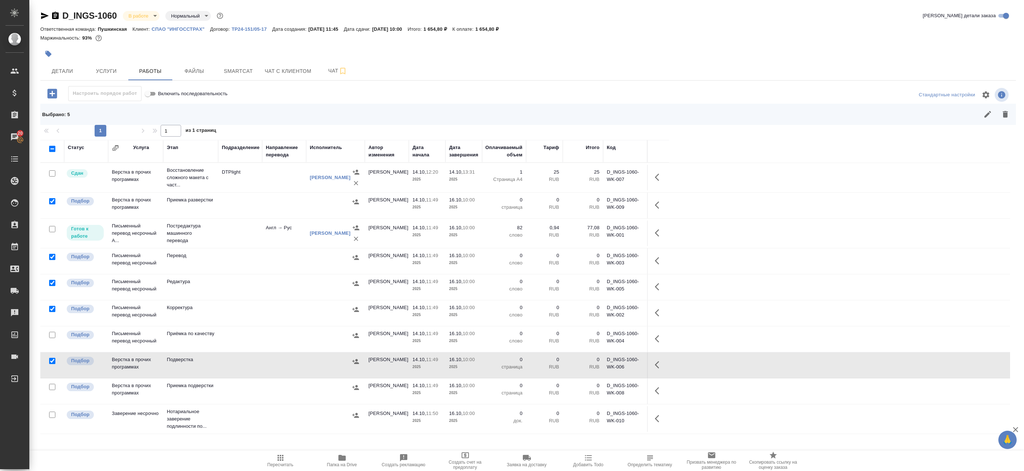
click at [51, 384] on div at bounding box center [52, 387] width 16 height 10
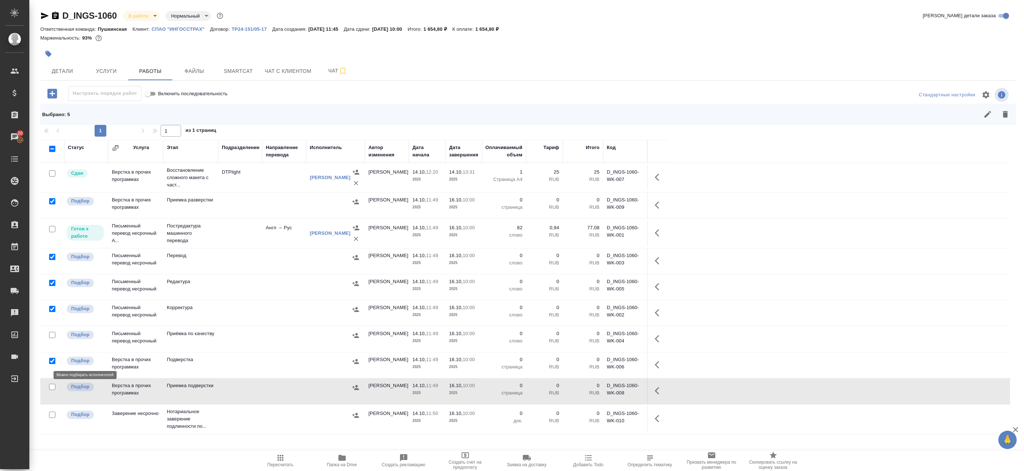
scroll to position [17, 0]
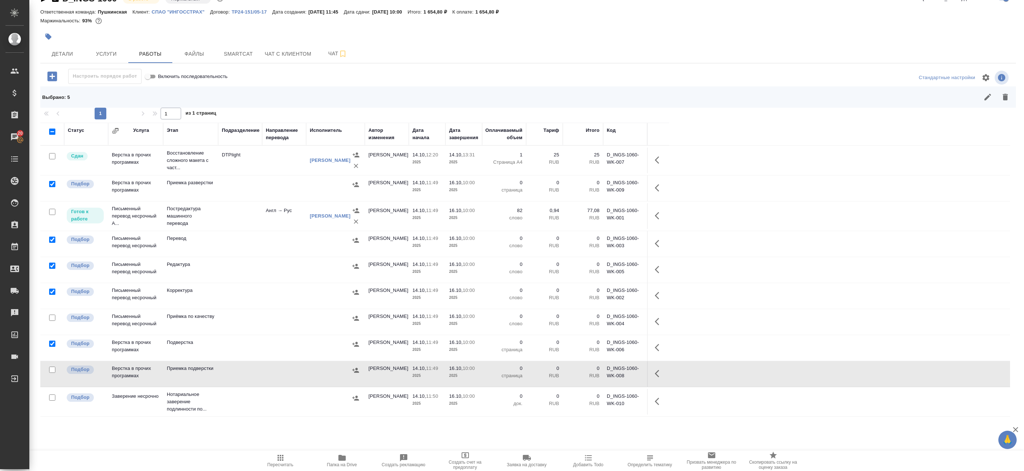
click at [54, 371] on input "checkbox" at bounding box center [52, 370] width 6 height 6
checkbox input "true"
click at [1003, 99] on icon "button" at bounding box center [1005, 97] width 5 height 7
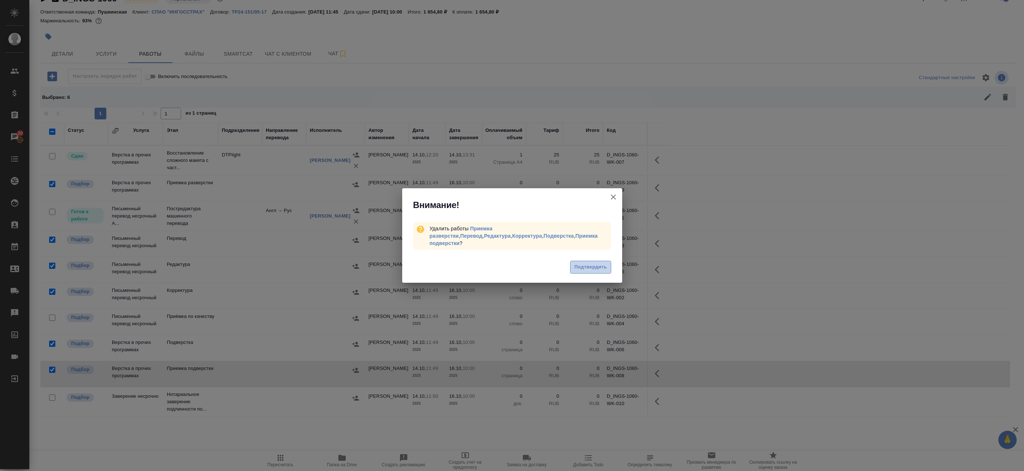
click at [583, 263] on span "Подтвердить" at bounding box center [590, 267] width 33 height 8
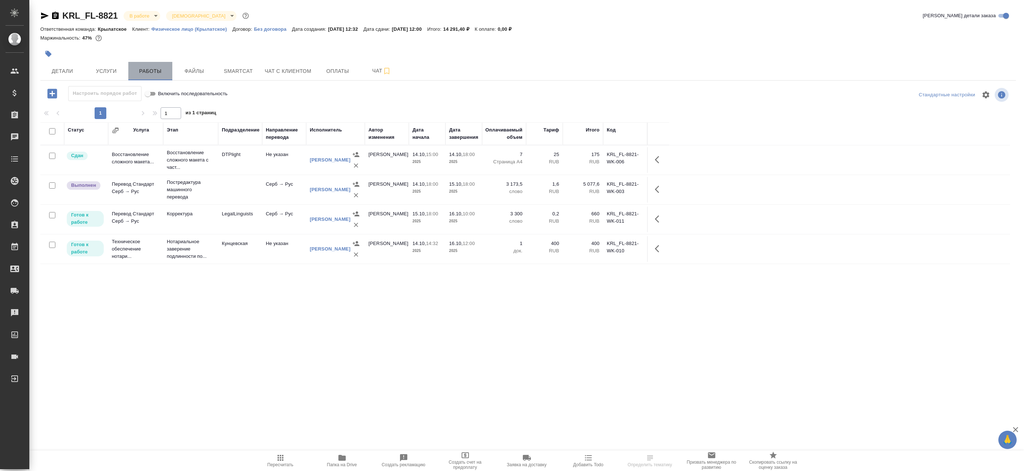
click at [151, 71] on span "Работы" at bounding box center [150, 71] width 35 height 9
click at [482, 326] on div "Статус Услуга Этап Подразделение Направление перевода Исполнитель Автор изменен…" at bounding box center [525, 287] width 970 height 330
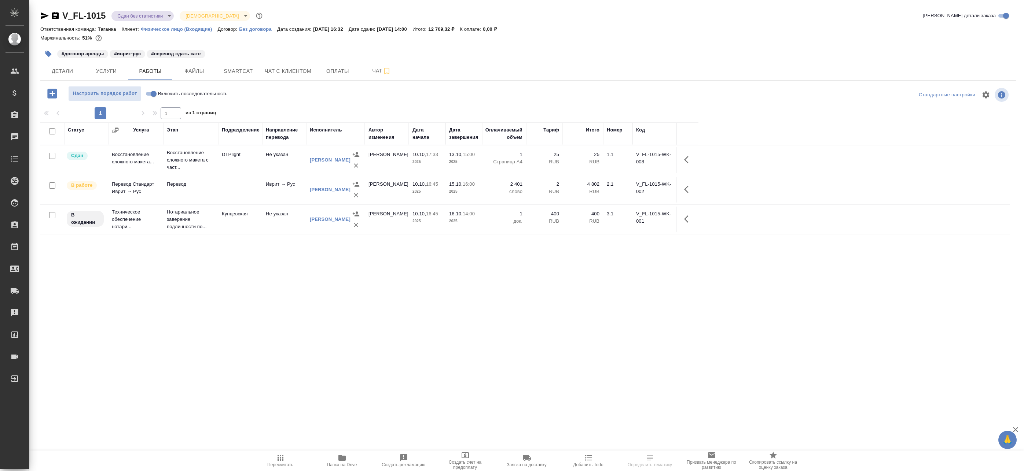
click at [343, 463] on span "Папка на Drive" at bounding box center [342, 465] width 30 height 5
